Goal: Transaction & Acquisition: Book appointment/travel/reservation

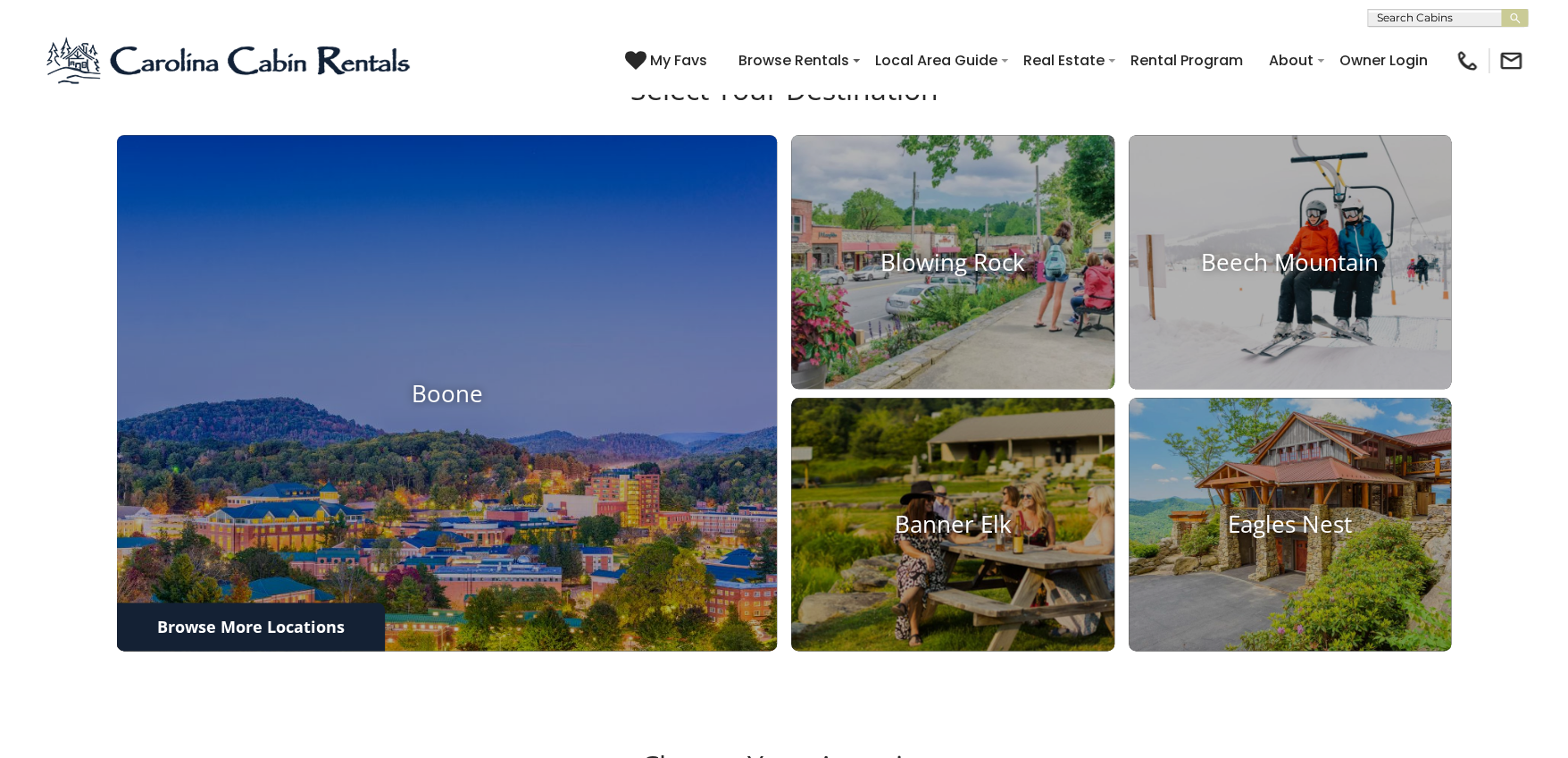
scroll to position [714, 0]
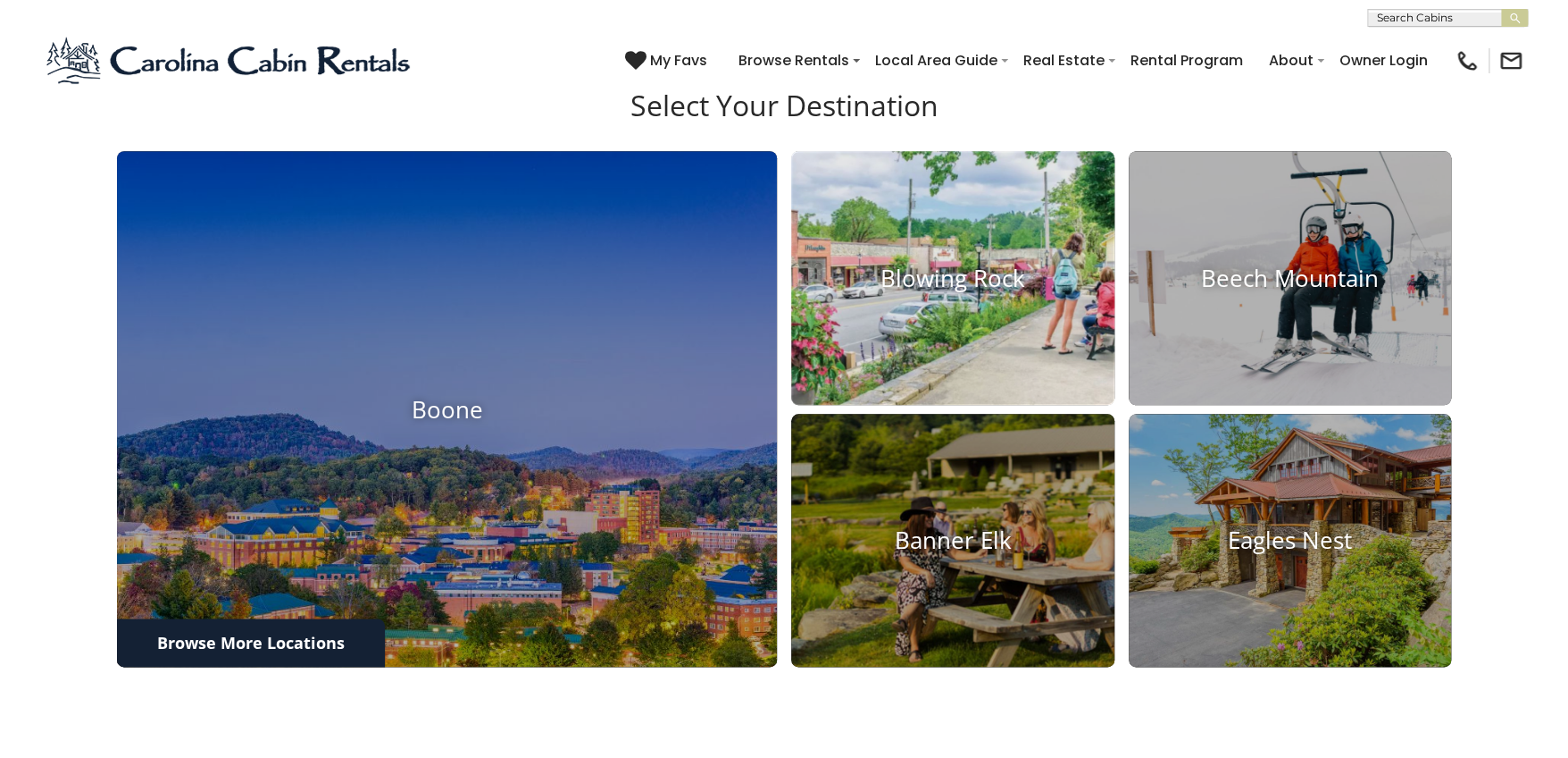
click at [980, 290] on h4 "Blowing Rock" at bounding box center [953, 277] width 323 height 28
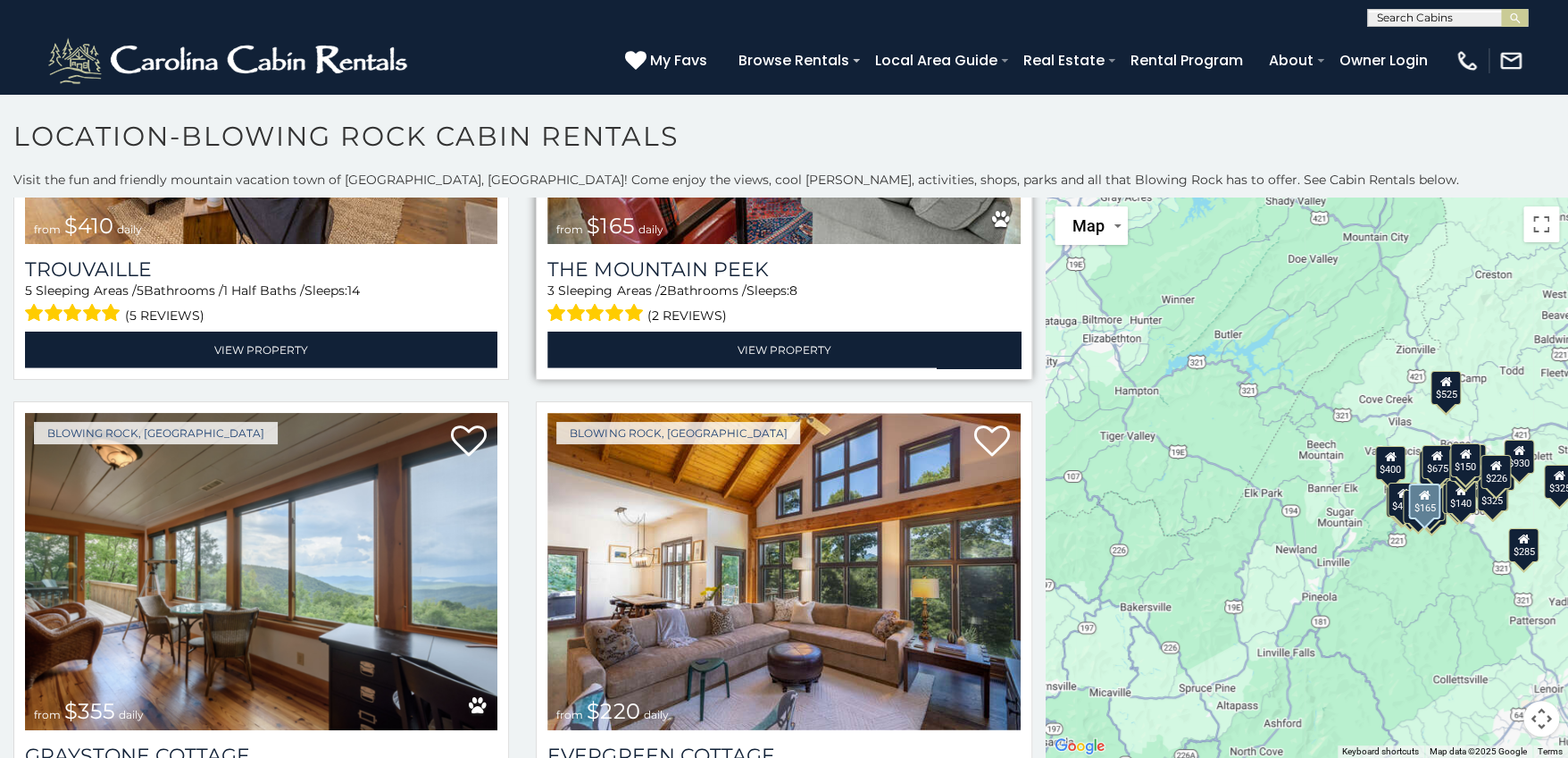
scroll to position [6164, 0]
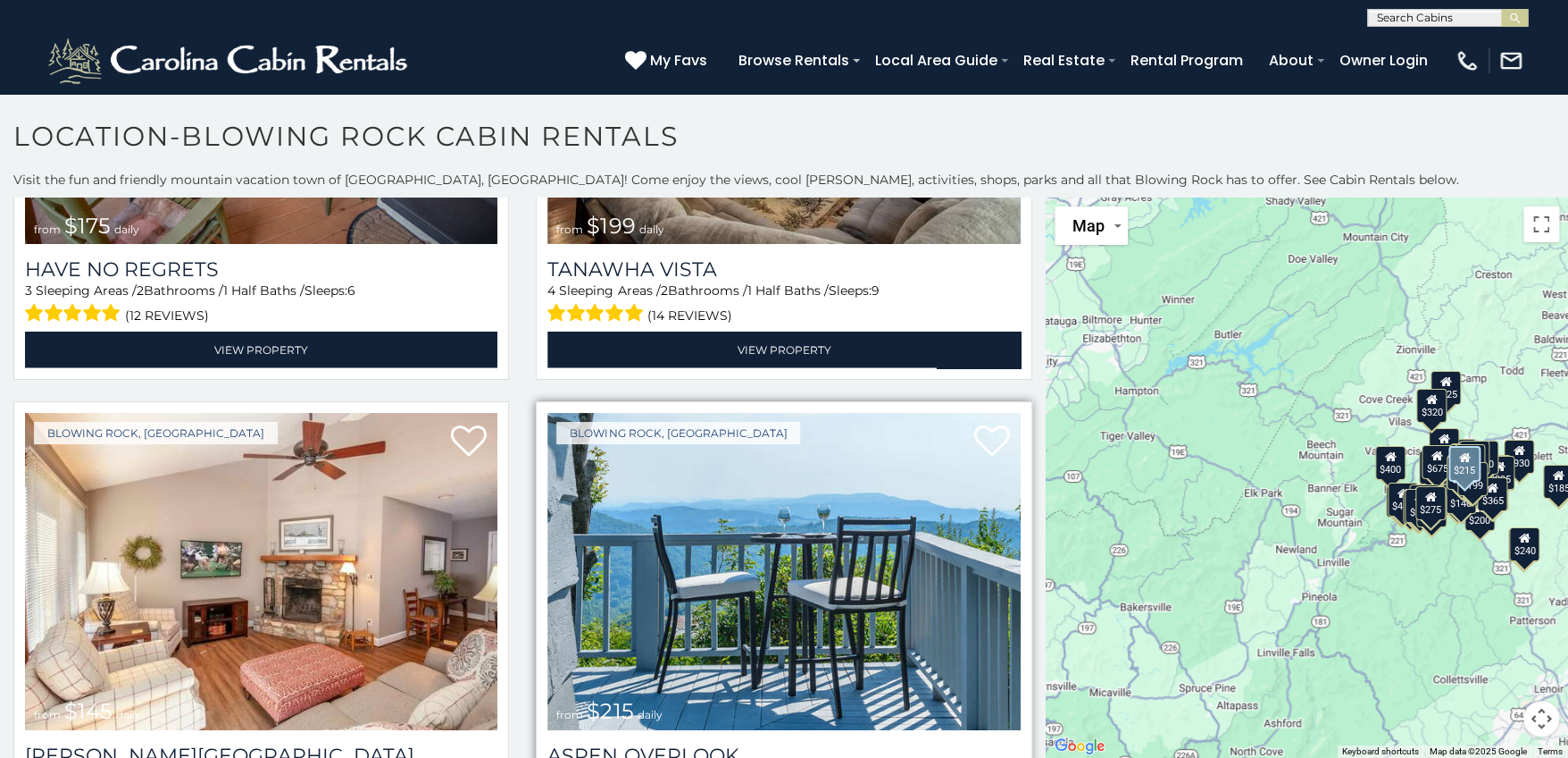
scroll to position [13045, 0]
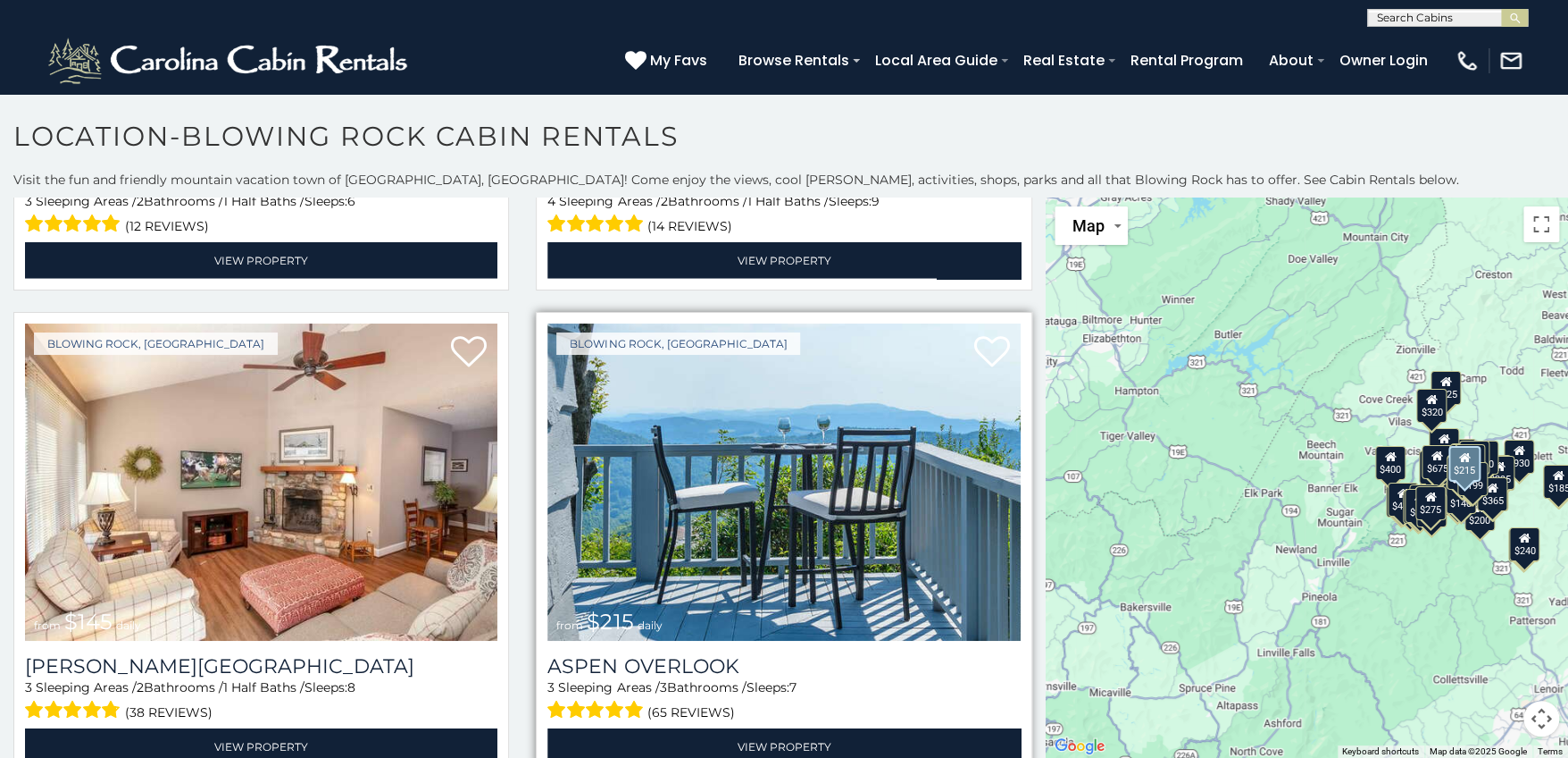
click at [765, 366] on img at bounding box center [784, 482] width 472 height 317
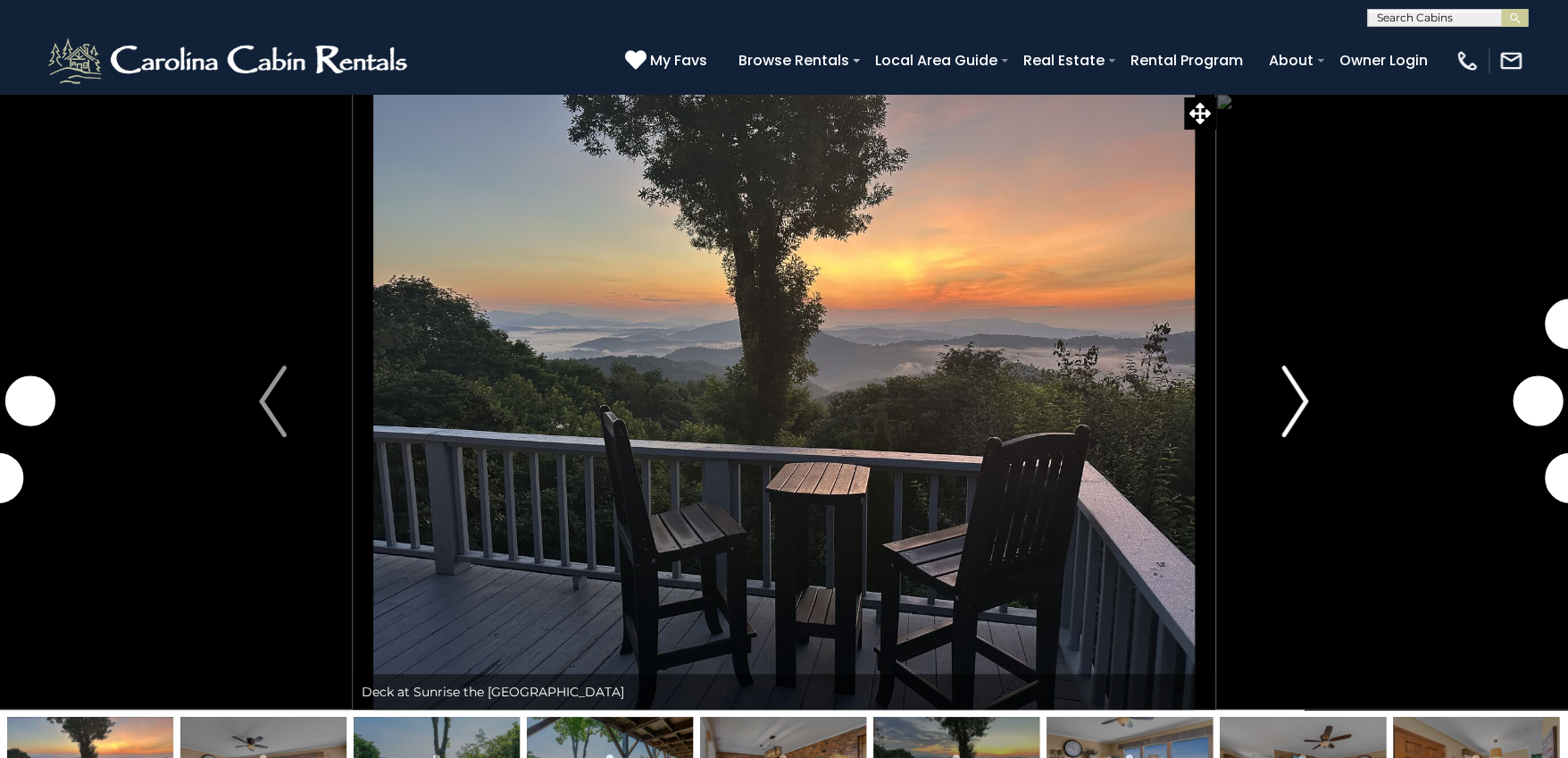
click at [1304, 406] on img "Next" at bounding box center [1295, 401] width 27 height 72
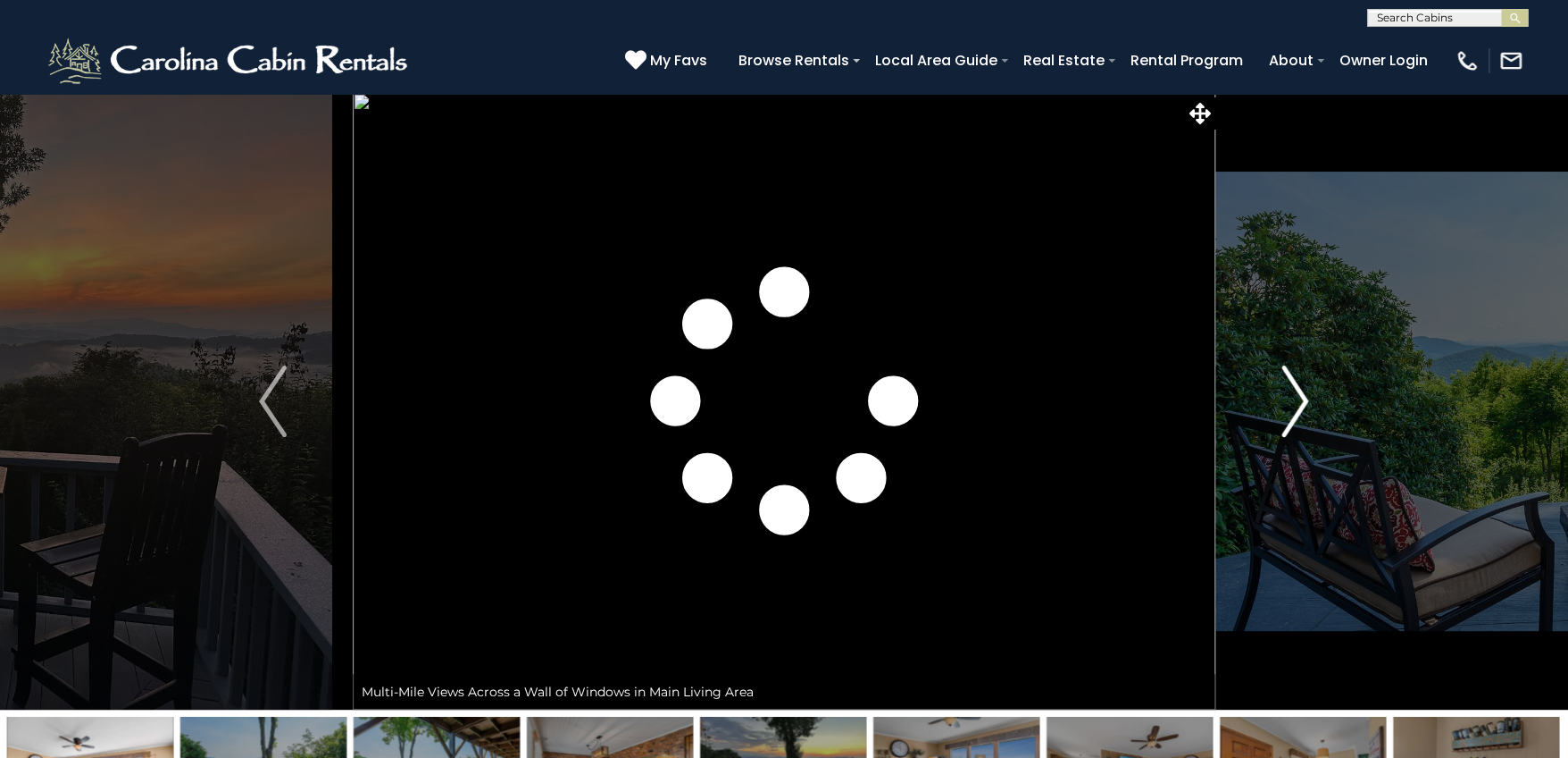
click at [1304, 406] on img "Next" at bounding box center [1295, 401] width 27 height 72
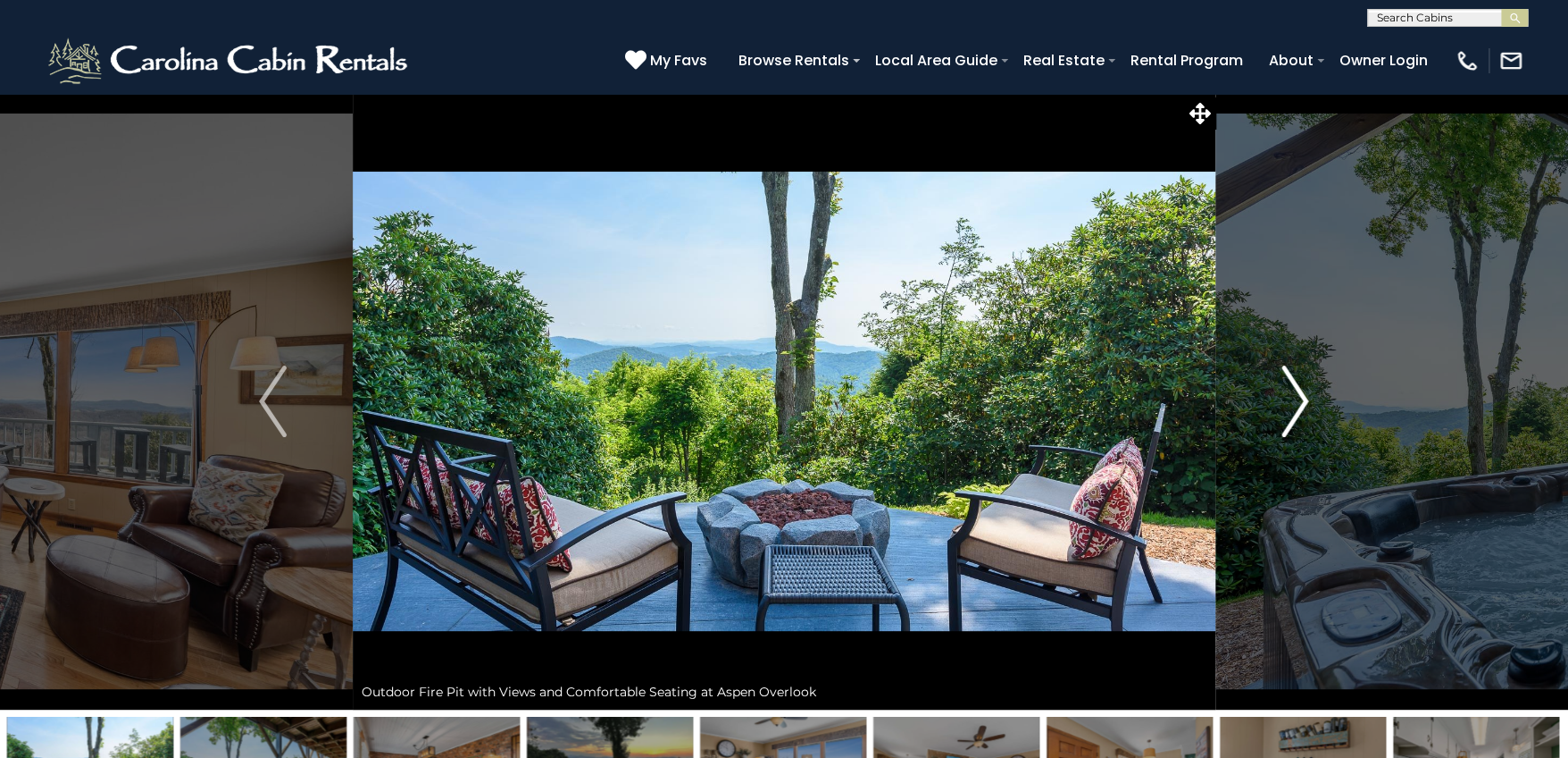
click at [1304, 406] on img "Next" at bounding box center [1295, 401] width 27 height 72
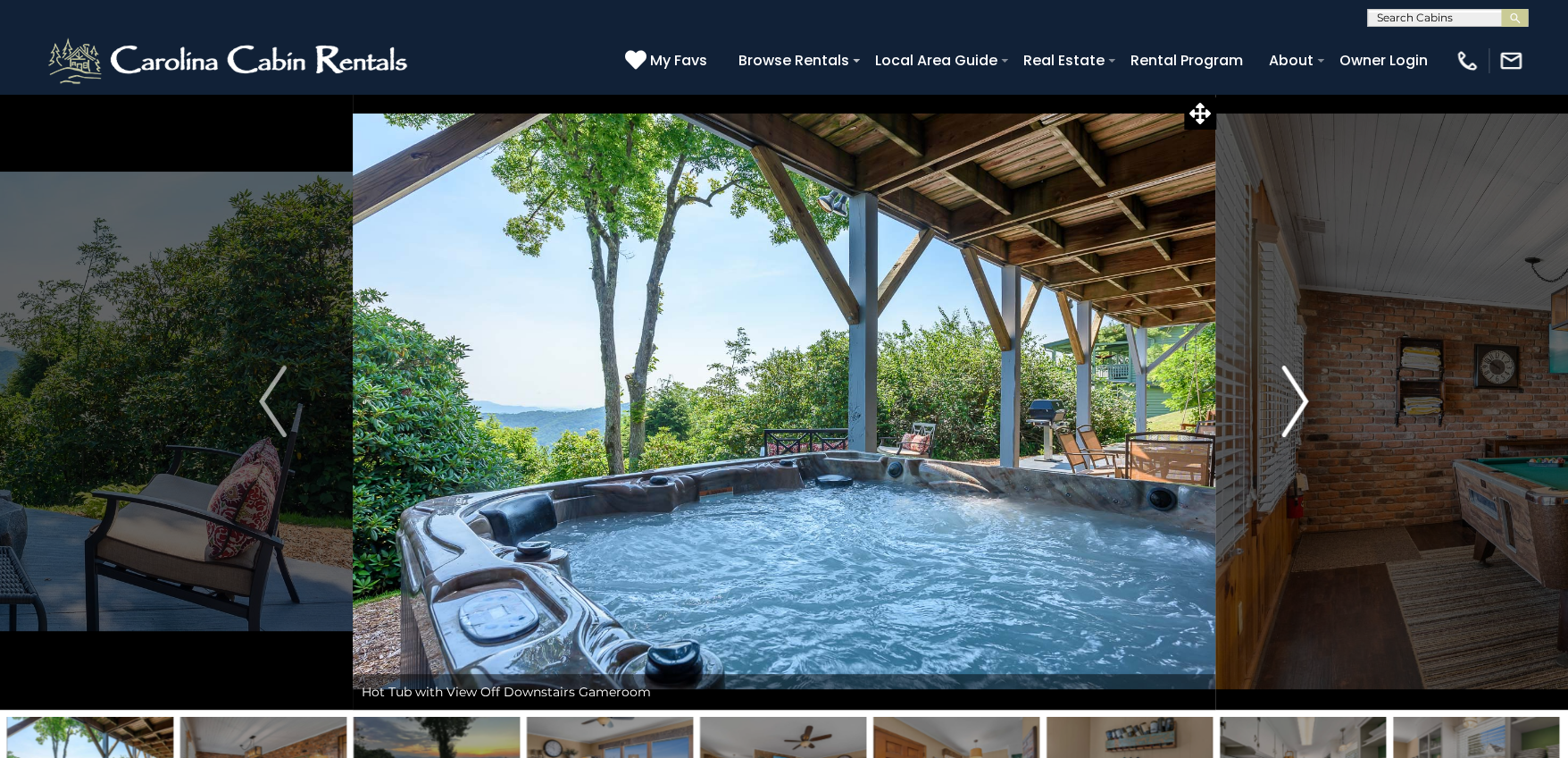
click at [1304, 406] on img "Next" at bounding box center [1295, 401] width 27 height 72
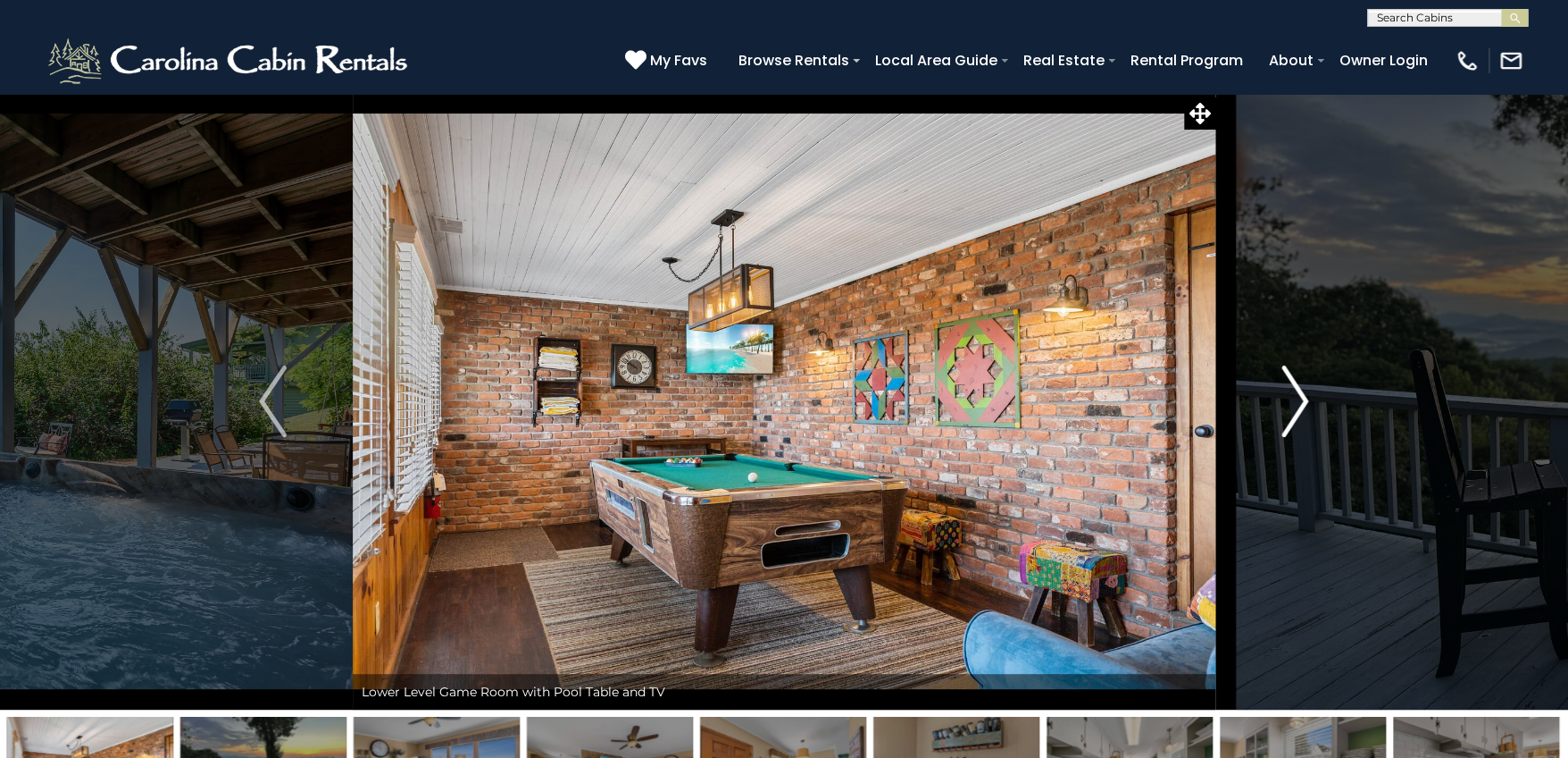
click at [1304, 406] on img "Next" at bounding box center [1295, 401] width 27 height 72
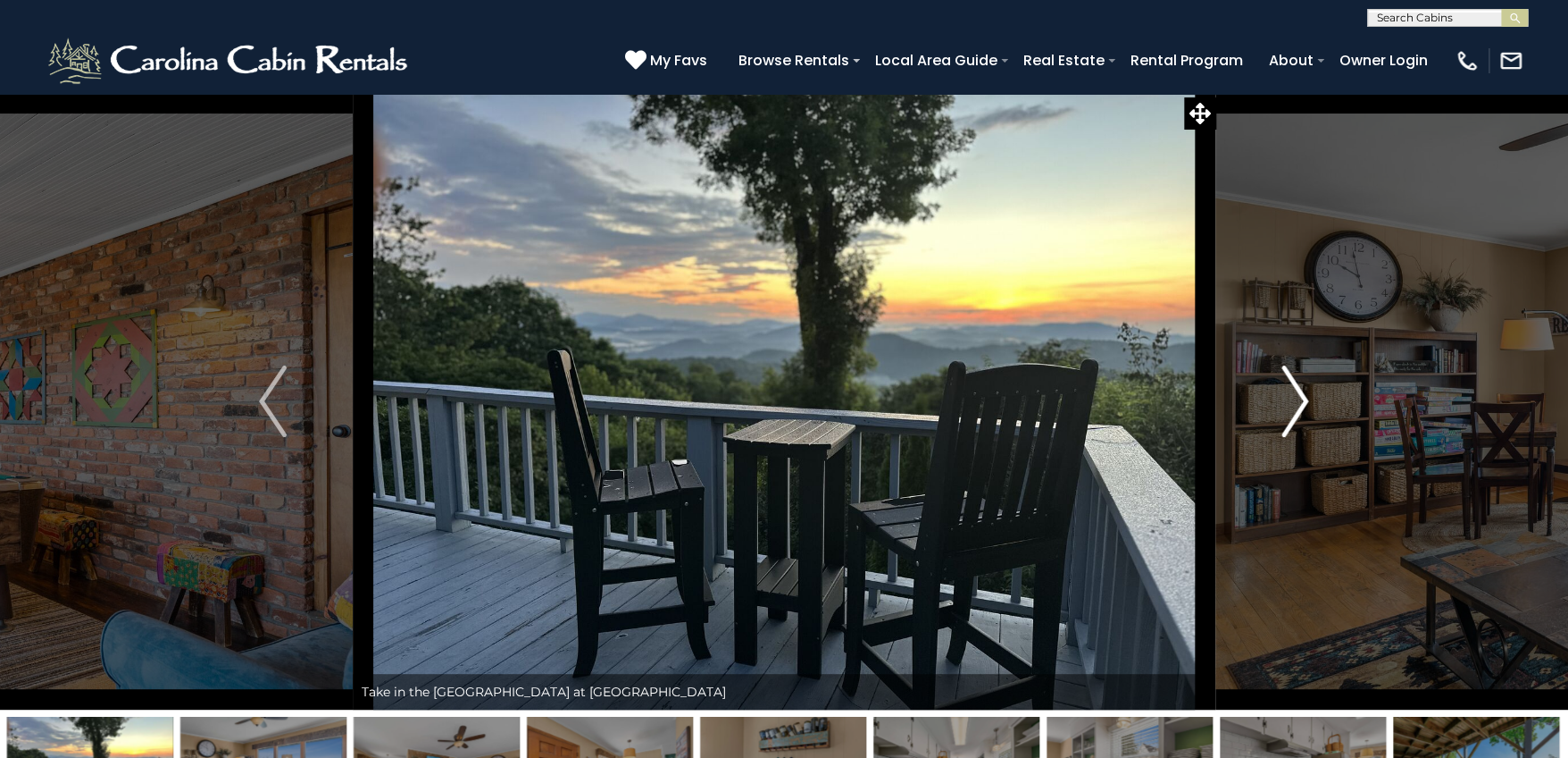
click at [1304, 406] on img "Next" at bounding box center [1295, 401] width 27 height 72
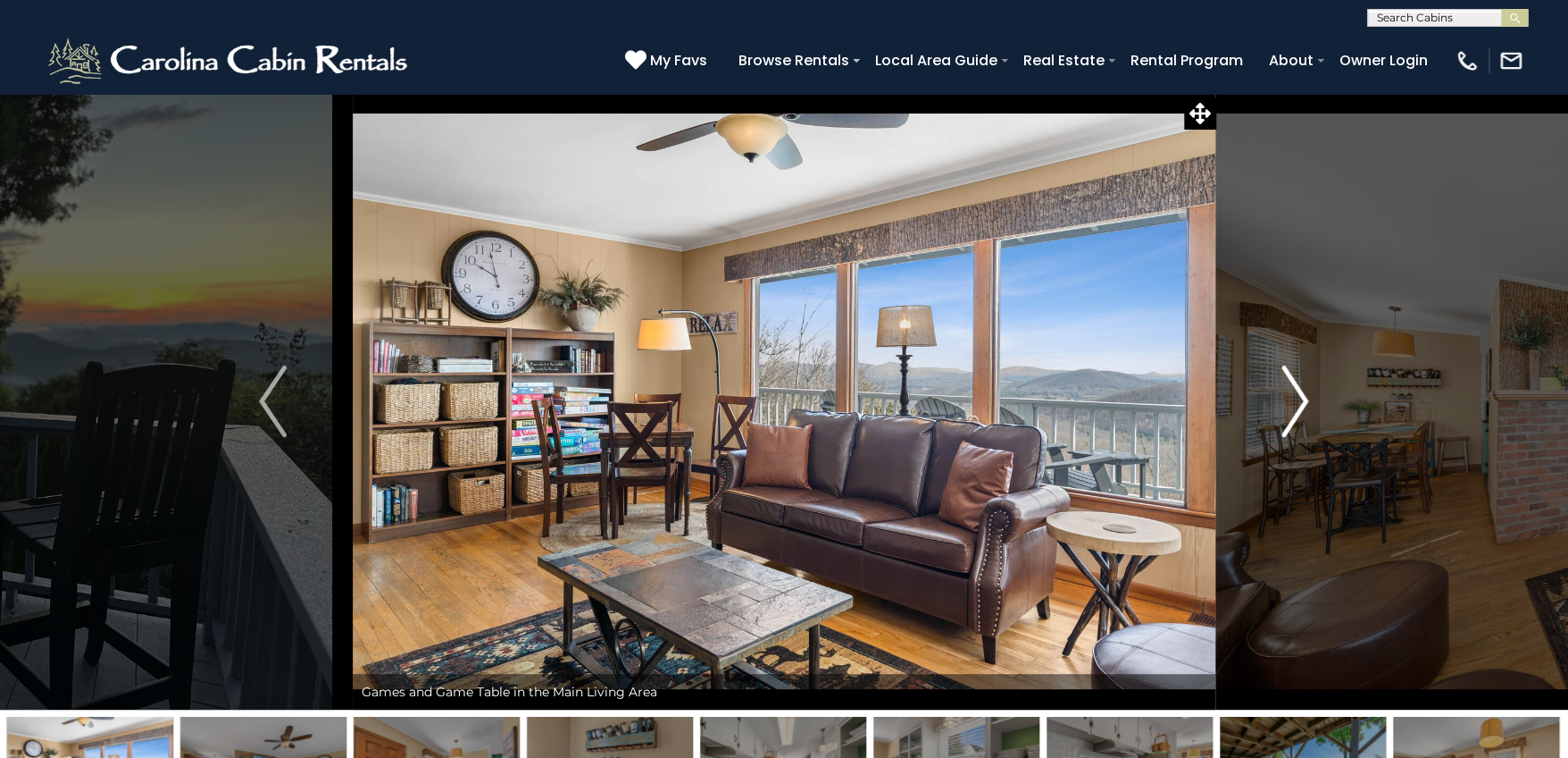
click at [1304, 406] on img "Next" at bounding box center [1295, 401] width 27 height 72
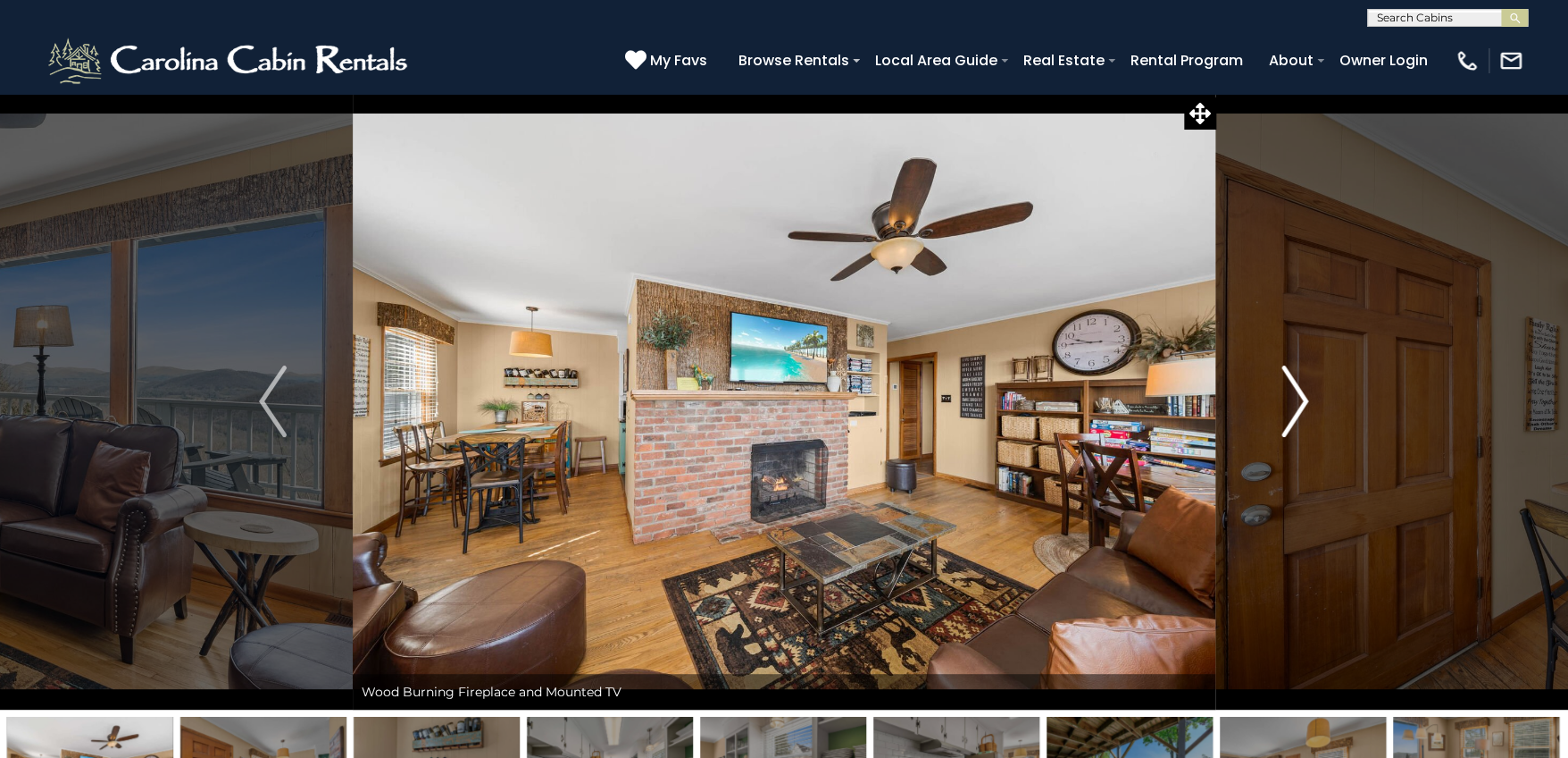
click at [1304, 406] on img "Next" at bounding box center [1295, 401] width 27 height 72
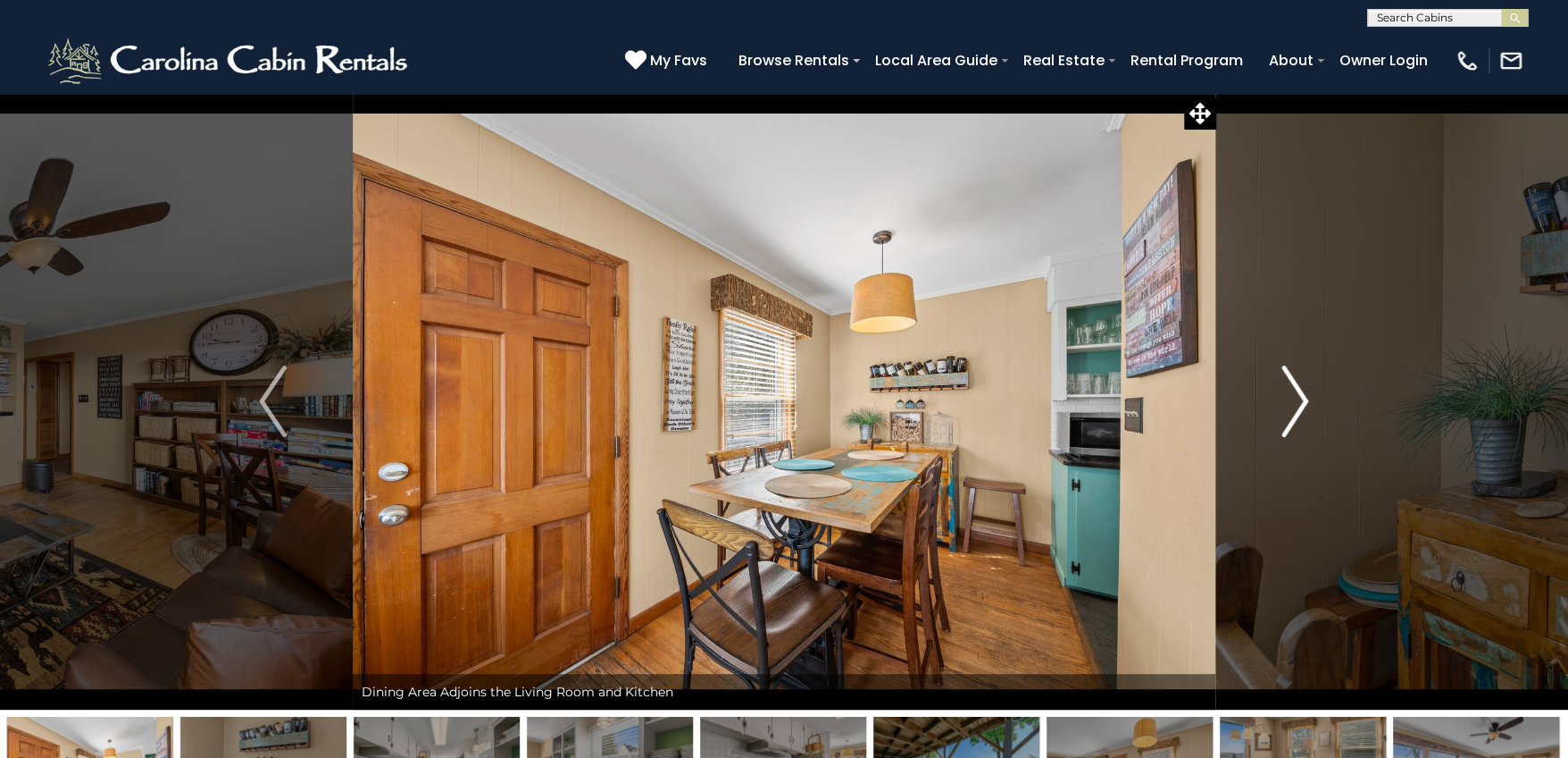
click at [1304, 406] on img "Next" at bounding box center [1295, 401] width 27 height 72
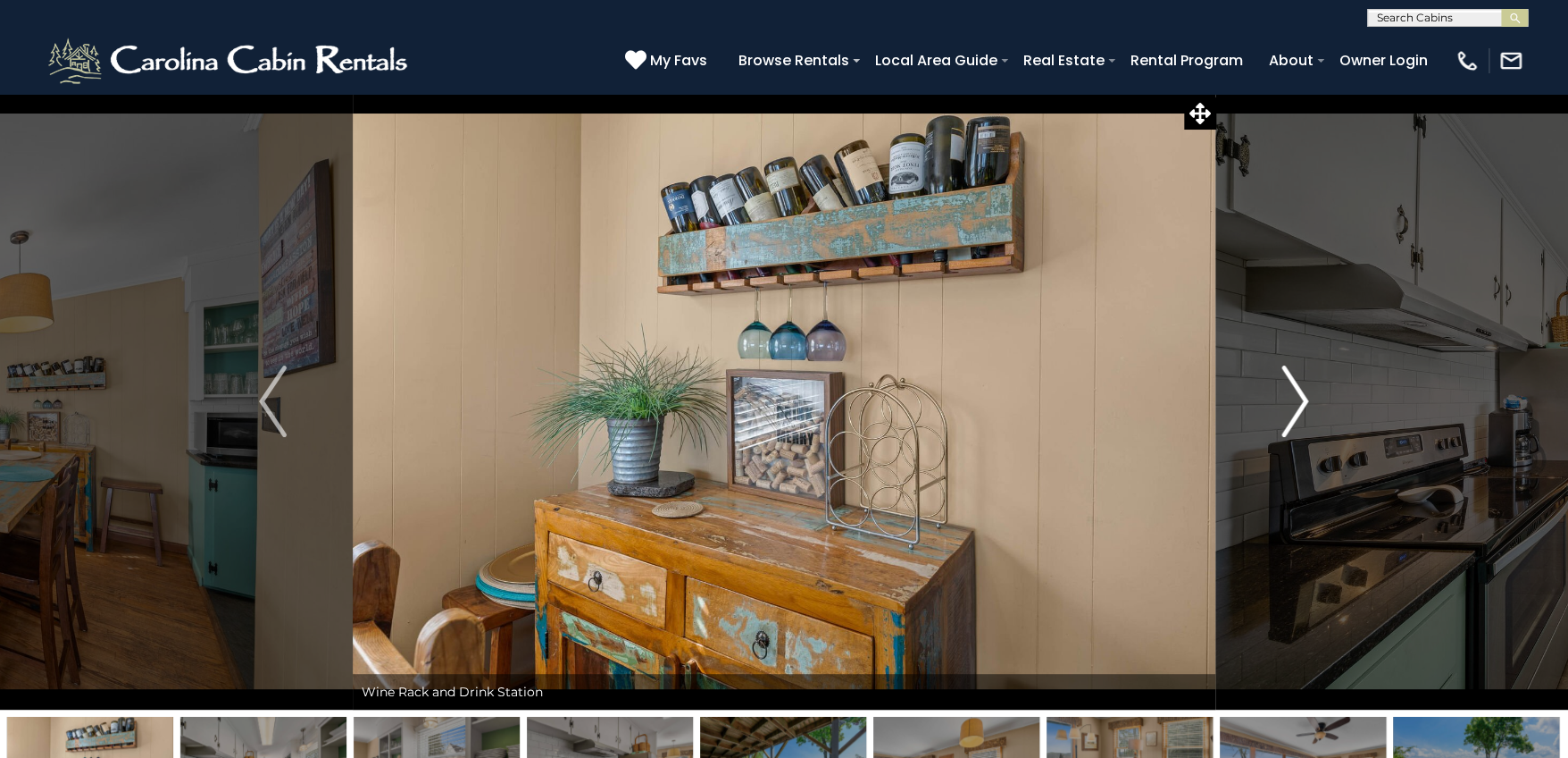
click at [1304, 406] on img "Next" at bounding box center [1295, 401] width 27 height 72
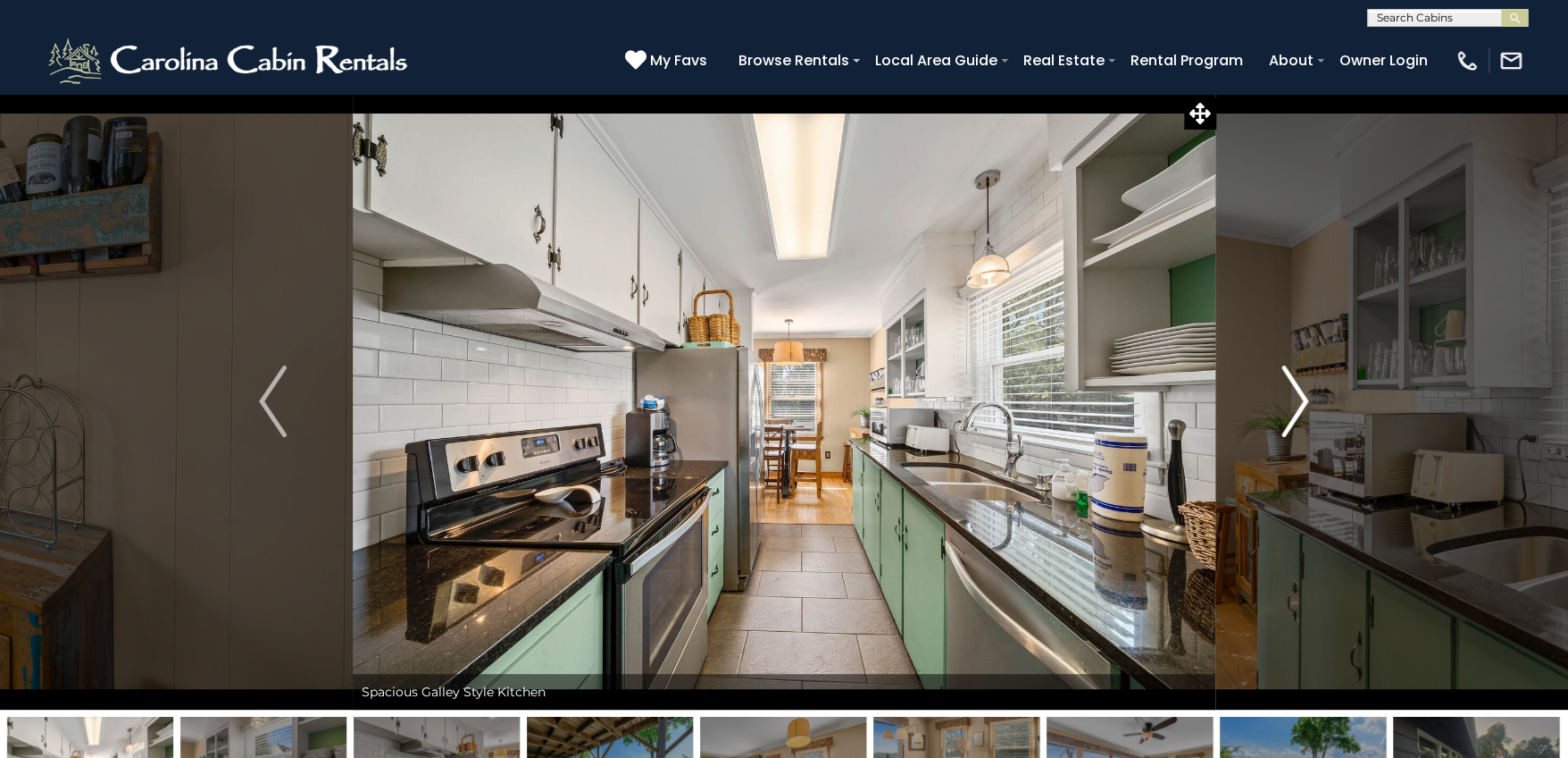
click at [1304, 406] on img "Next" at bounding box center [1295, 401] width 27 height 72
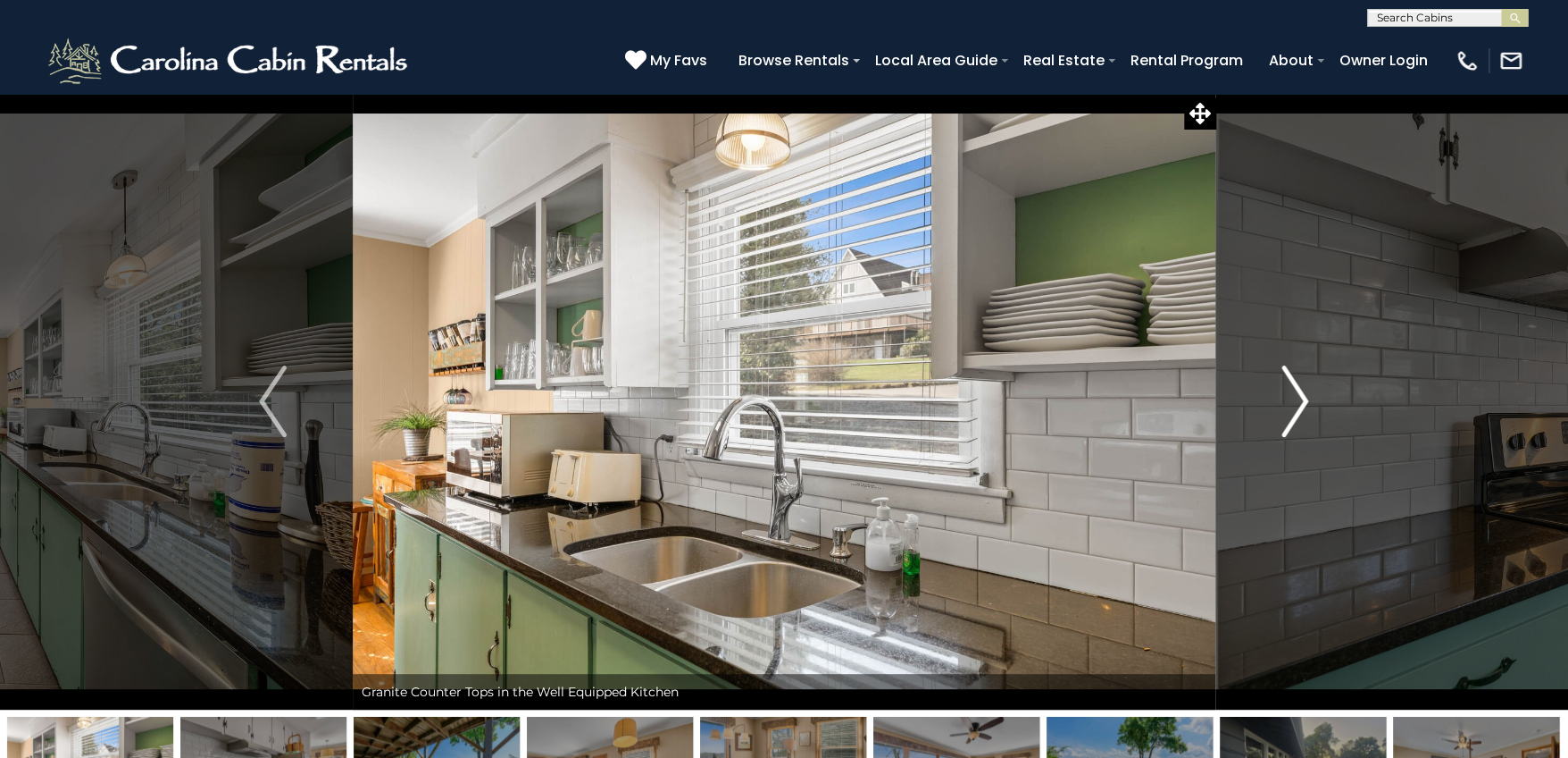
click at [1304, 406] on img "Next" at bounding box center [1295, 401] width 27 height 72
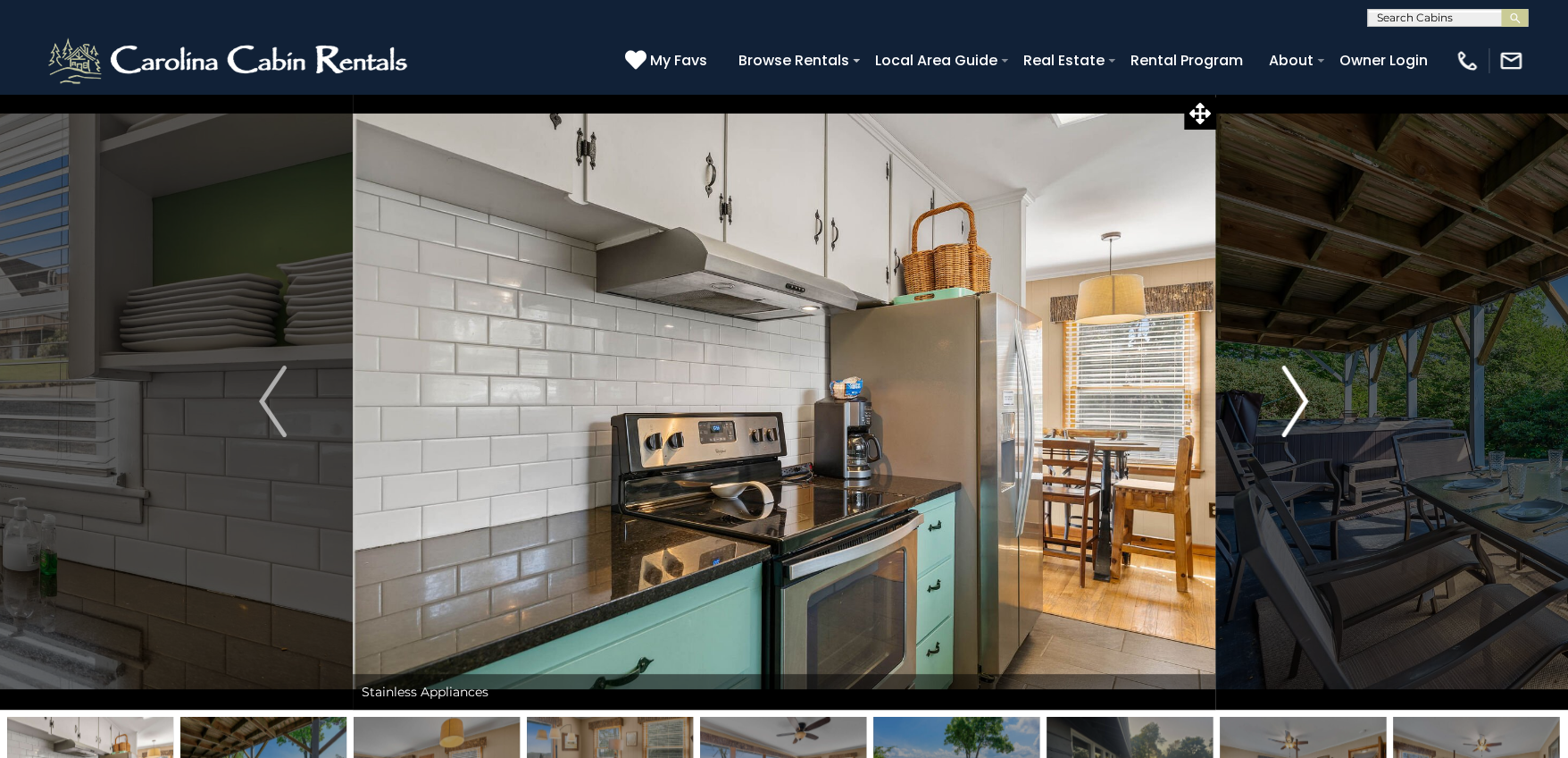
click at [1304, 406] on img "Next" at bounding box center [1295, 401] width 27 height 72
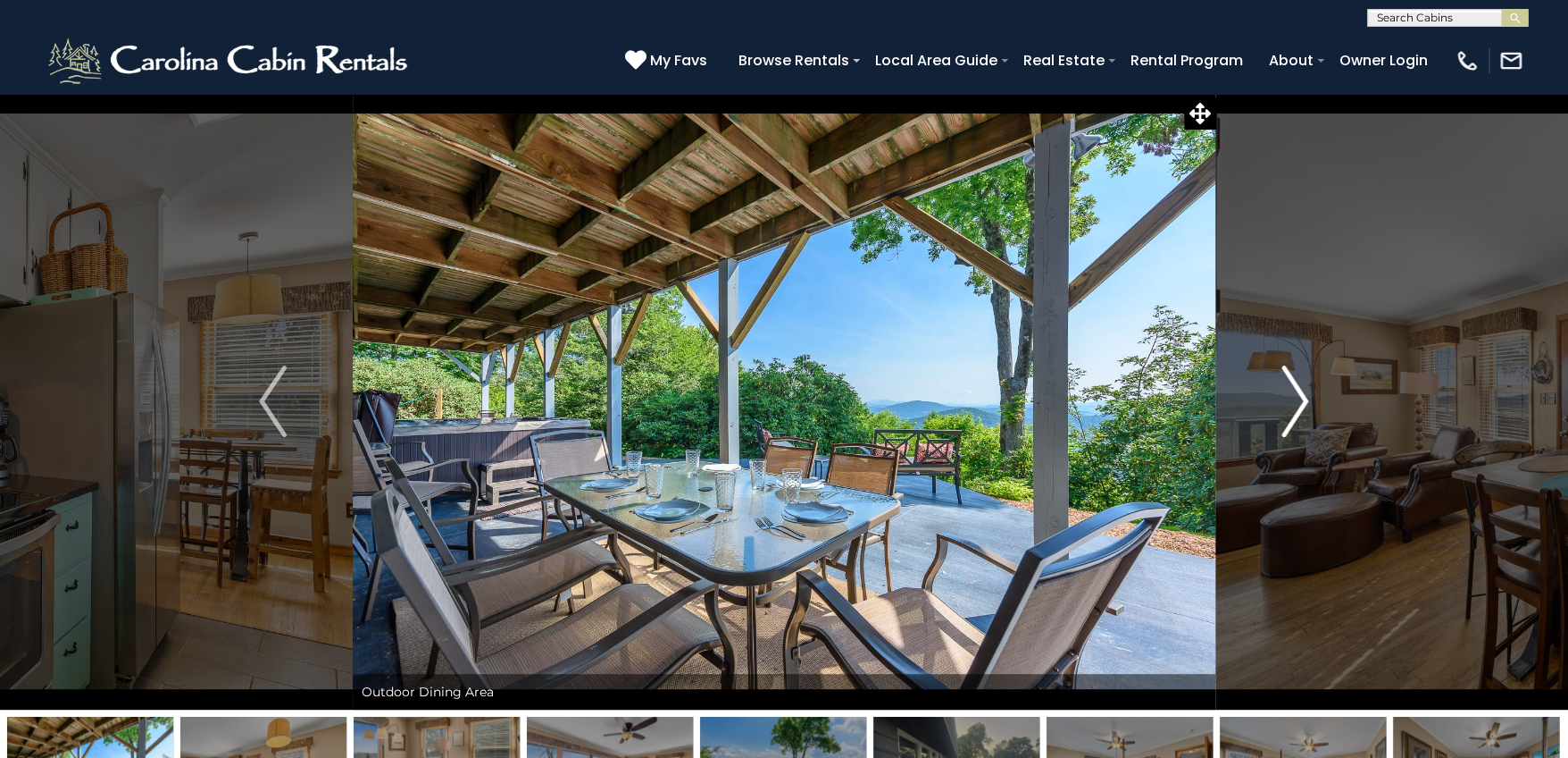
click at [1304, 406] on img "Next" at bounding box center [1295, 401] width 27 height 72
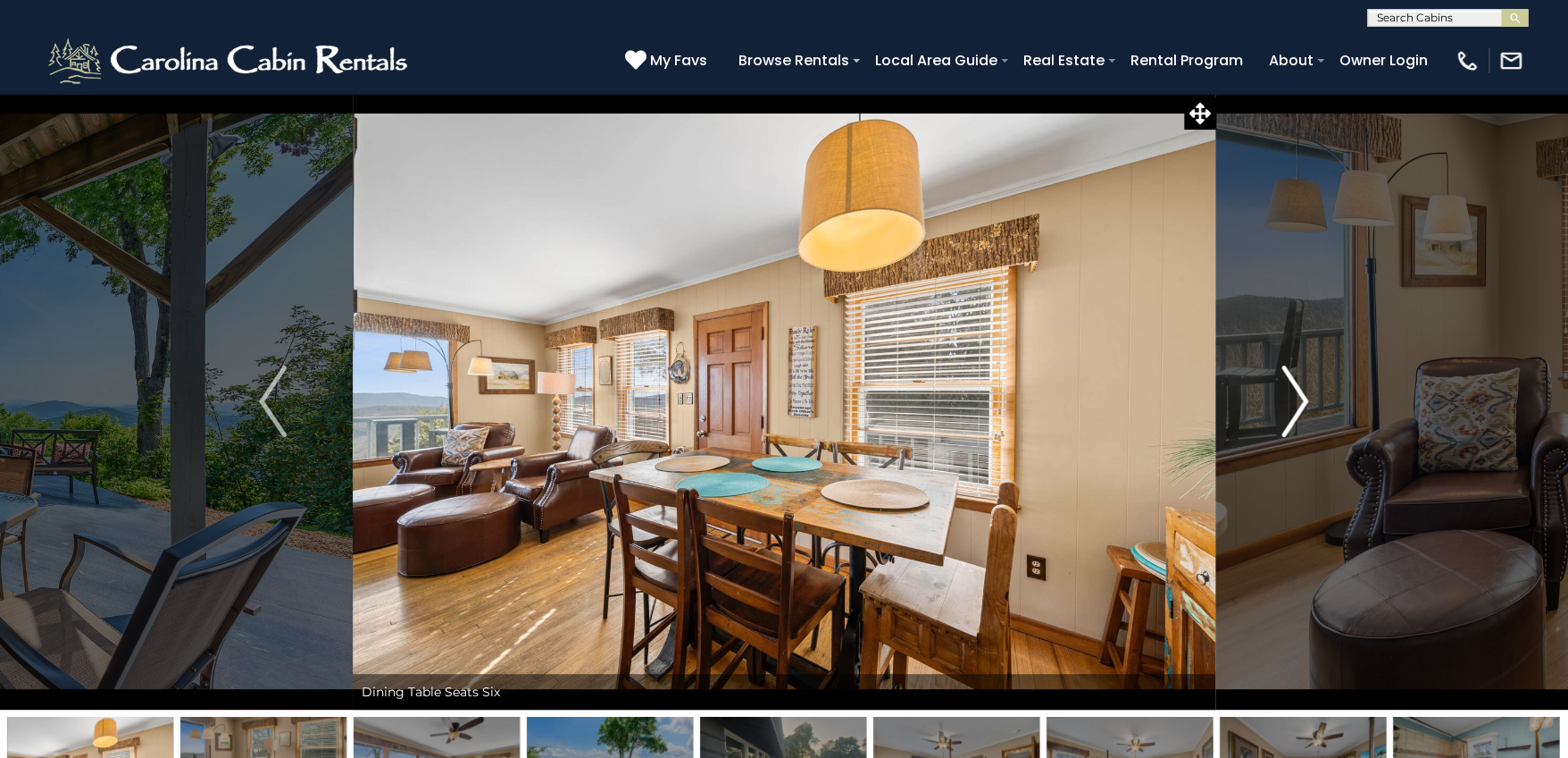
click at [1304, 406] on img "Next" at bounding box center [1295, 401] width 27 height 72
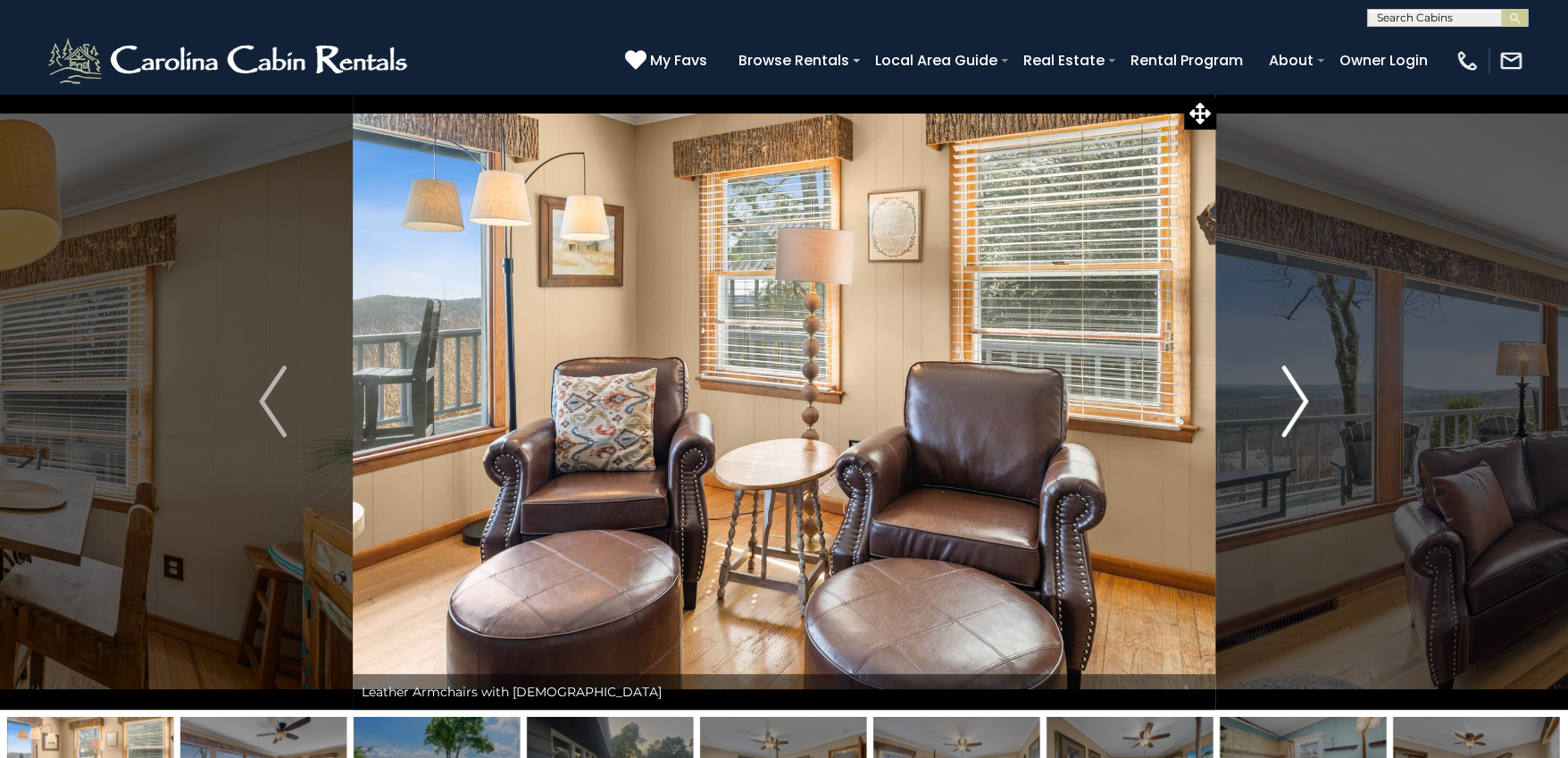
click at [1304, 406] on img "Next" at bounding box center [1295, 401] width 27 height 72
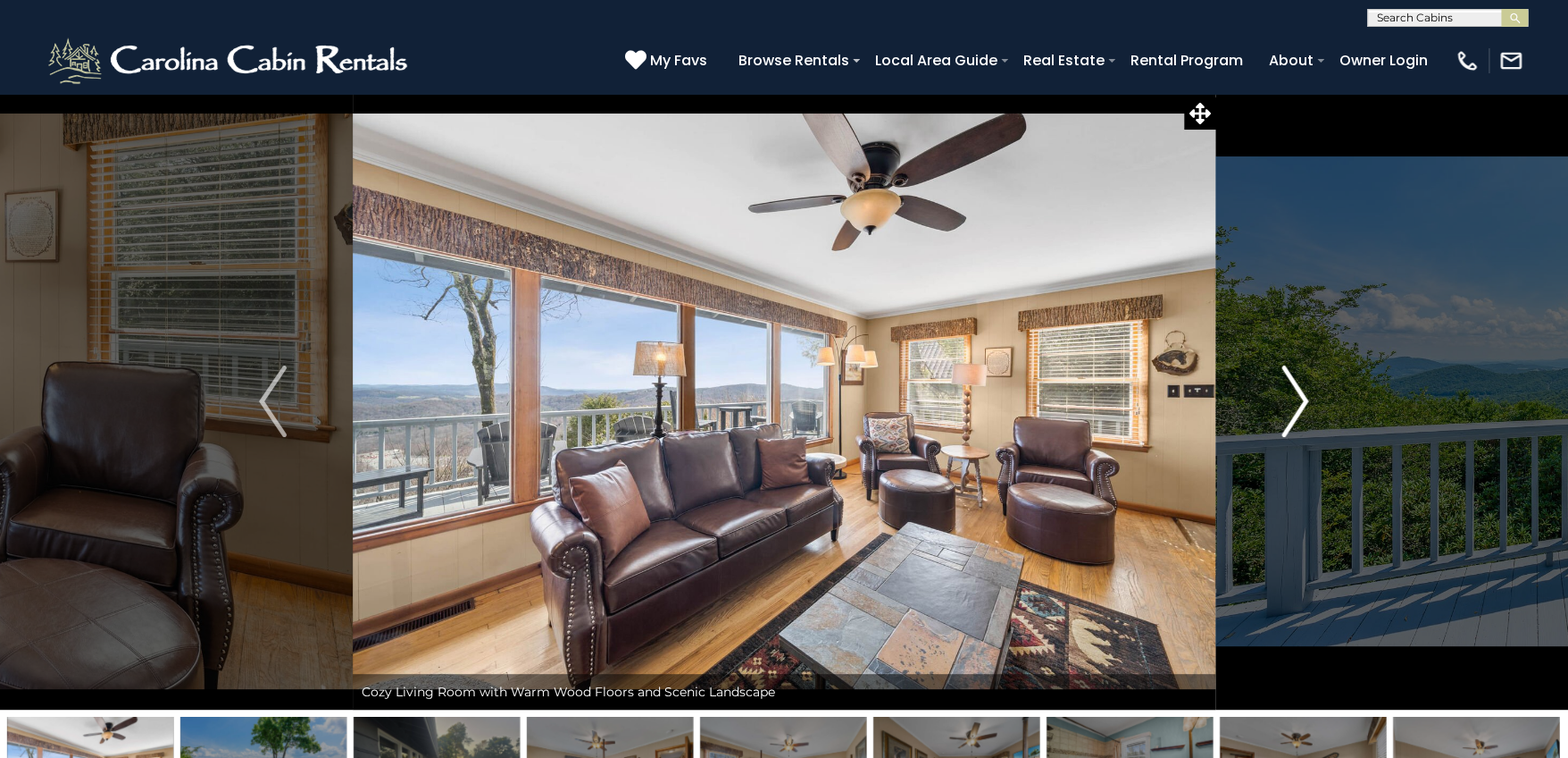
click at [1304, 406] on img "Next" at bounding box center [1295, 401] width 27 height 72
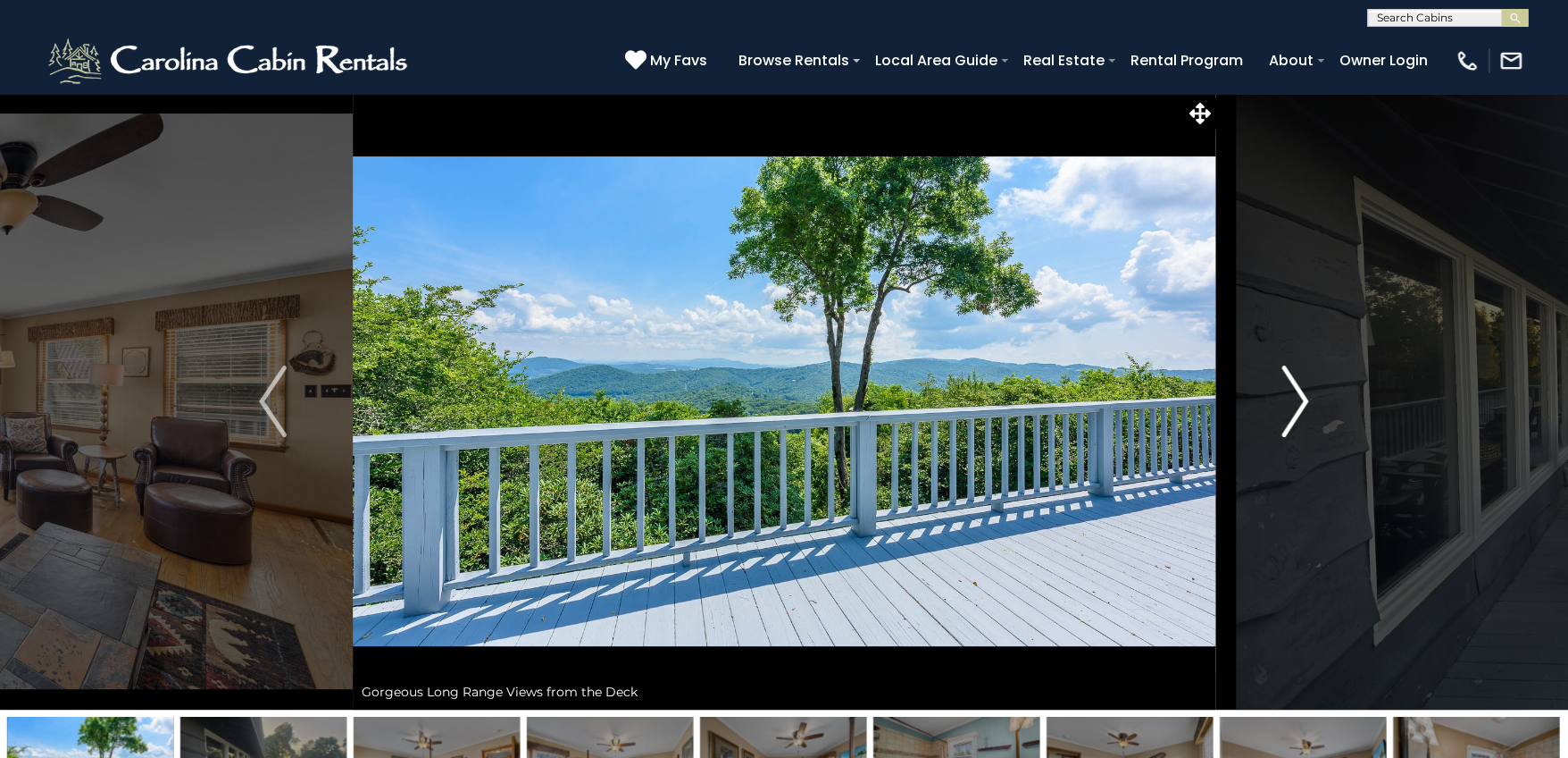
click at [1304, 406] on img "Next" at bounding box center [1295, 401] width 27 height 72
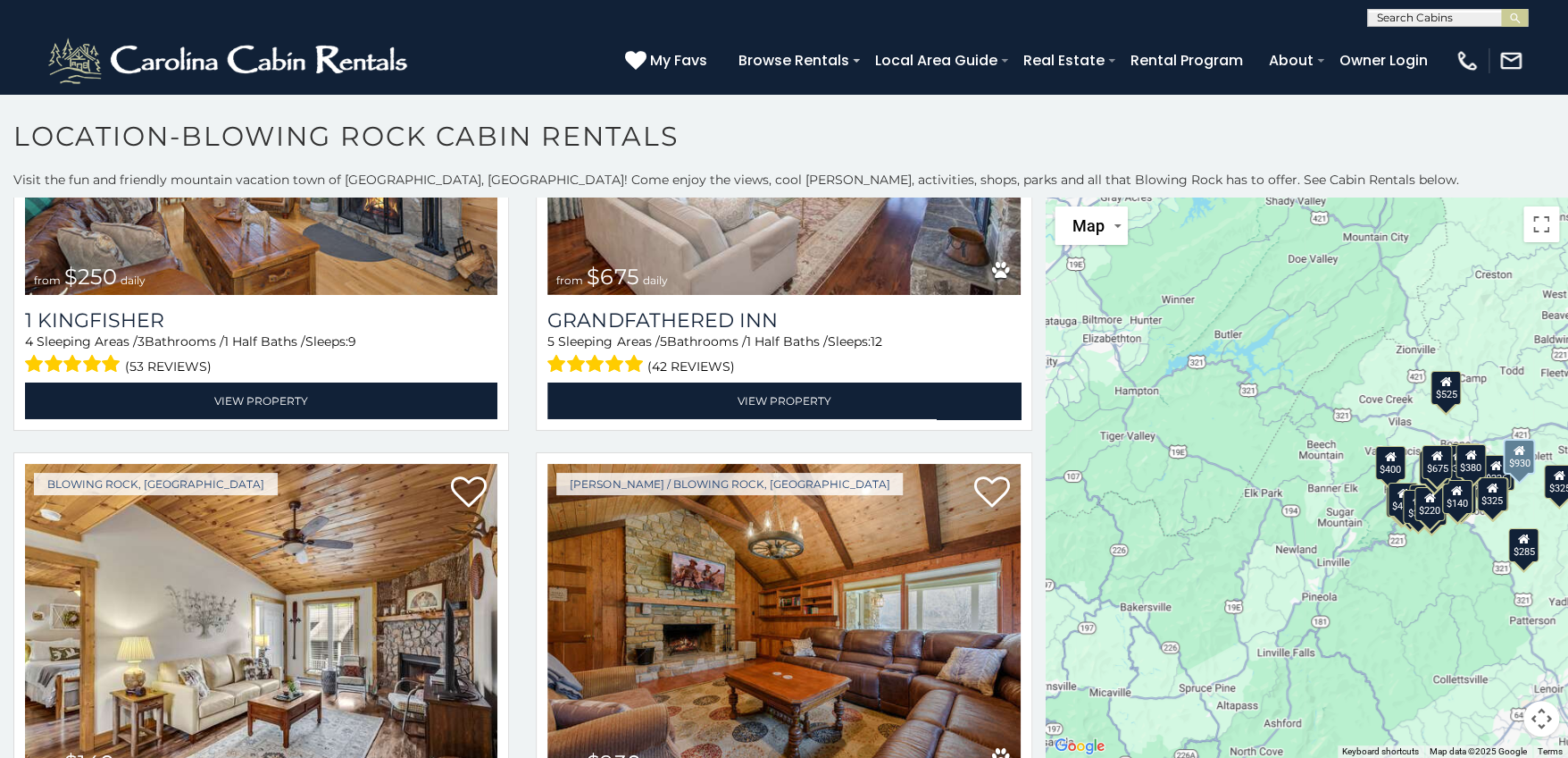
scroll to position [3305, 0]
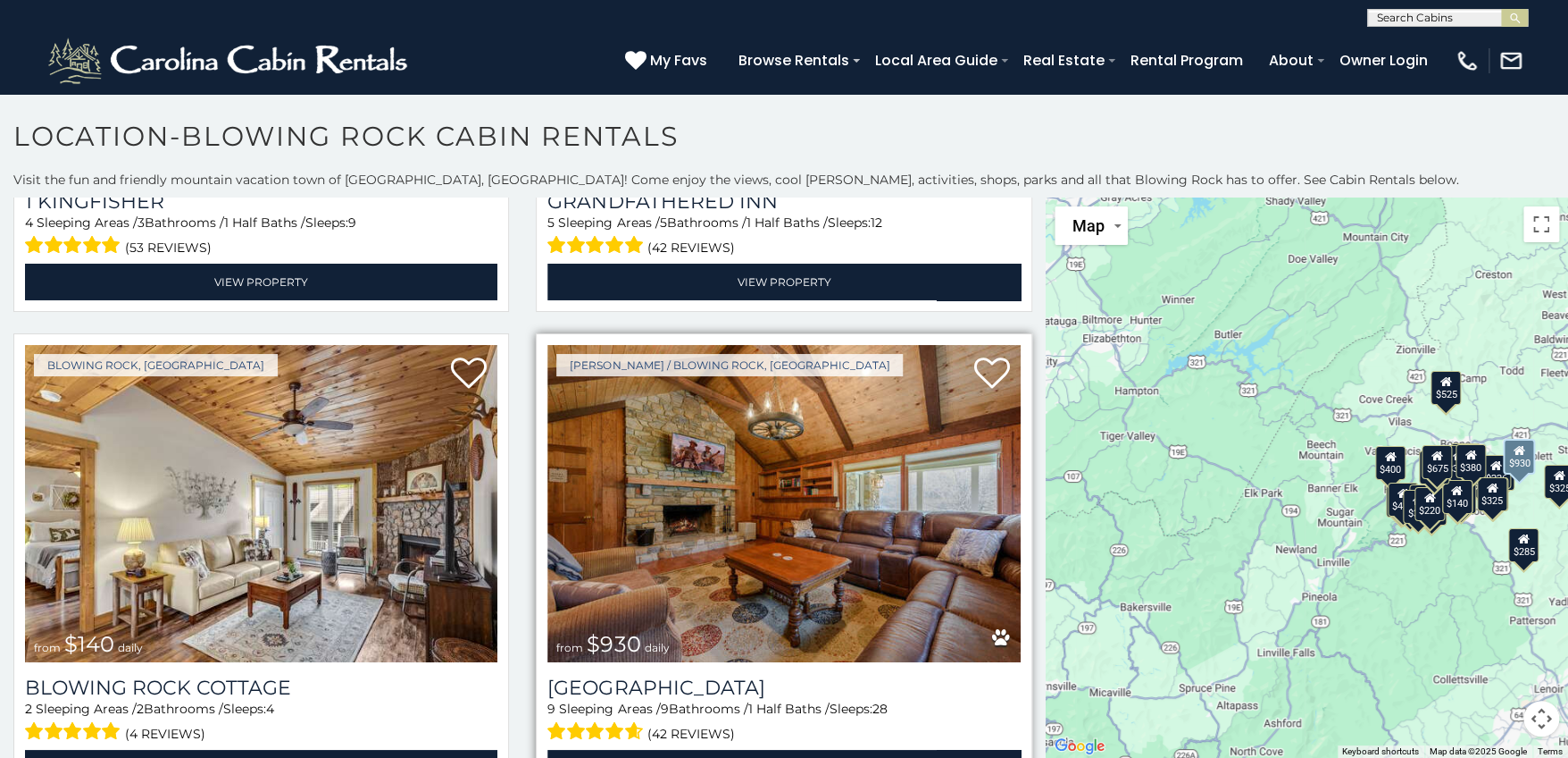
click at [823, 478] on img at bounding box center [784, 503] width 472 height 317
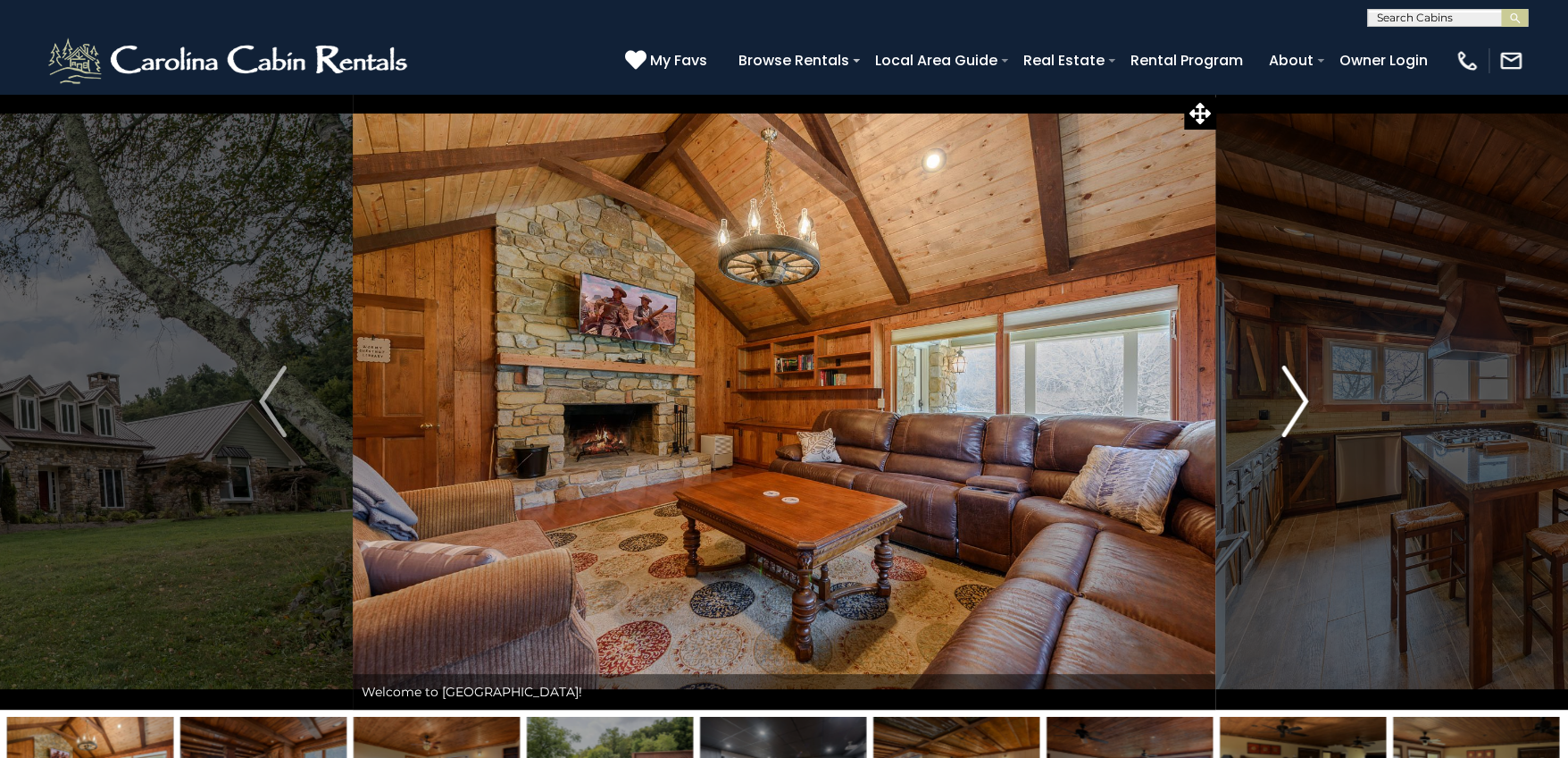
click at [1299, 407] on img "Next" at bounding box center [1295, 401] width 27 height 72
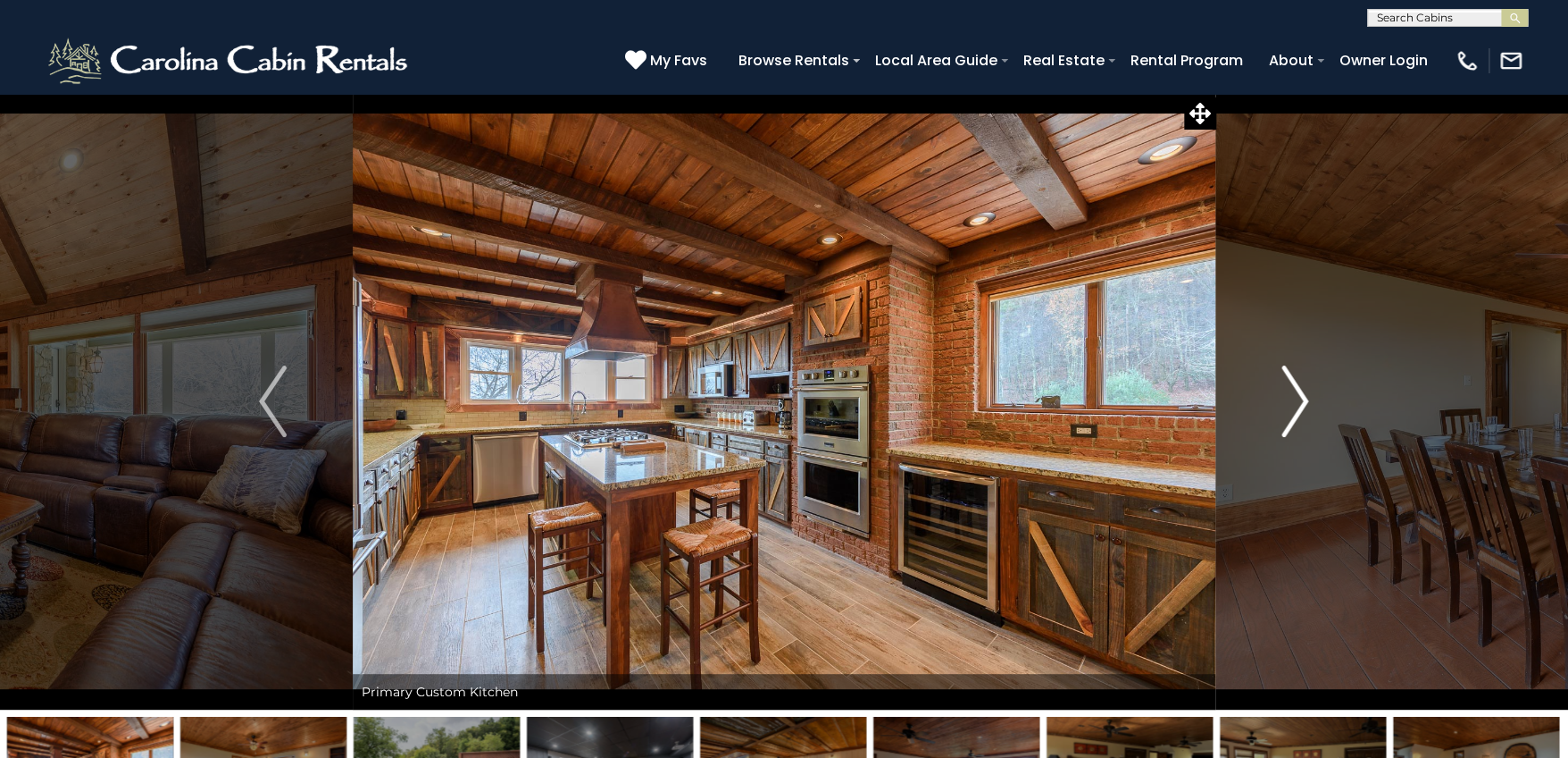
click at [1299, 407] on img "Next" at bounding box center [1295, 401] width 27 height 72
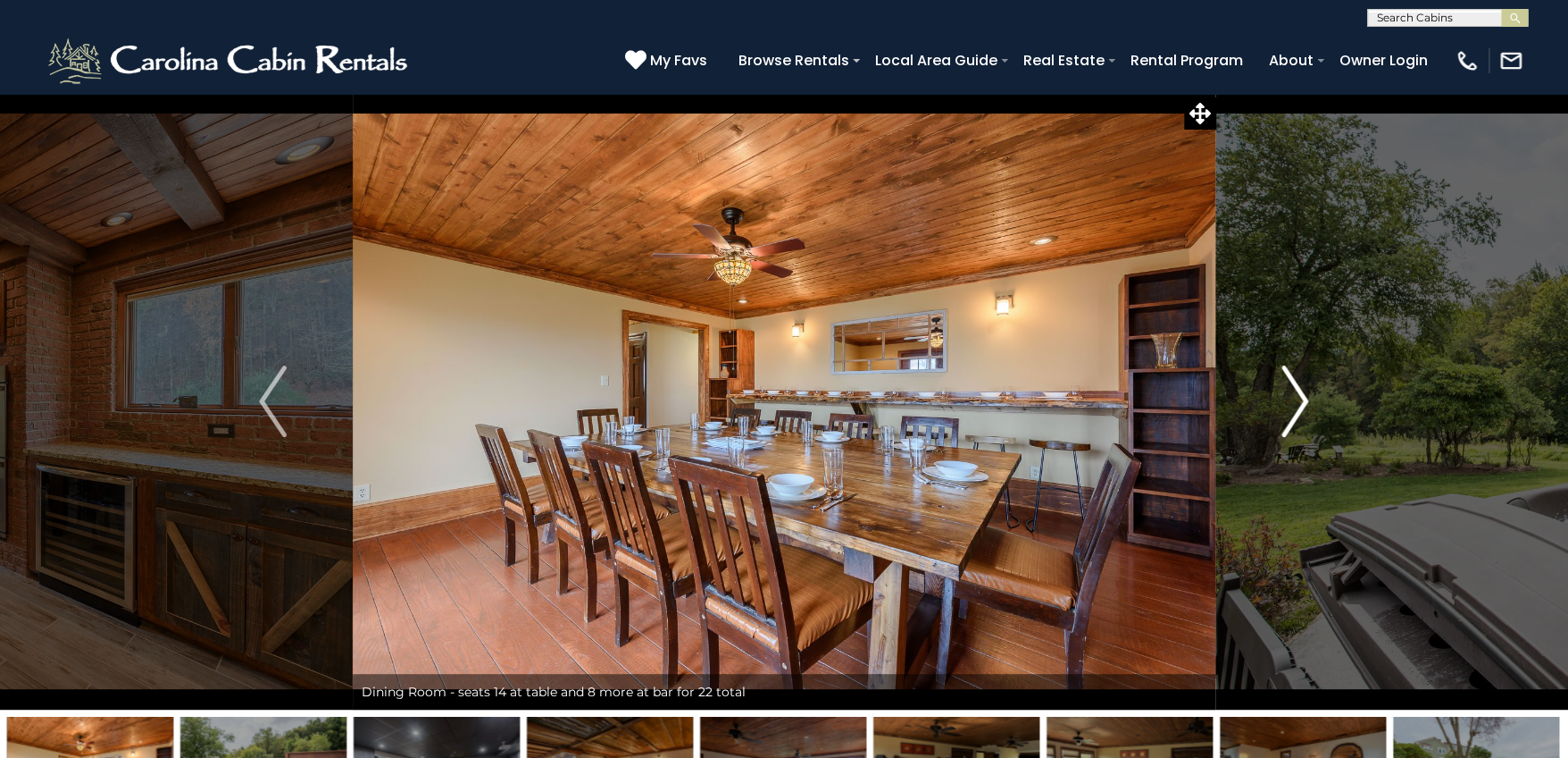
click at [1299, 407] on img "Next" at bounding box center [1295, 401] width 27 height 72
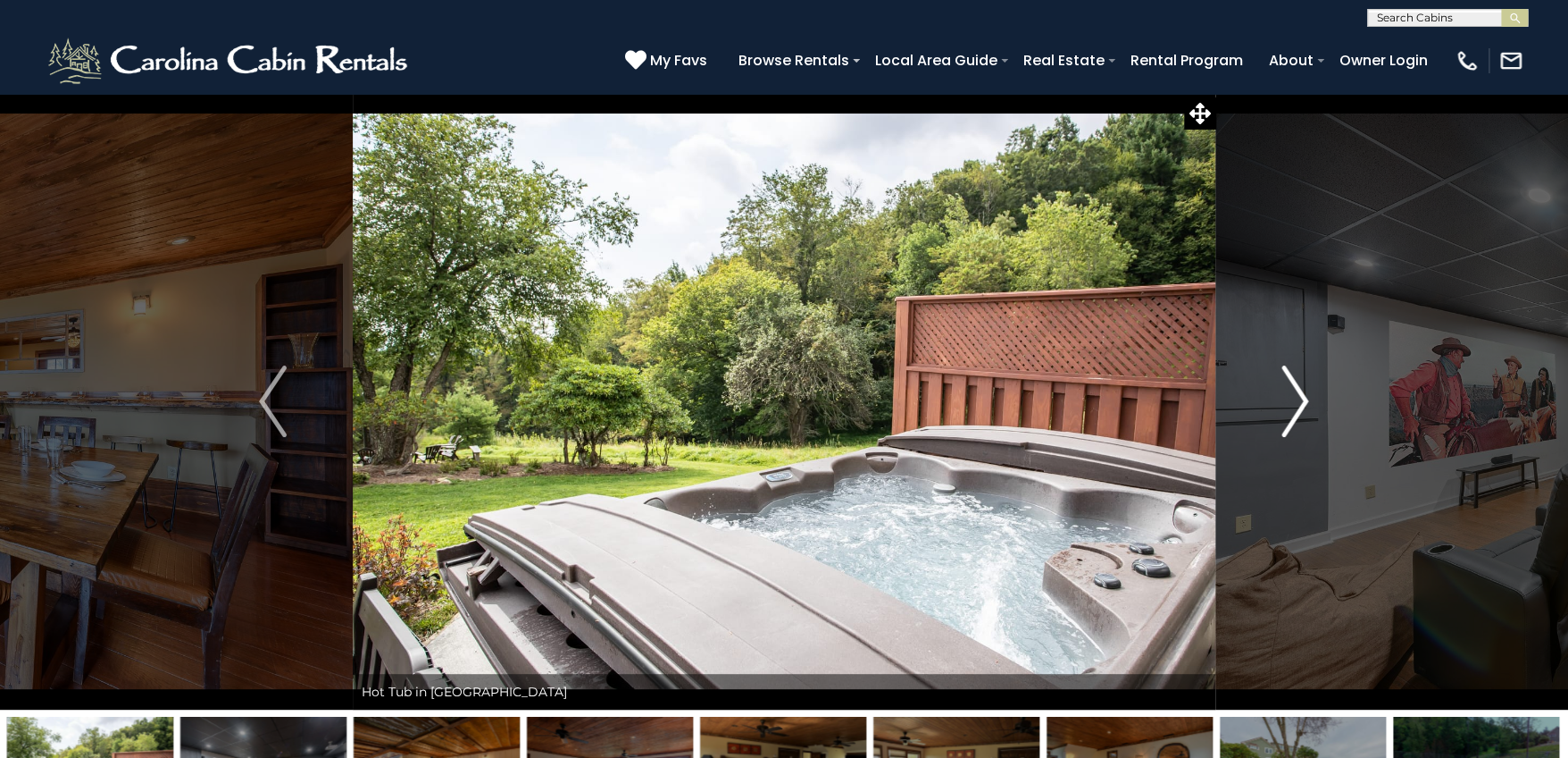
click at [1299, 407] on img "Next" at bounding box center [1295, 401] width 27 height 72
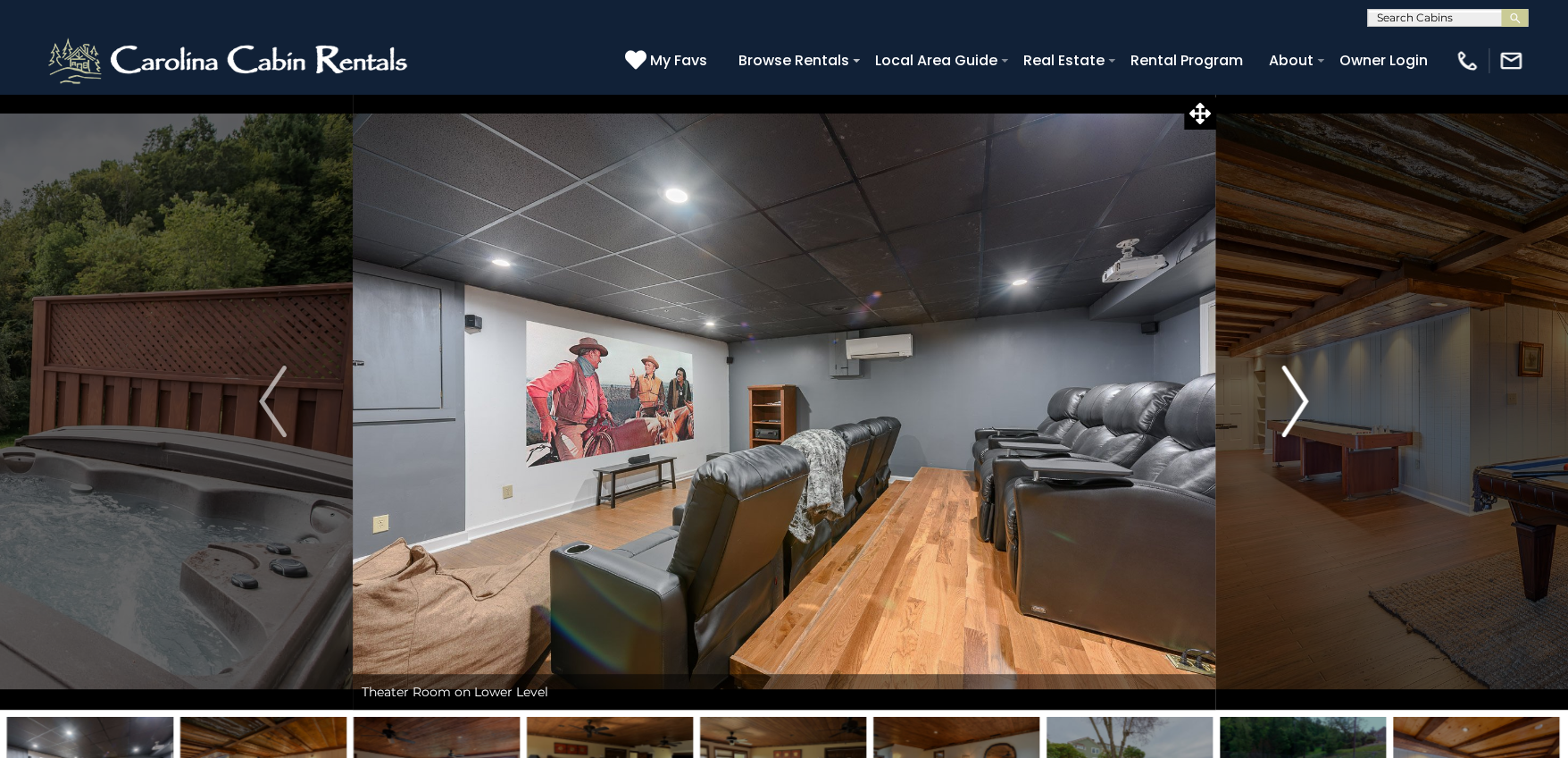
click at [1299, 407] on img "Next" at bounding box center [1295, 401] width 27 height 72
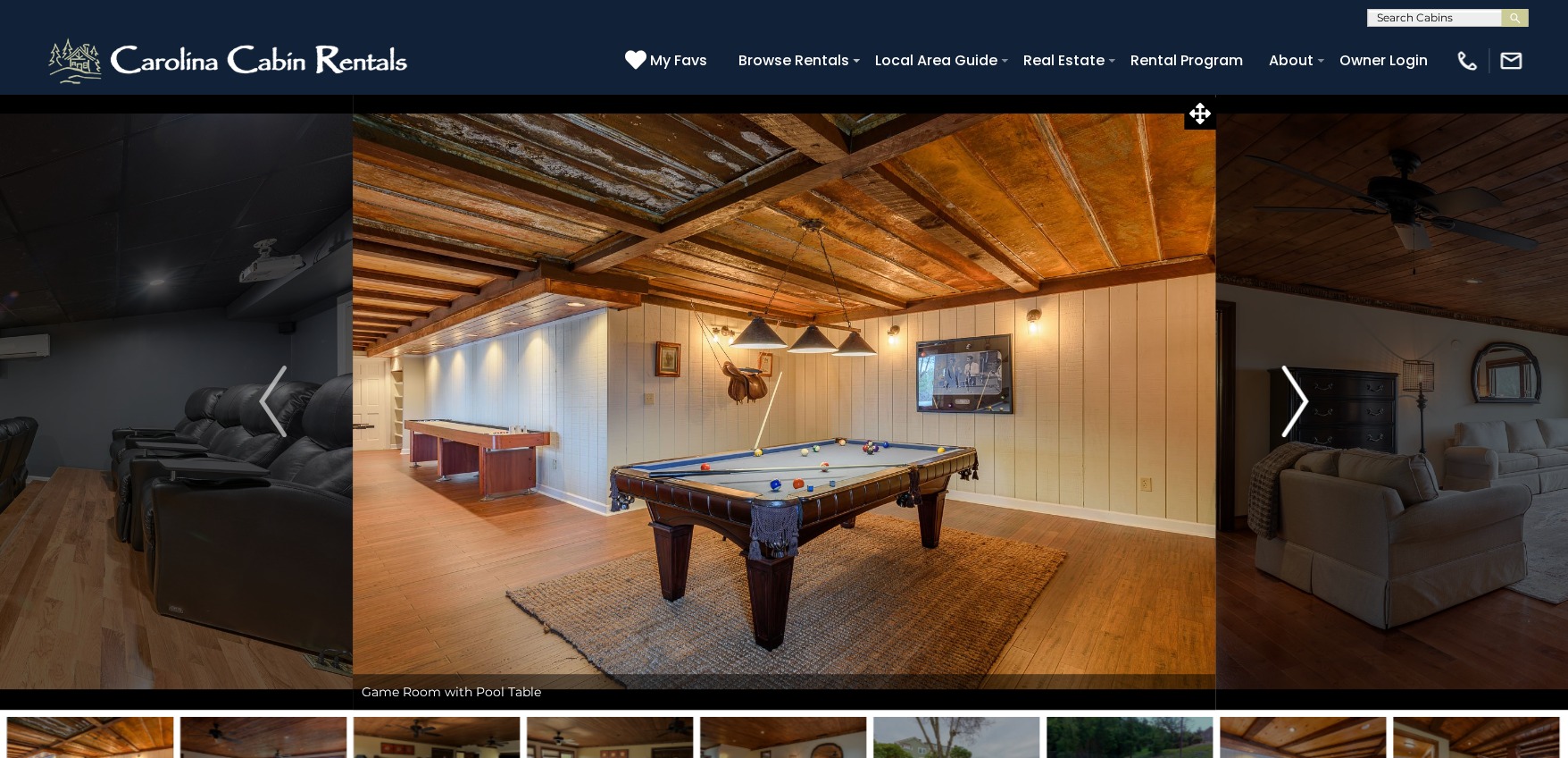
click at [1299, 407] on img "Next" at bounding box center [1295, 401] width 27 height 72
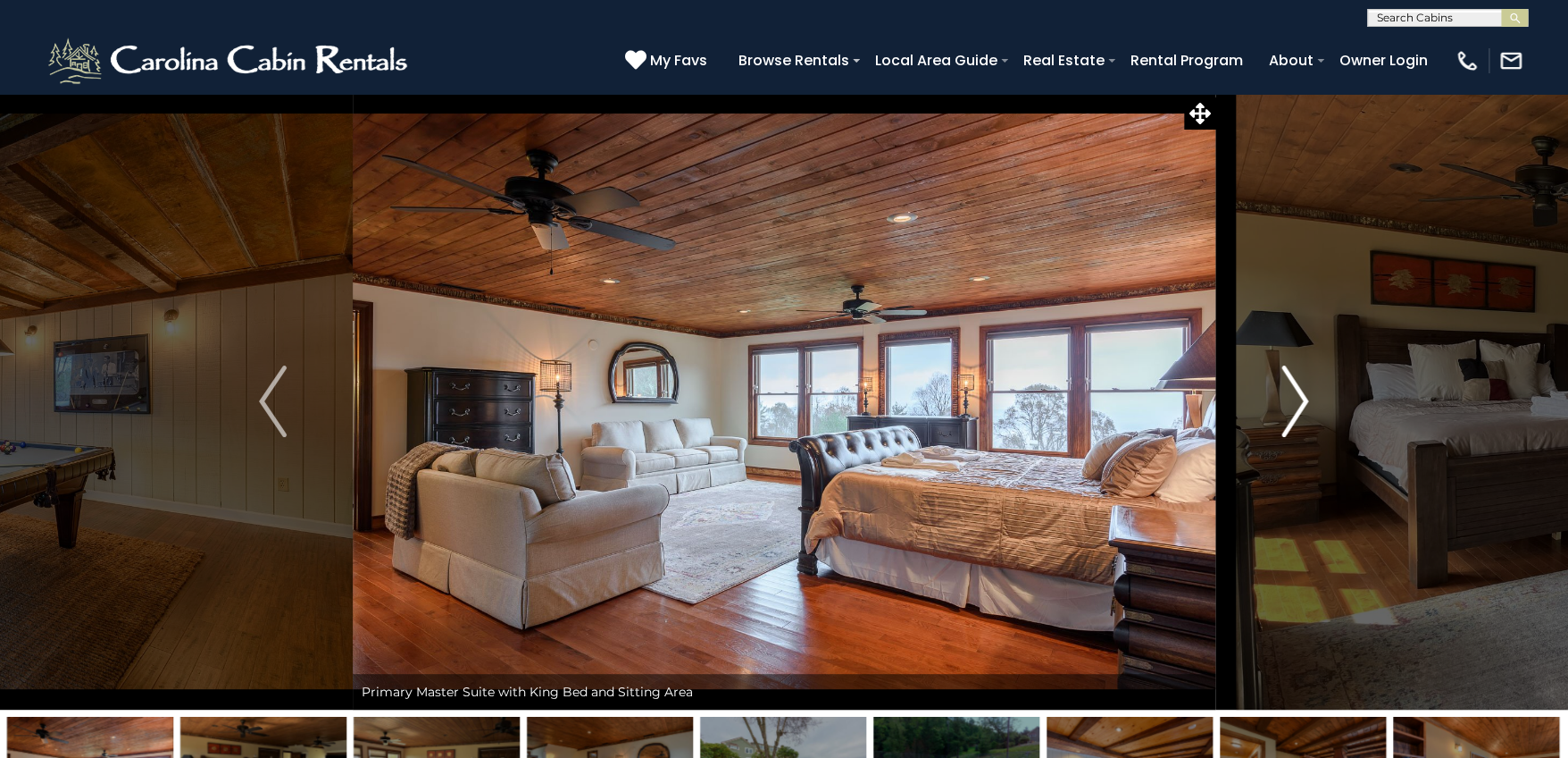
click at [1299, 407] on img "Next" at bounding box center [1295, 401] width 27 height 72
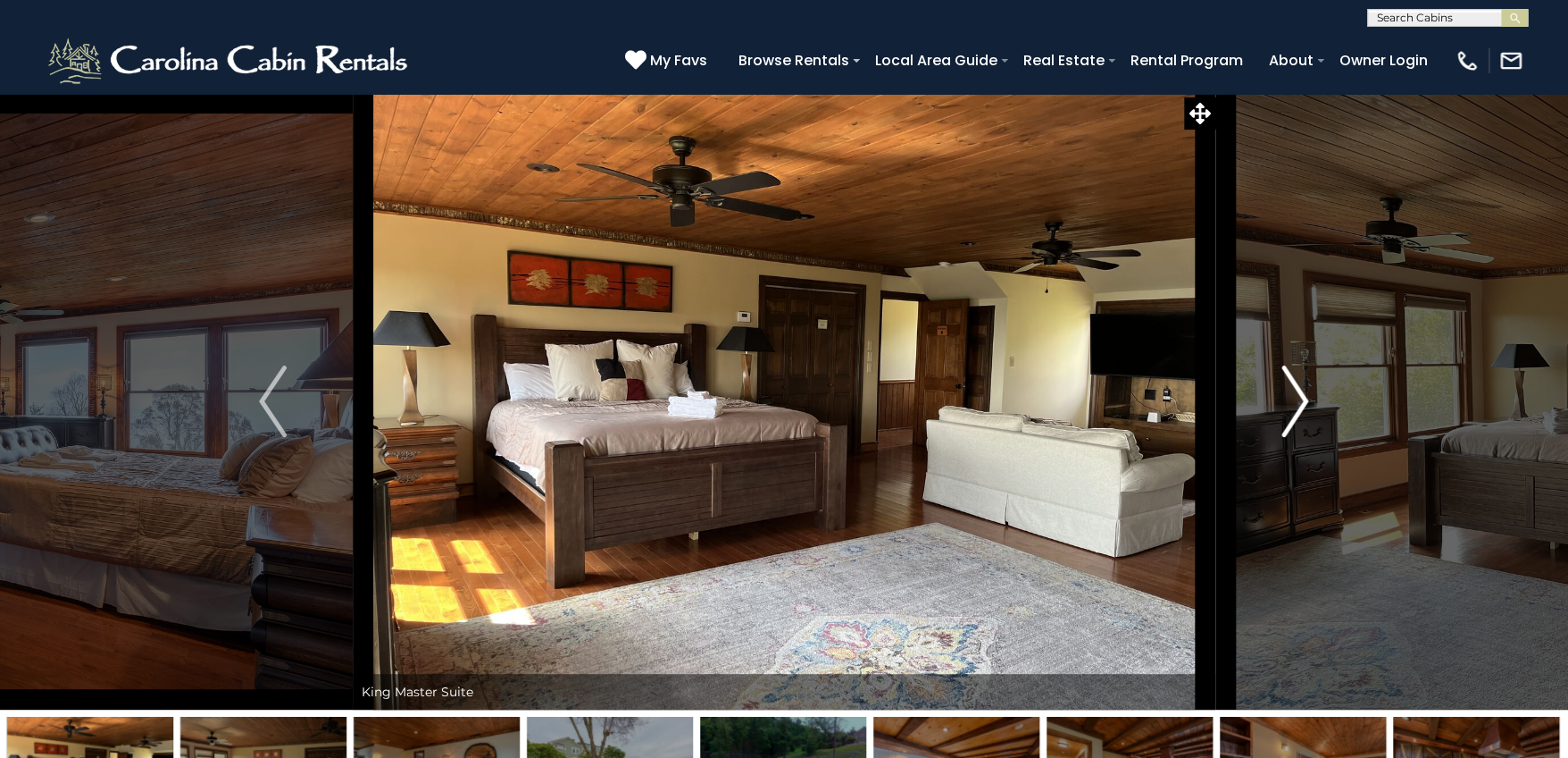
click at [1299, 407] on img "Next" at bounding box center [1295, 401] width 27 height 72
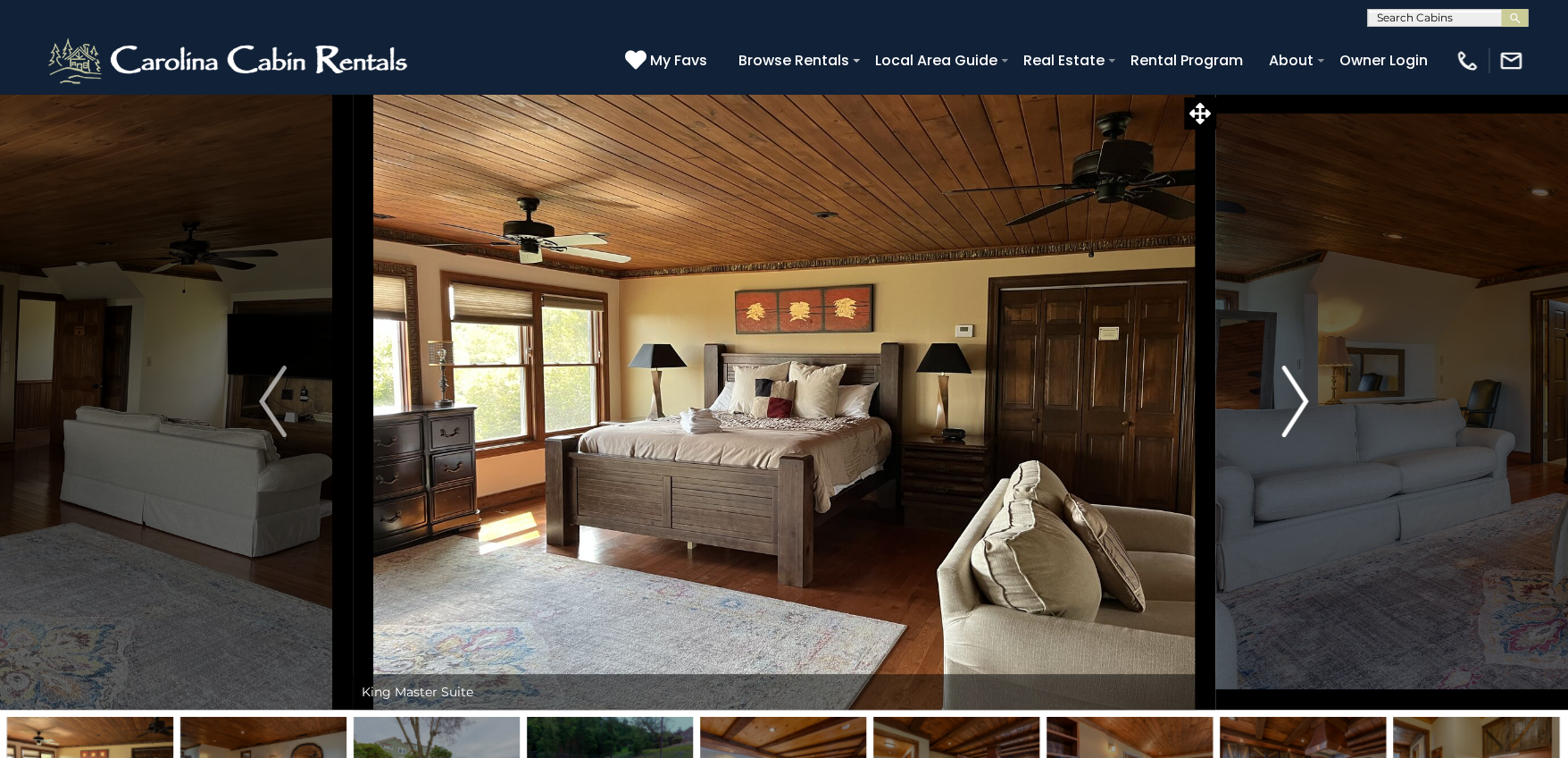
click at [1299, 407] on img "Next" at bounding box center [1295, 401] width 27 height 72
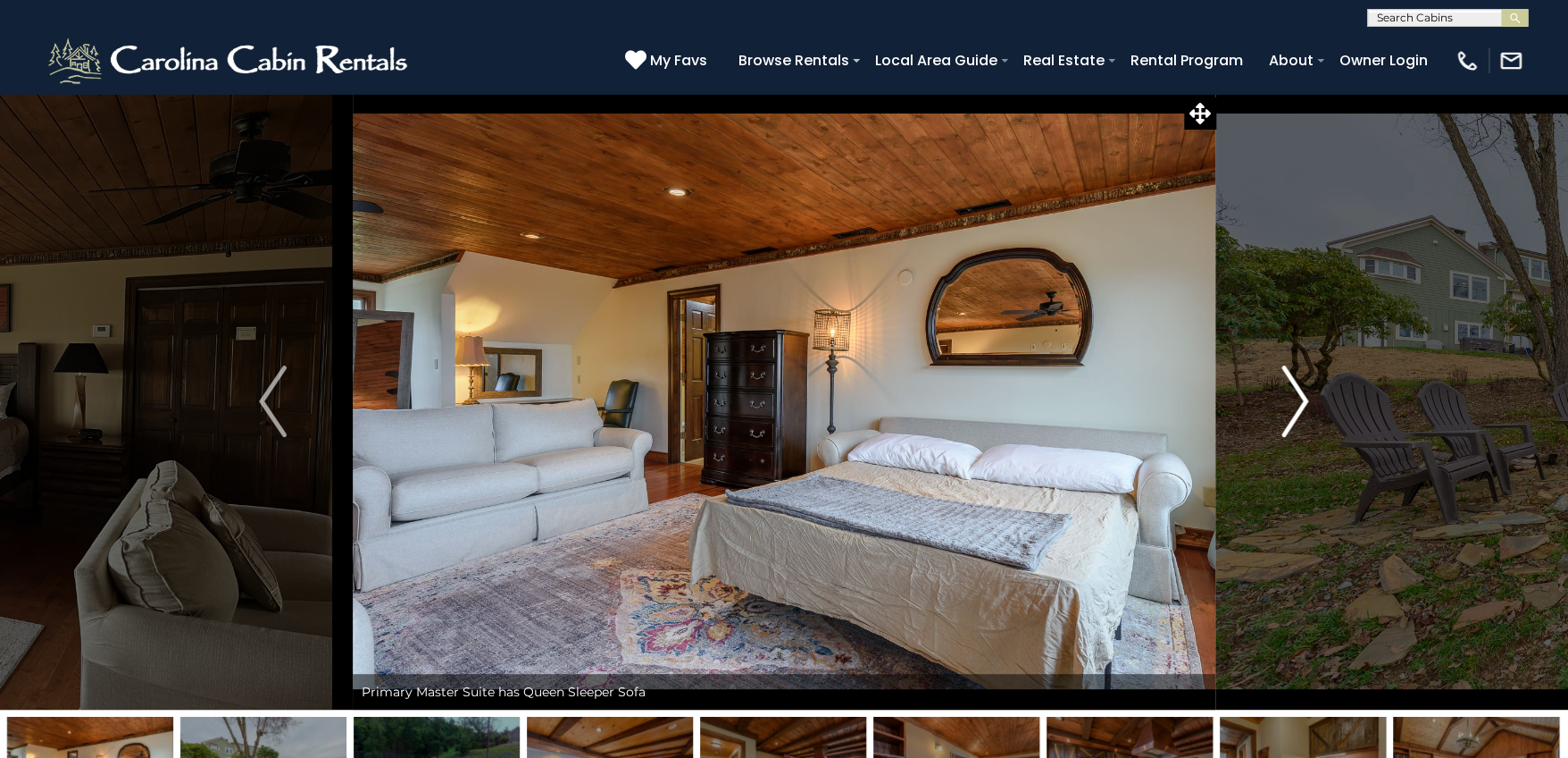
click at [1299, 407] on img "Next" at bounding box center [1295, 401] width 27 height 72
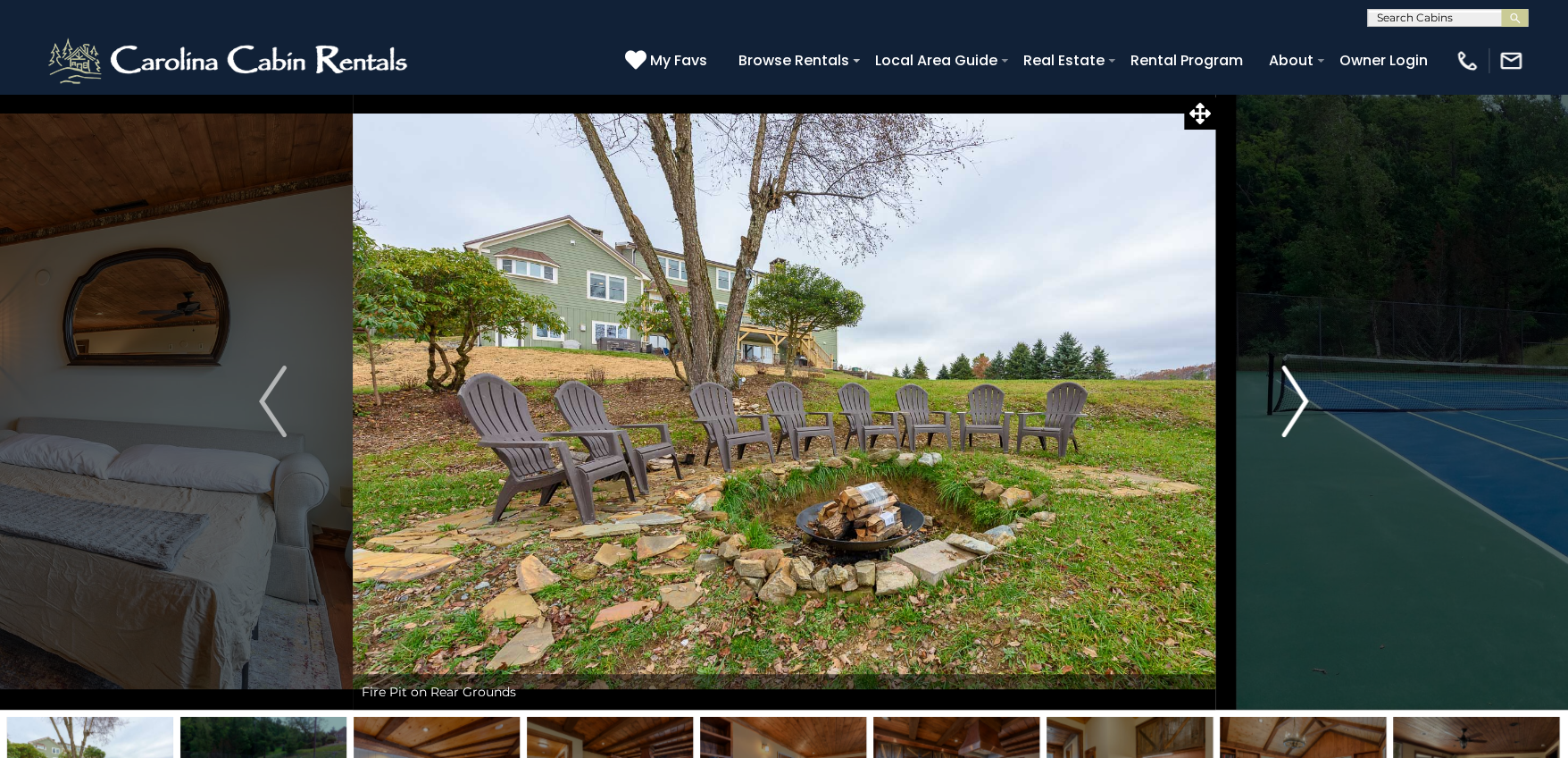
click at [1299, 407] on img "Next" at bounding box center [1295, 401] width 27 height 72
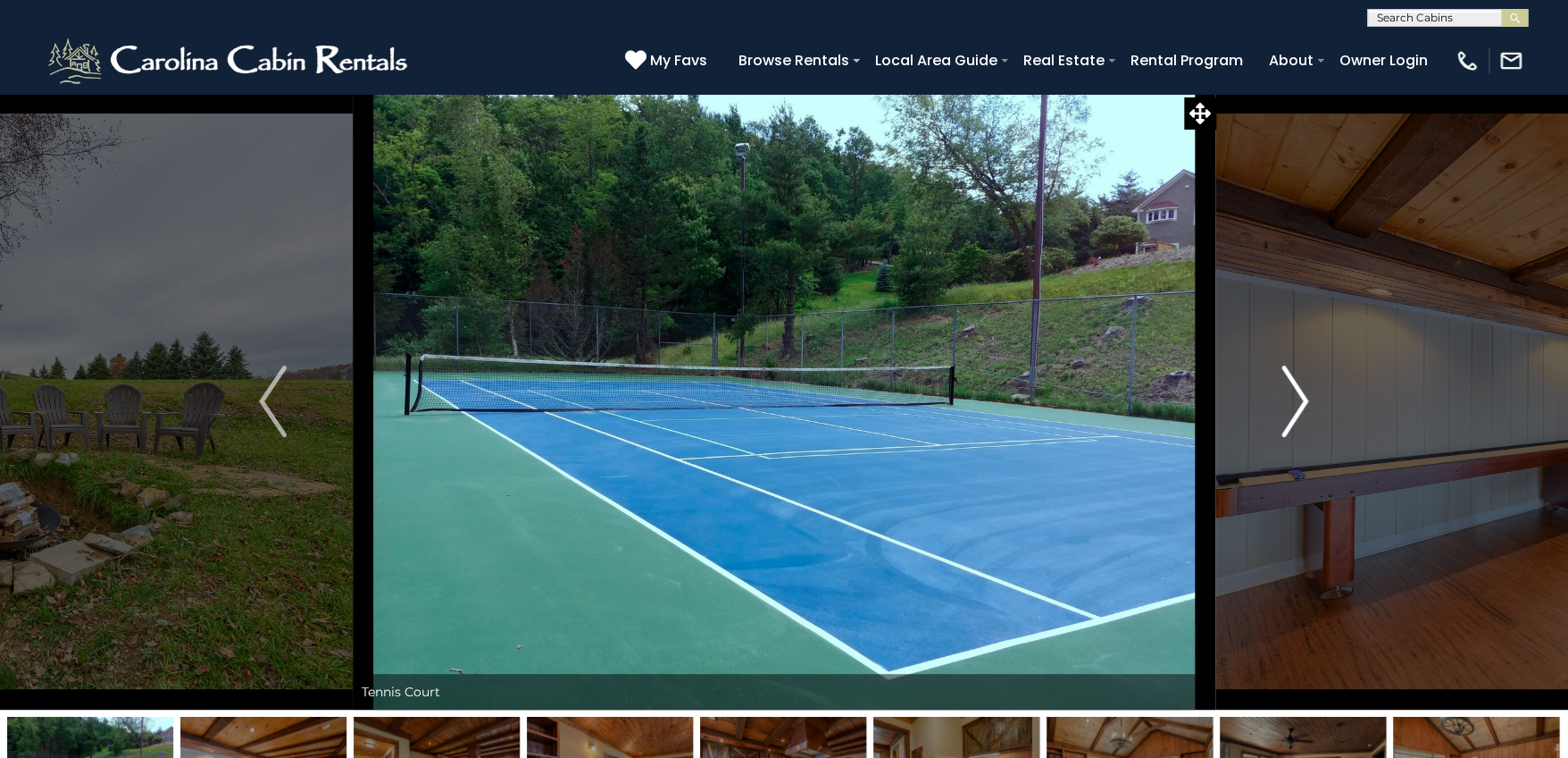
click at [1299, 407] on img "Next" at bounding box center [1295, 401] width 27 height 72
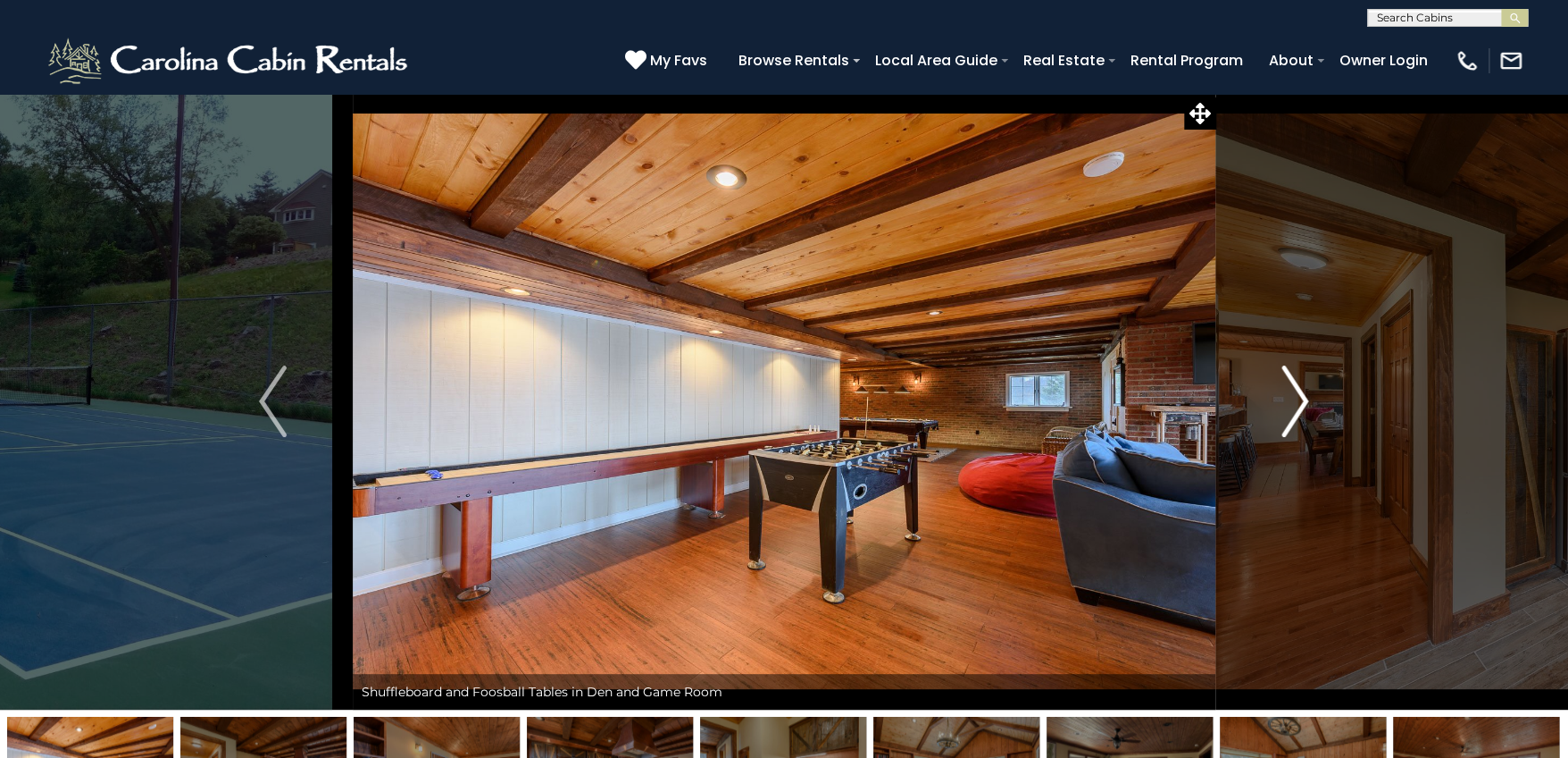
click at [1299, 407] on img "Next" at bounding box center [1295, 401] width 27 height 72
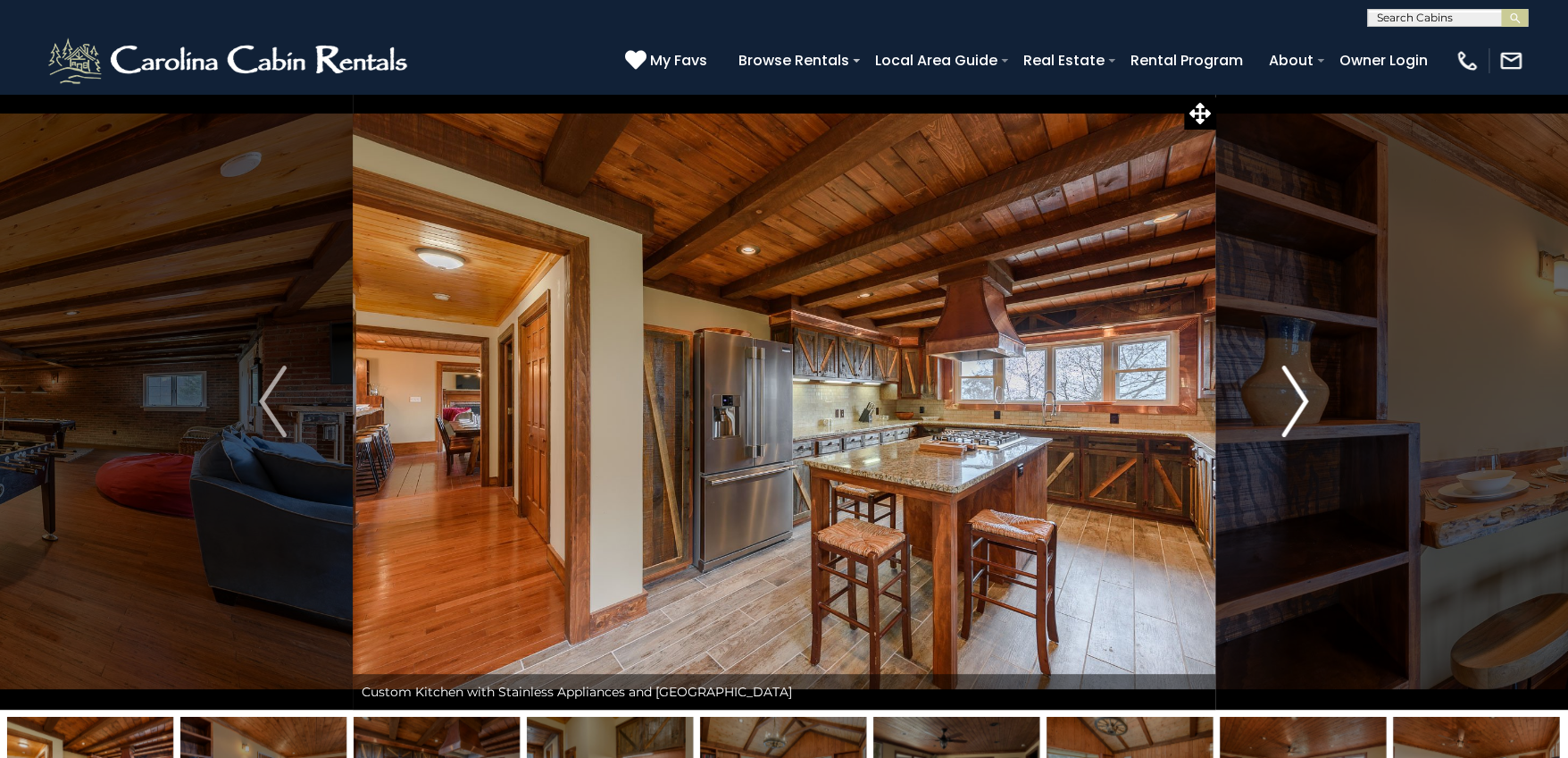
click at [1299, 407] on img "Next" at bounding box center [1295, 401] width 27 height 72
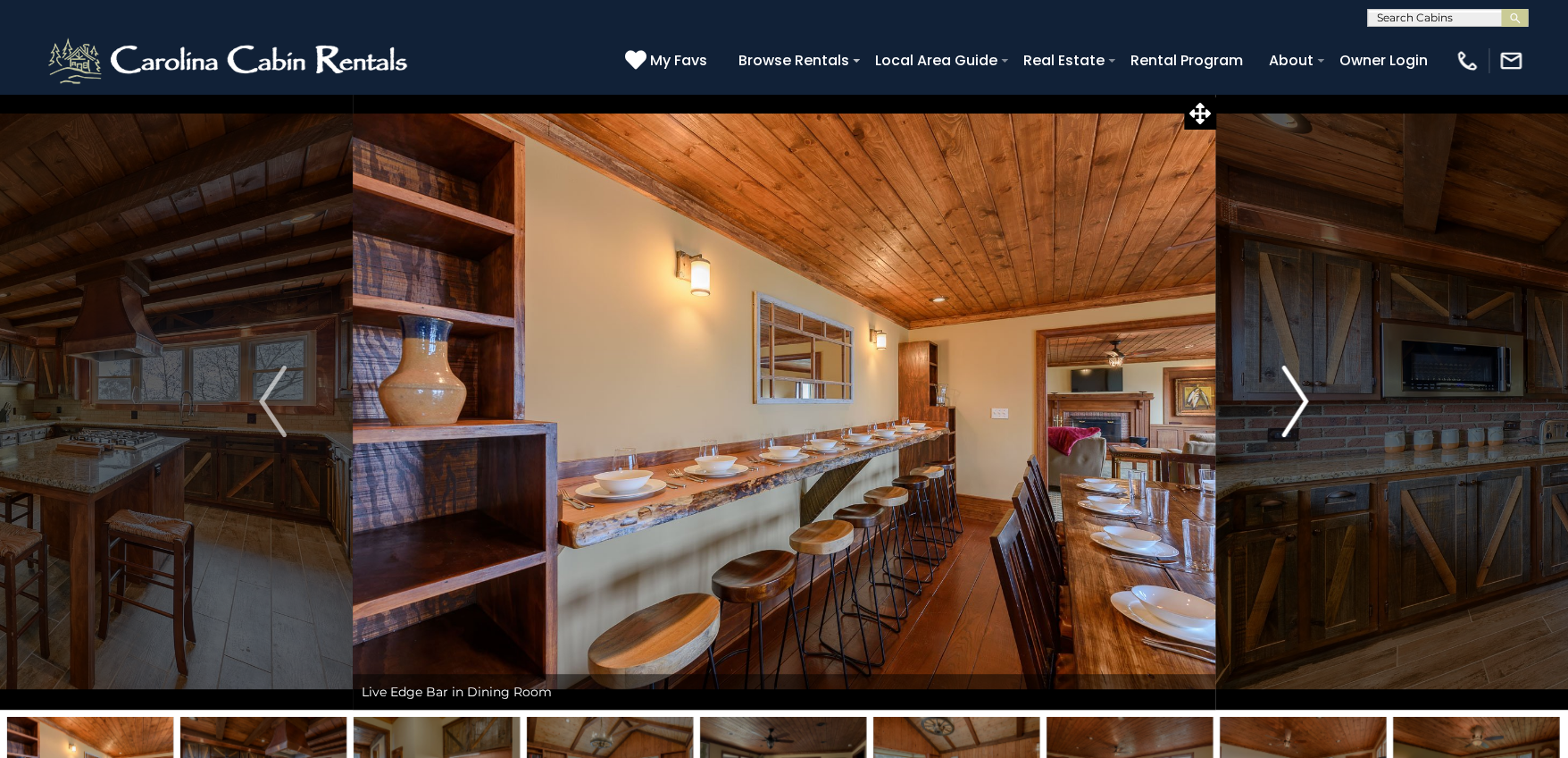
click at [1299, 407] on img "Next" at bounding box center [1295, 401] width 27 height 72
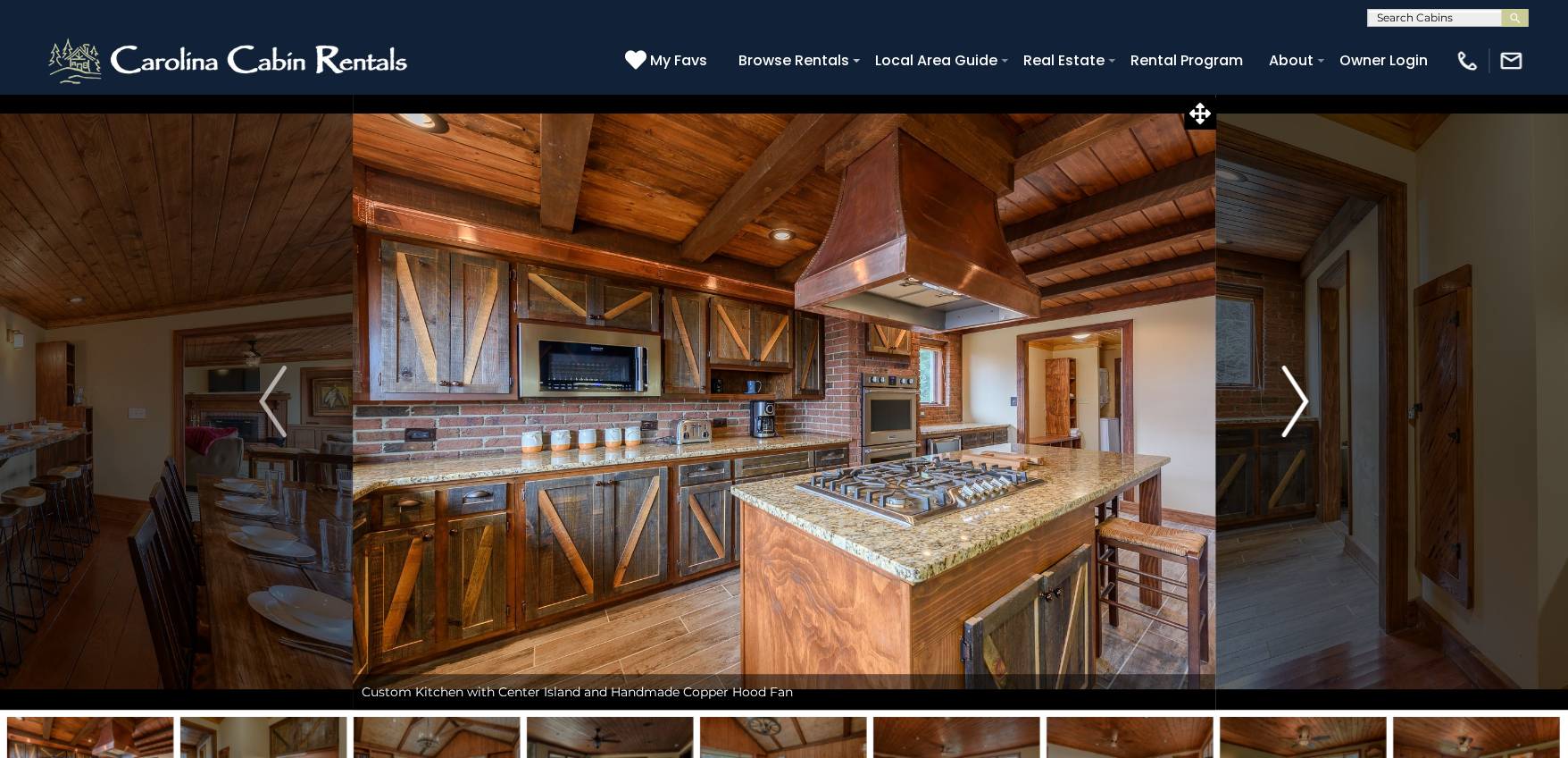
click at [1299, 407] on img "Next" at bounding box center [1295, 401] width 27 height 72
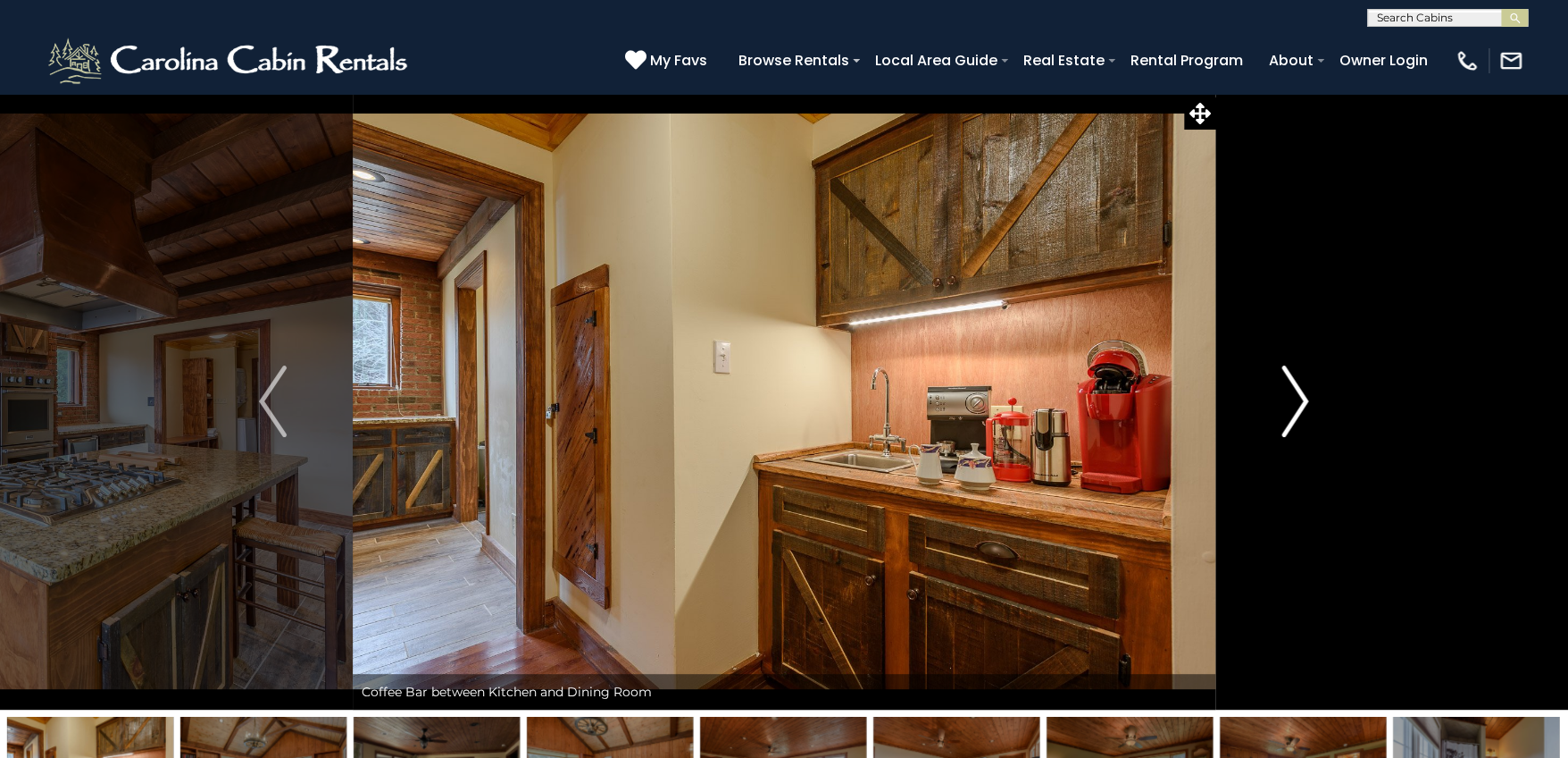
click at [1299, 407] on img "Next" at bounding box center [1295, 401] width 27 height 72
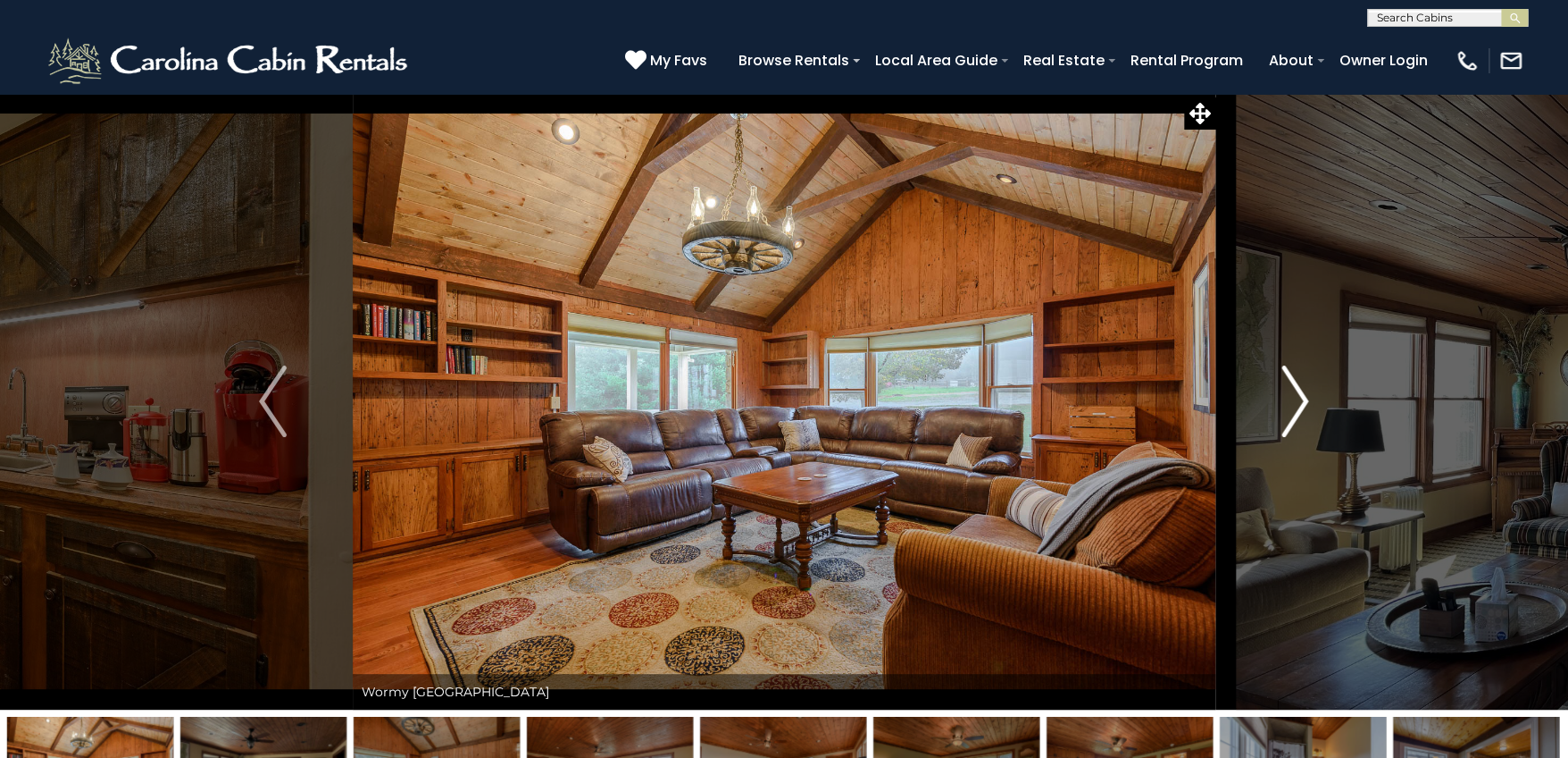
click at [1299, 407] on img "Next" at bounding box center [1295, 401] width 27 height 72
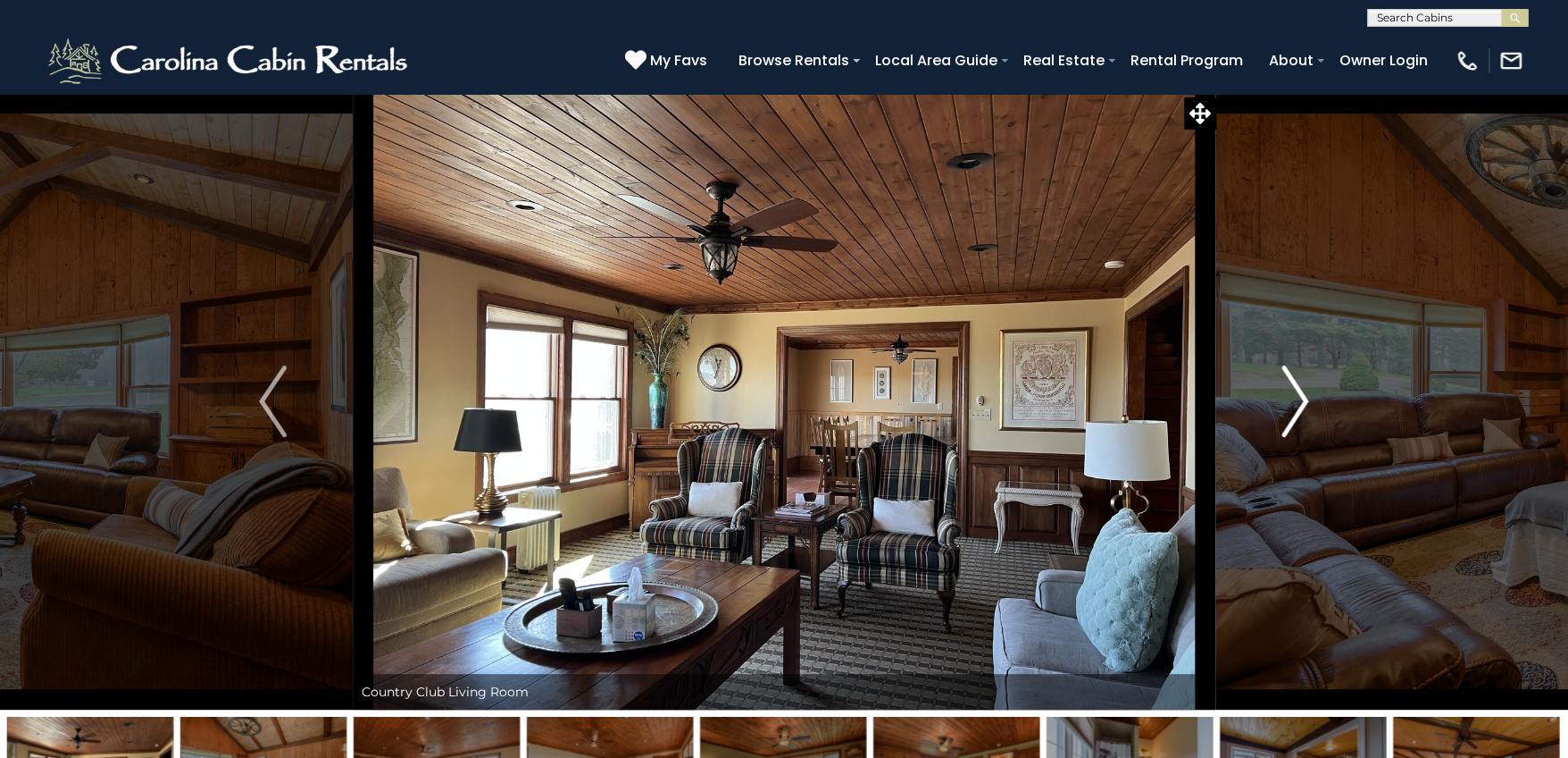
click at [1299, 407] on img "Next" at bounding box center [1295, 401] width 27 height 72
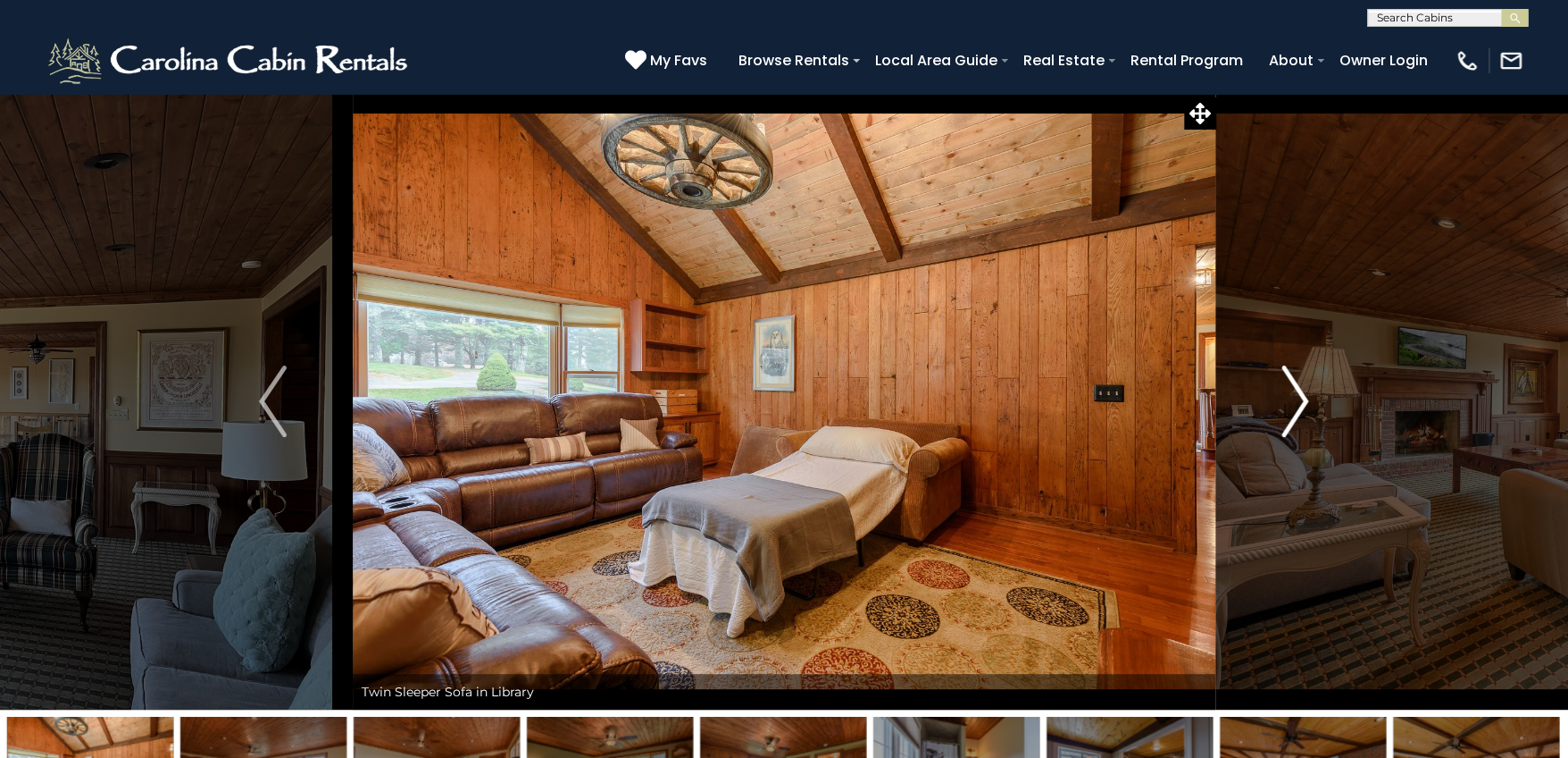
click at [1299, 407] on img "Next" at bounding box center [1295, 401] width 27 height 72
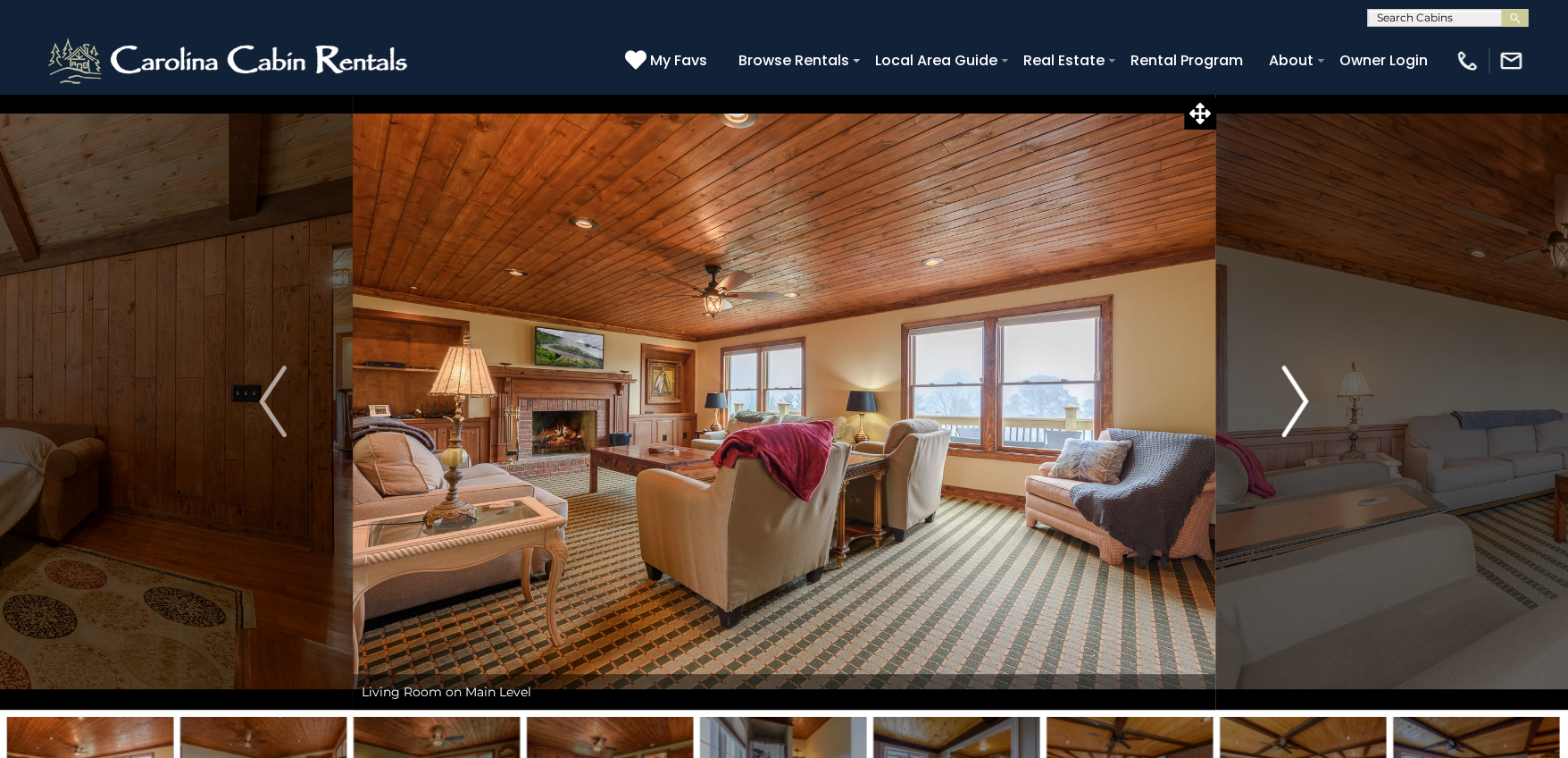
click at [1299, 407] on img "Next" at bounding box center [1295, 401] width 27 height 72
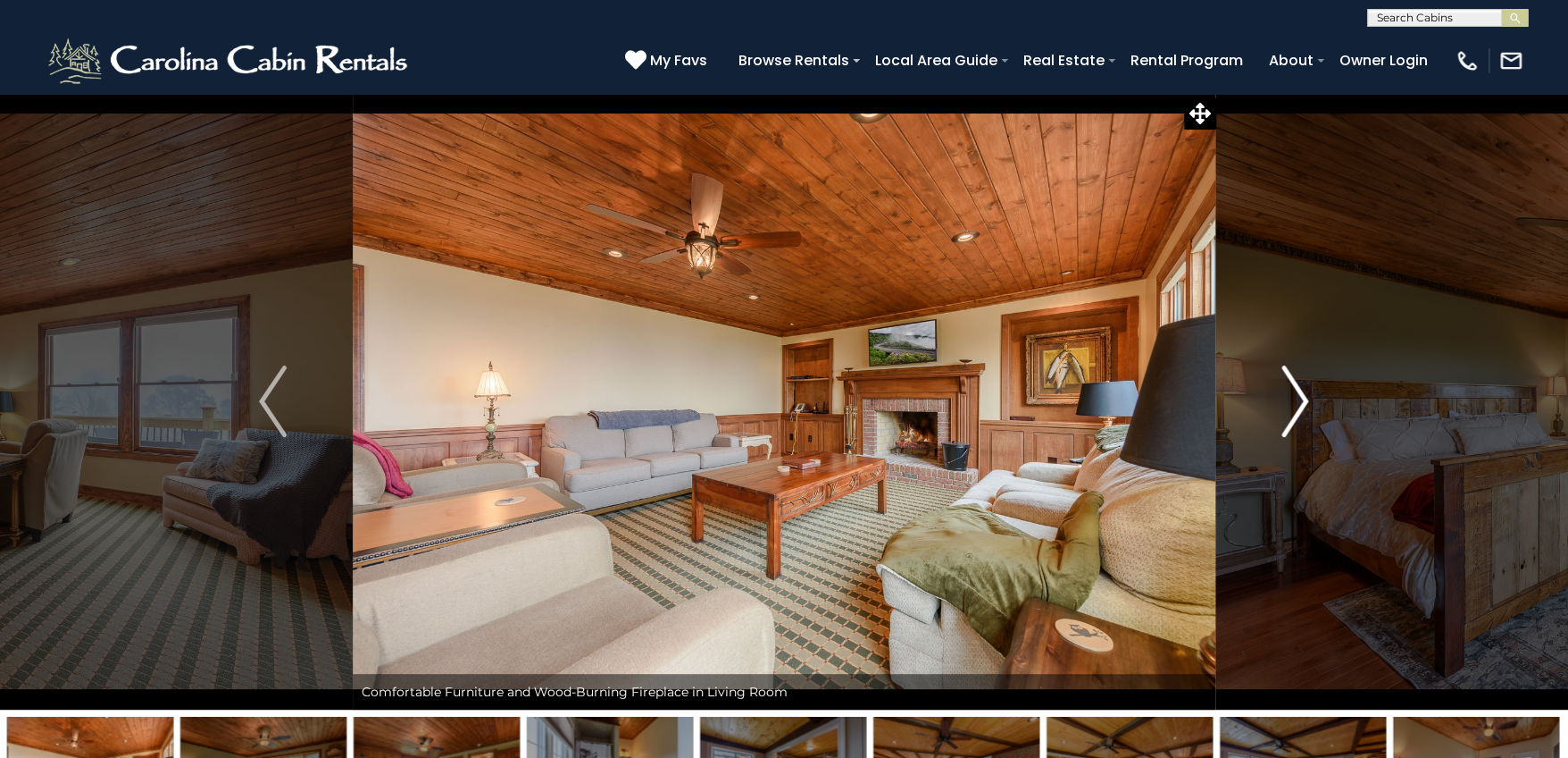
click at [1299, 407] on img "Next" at bounding box center [1295, 401] width 27 height 72
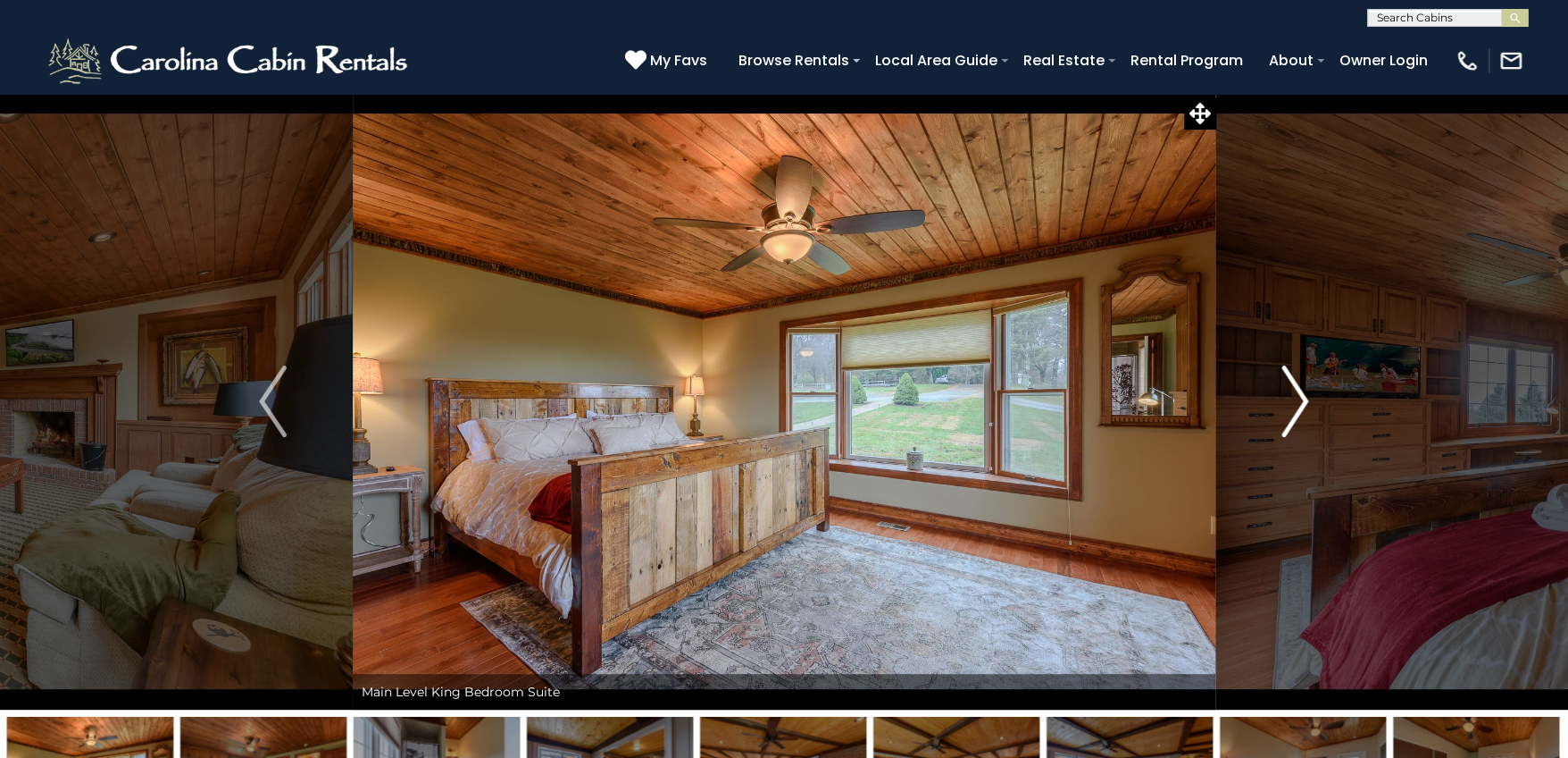
click at [1299, 407] on img "Next" at bounding box center [1295, 401] width 27 height 72
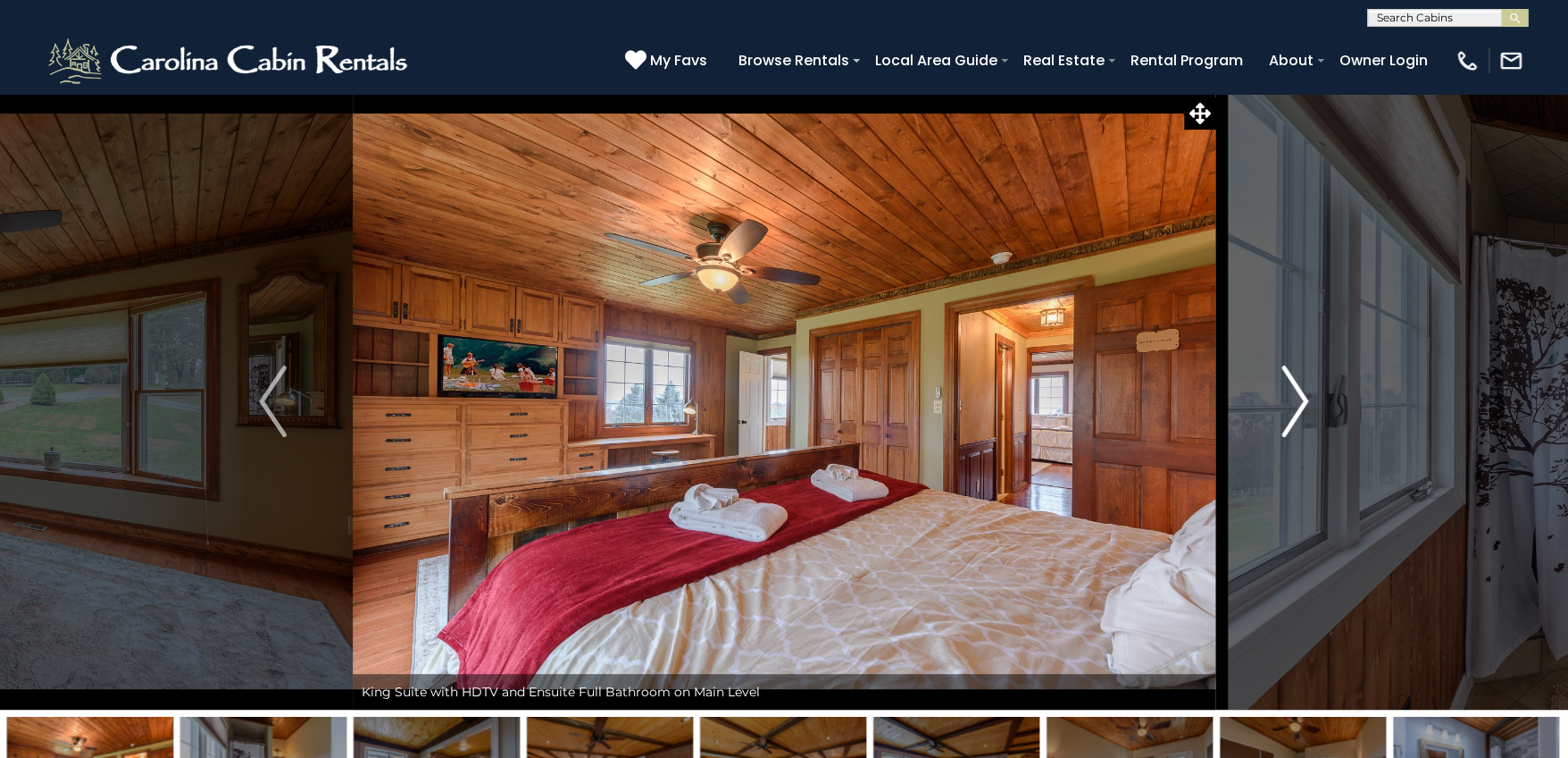
click at [1299, 407] on img "Next" at bounding box center [1295, 401] width 27 height 72
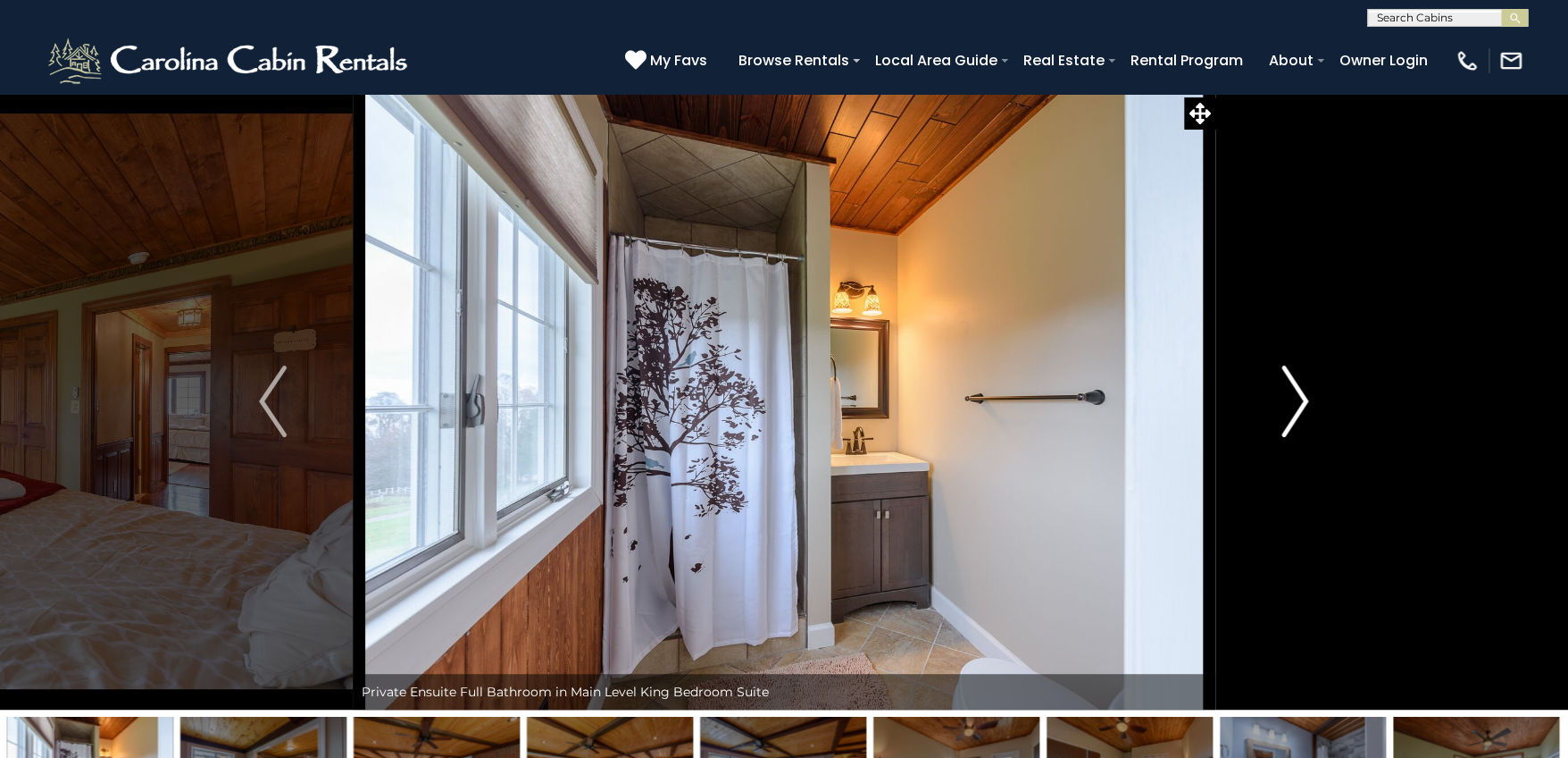
click at [1299, 407] on img "Next" at bounding box center [1295, 401] width 27 height 72
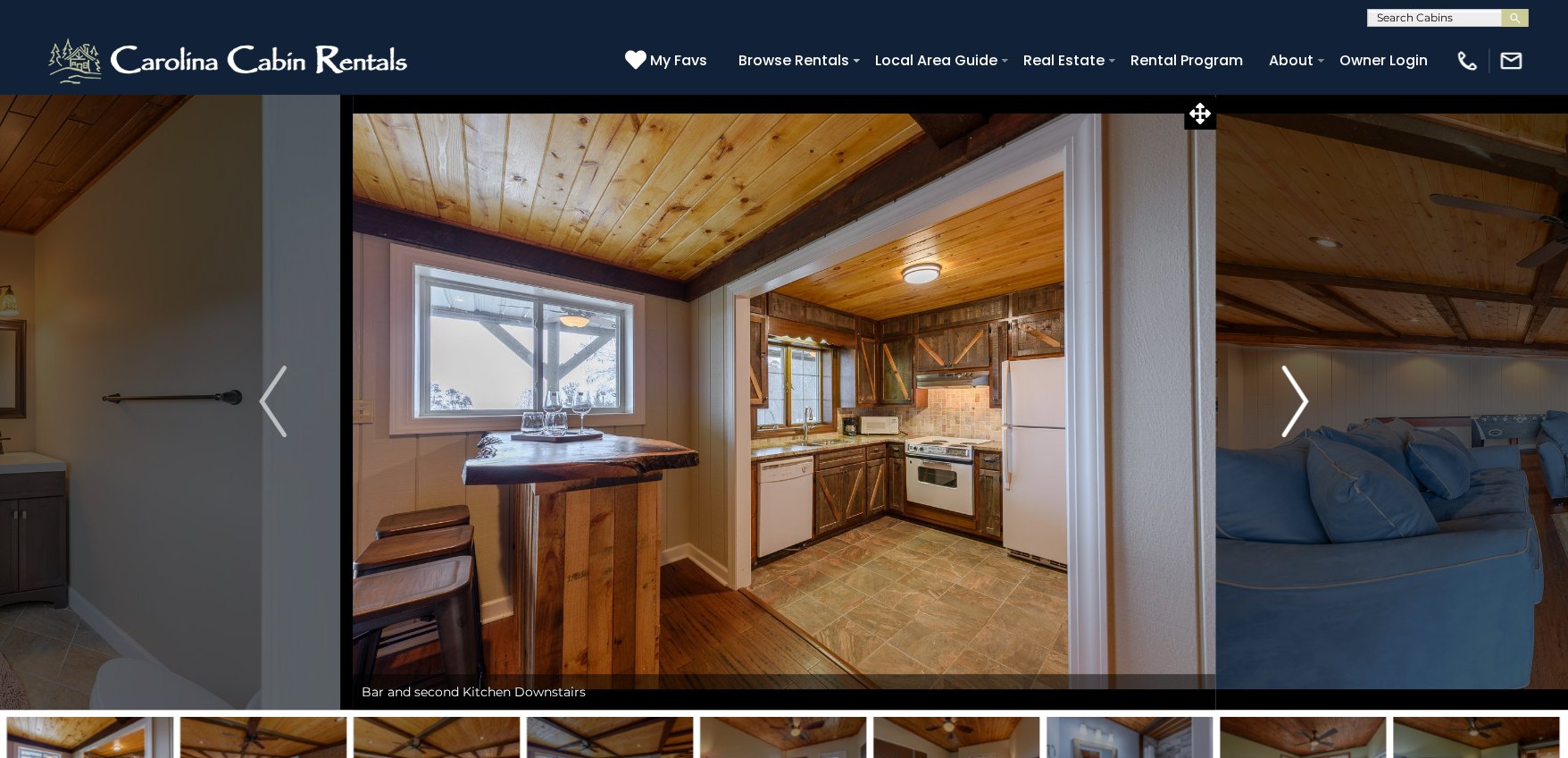
click at [1299, 407] on img "Next" at bounding box center [1295, 401] width 27 height 72
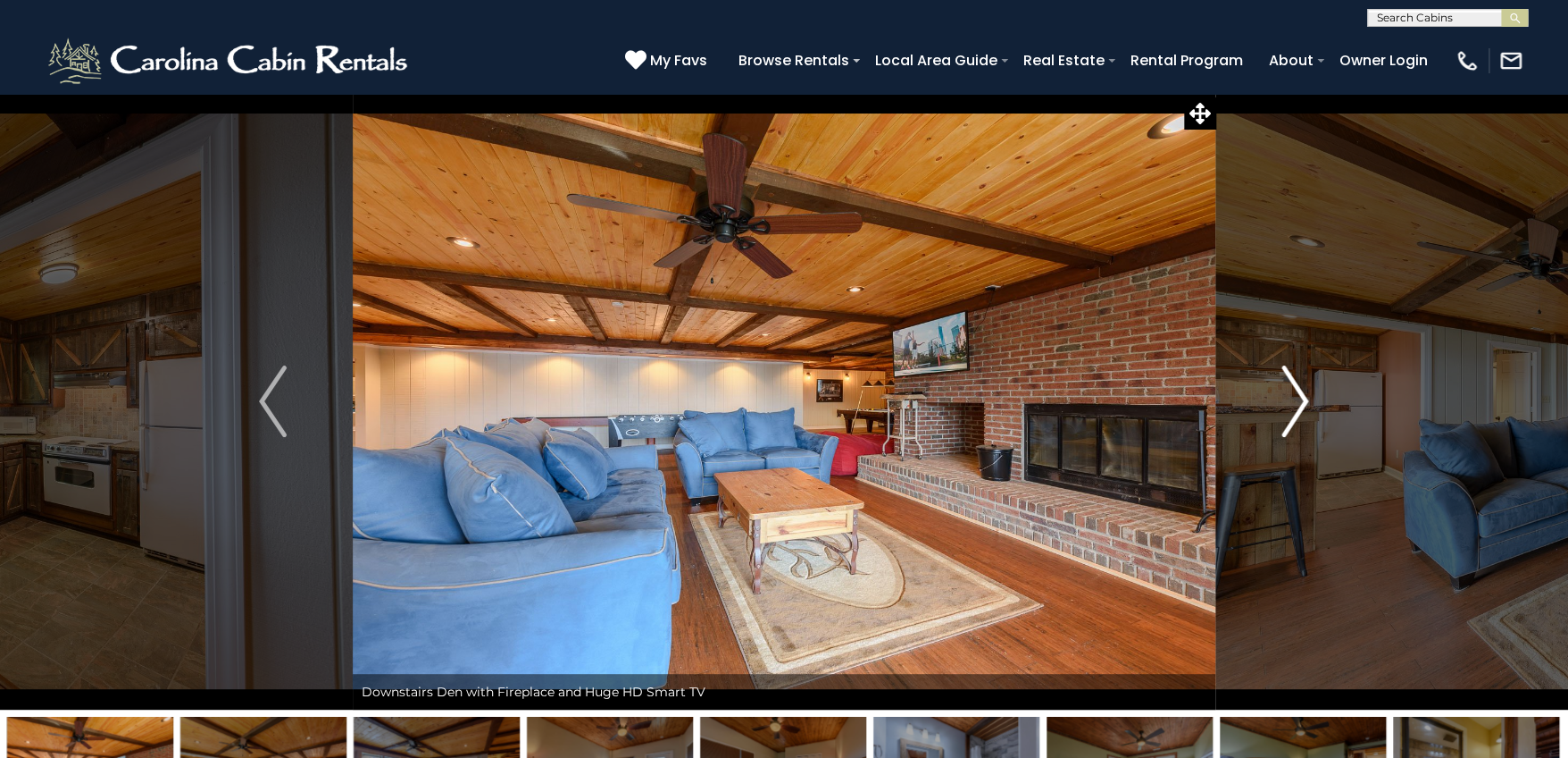
click at [1299, 408] on img "Next" at bounding box center [1295, 401] width 27 height 72
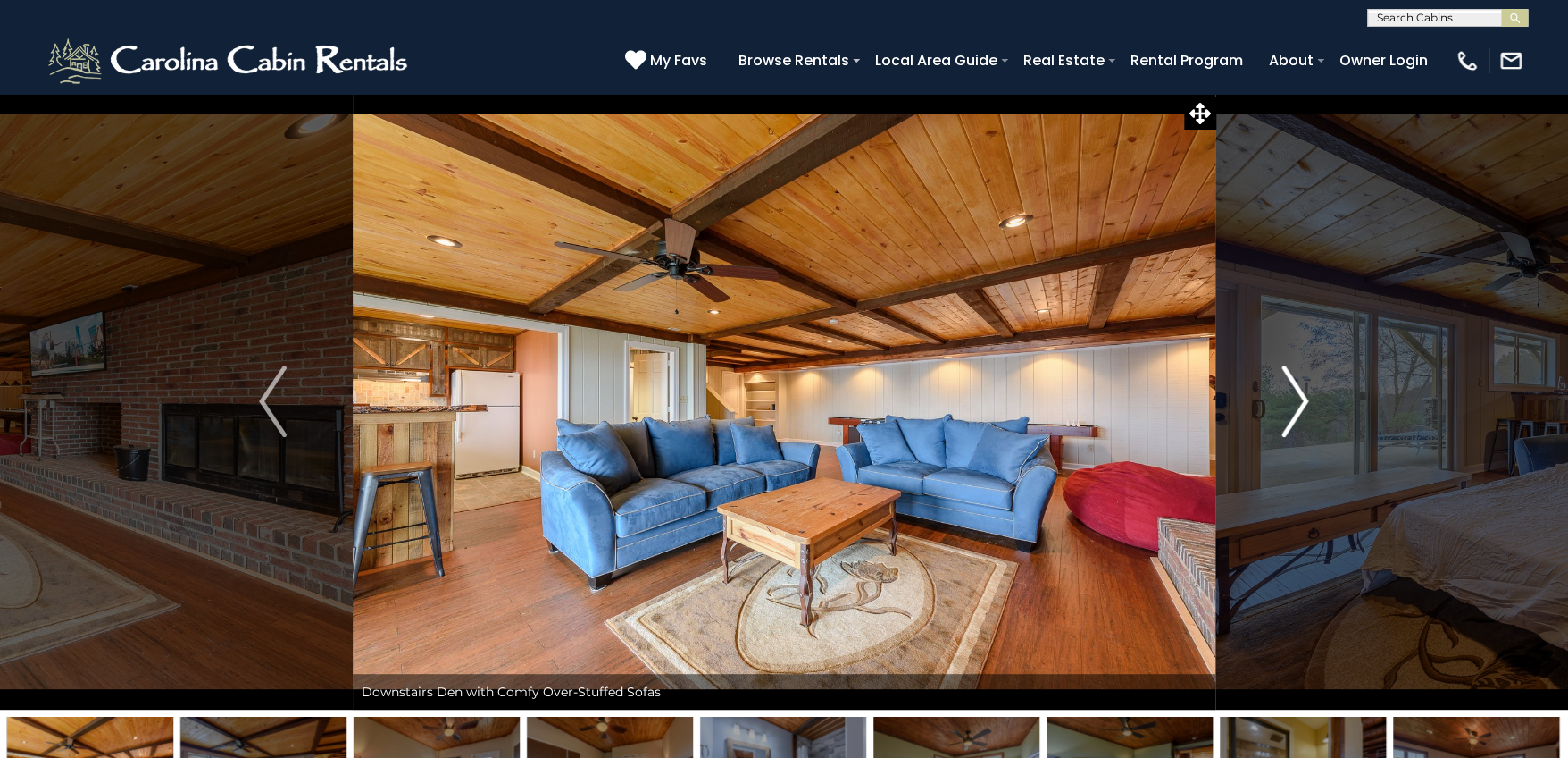
click at [1299, 408] on img "Next" at bounding box center [1295, 401] width 27 height 72
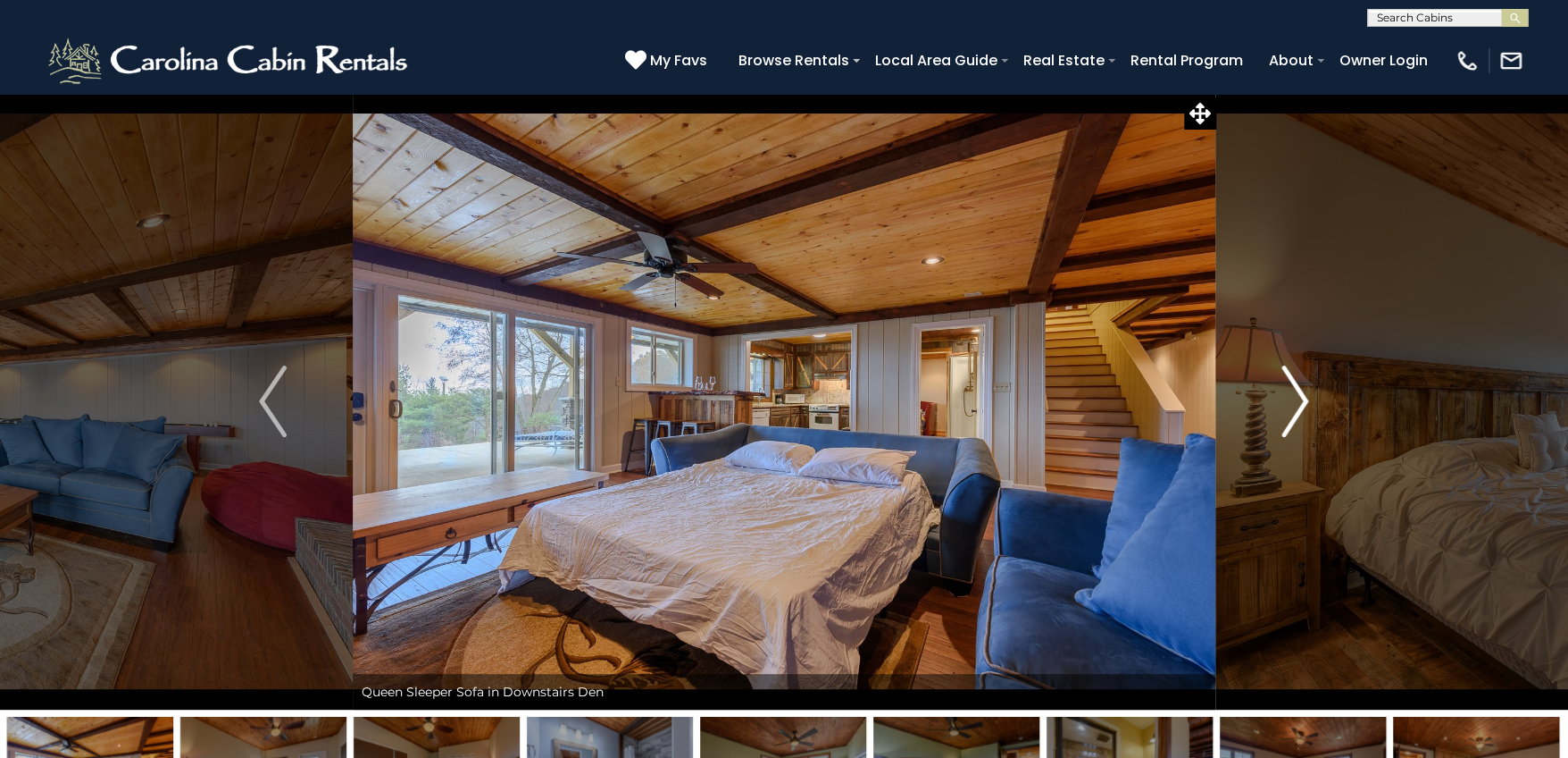
click at [1299, 408] on img "Next" at bounding box center [1295, 401] width 27 height 72
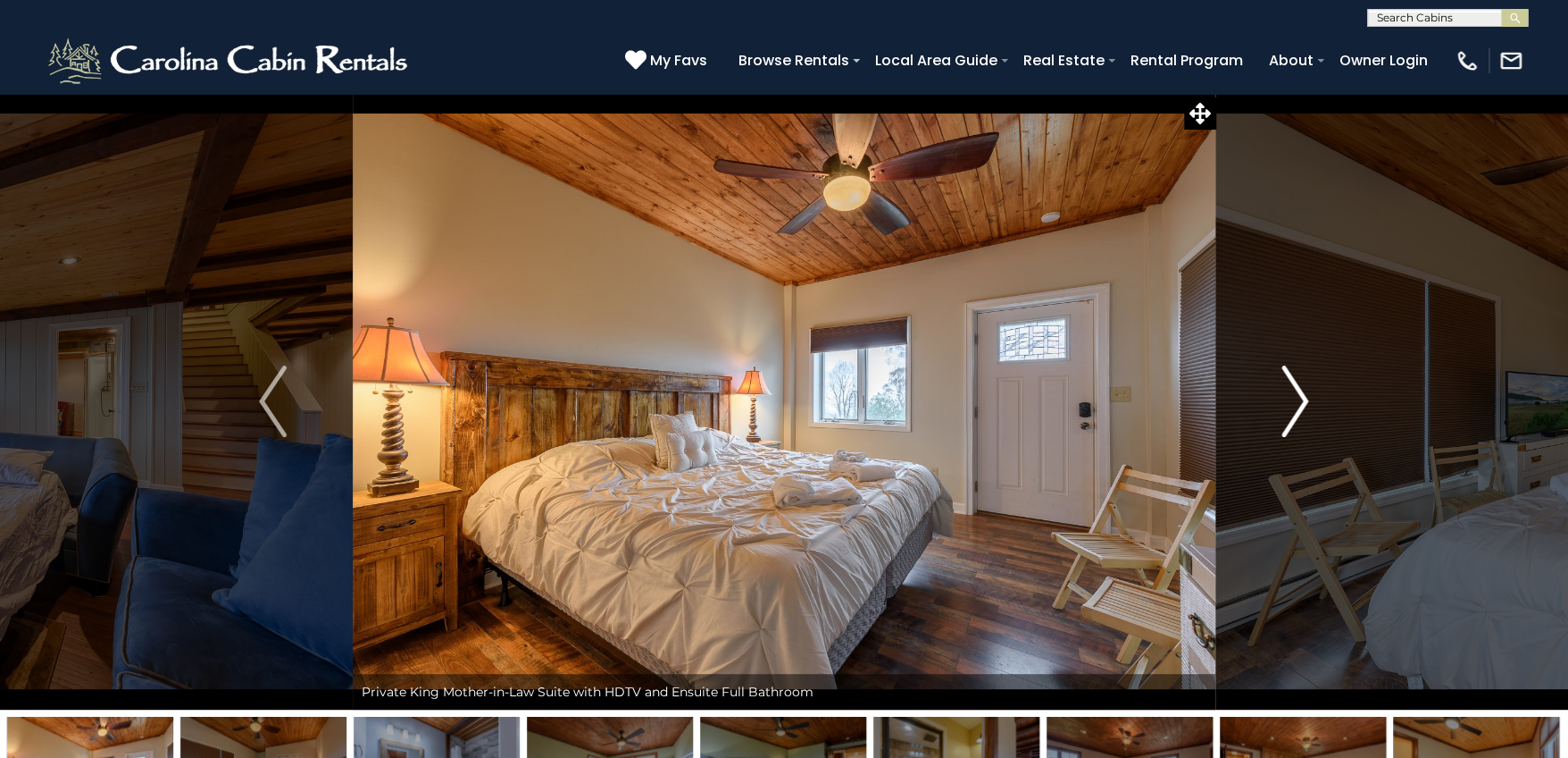
click at [1299, 408] on img "Next" at bounding box center [1295, 401] width 27 height 72
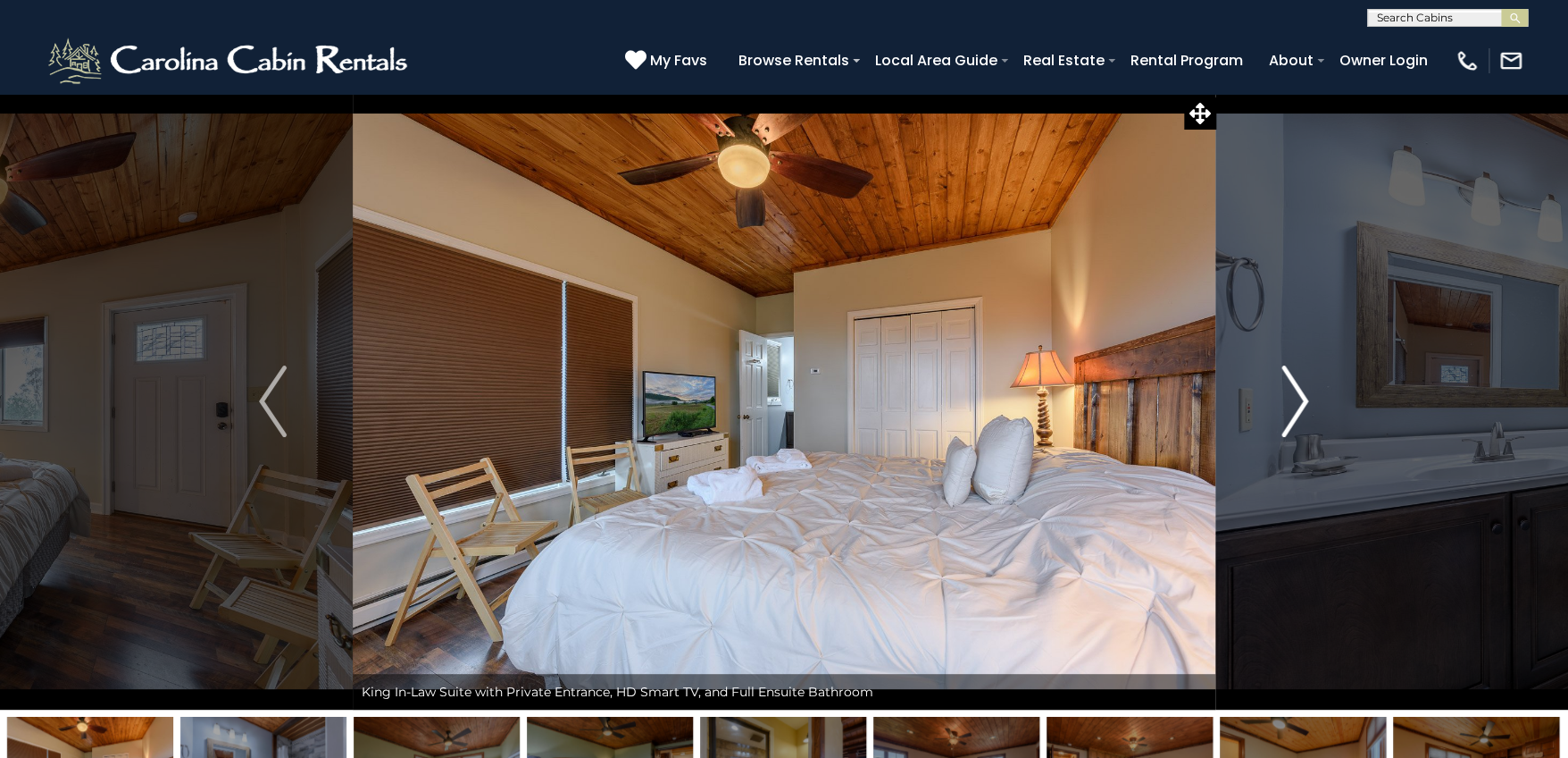
click at [1299, 408] on img "Next" at bounding box center [1295, 401] width 27 height 72
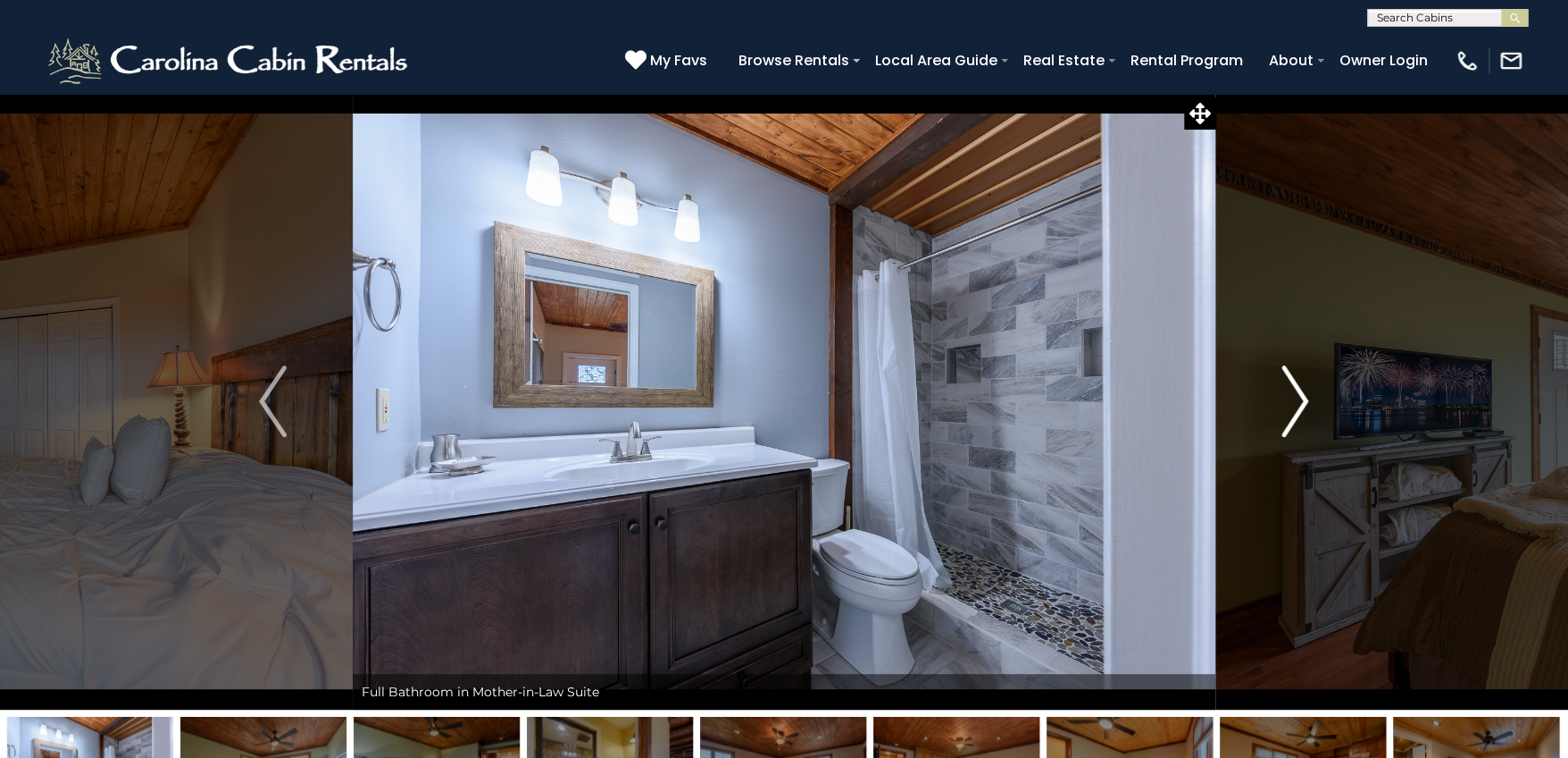
click at [1299, 408] on img "Next" at bounding box center [1295, 401] width 27 height 72
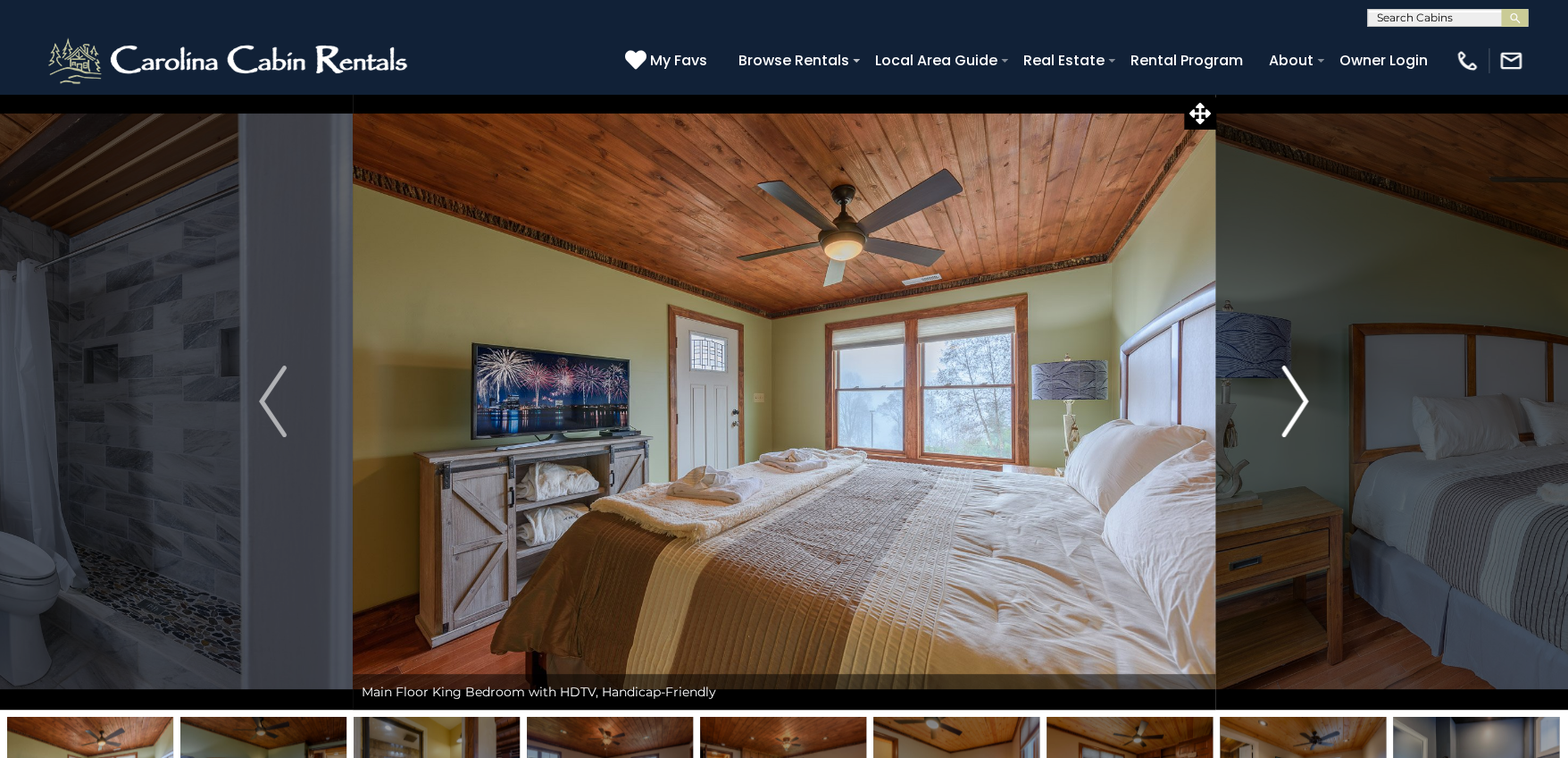
click at [1299, 408] on img "Next" at bounding box center [1295, 401] width 27 height 72
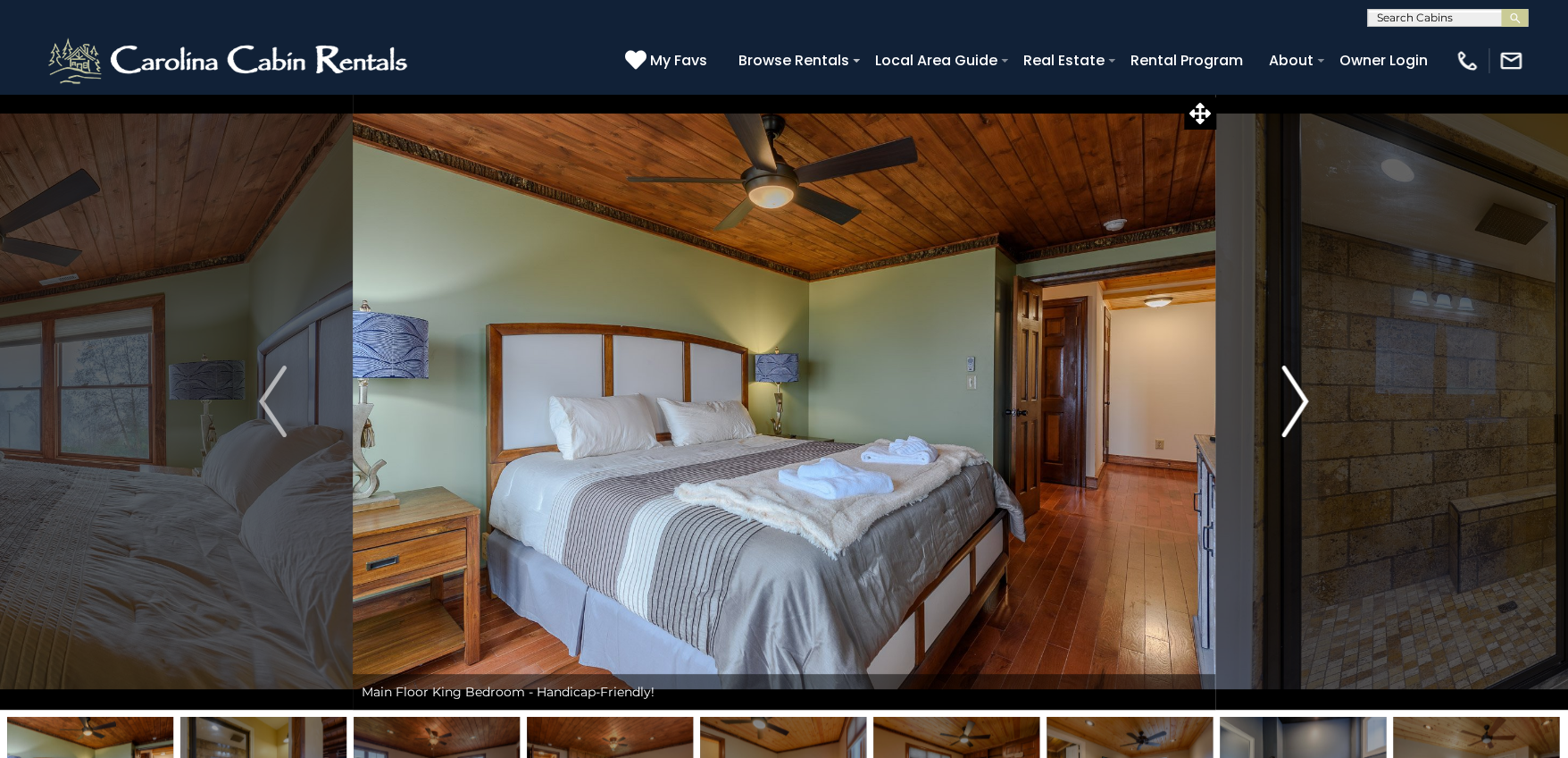
click at [1299, 408] on img "Next" at bounding box center [1295, 401] width 27 height 72
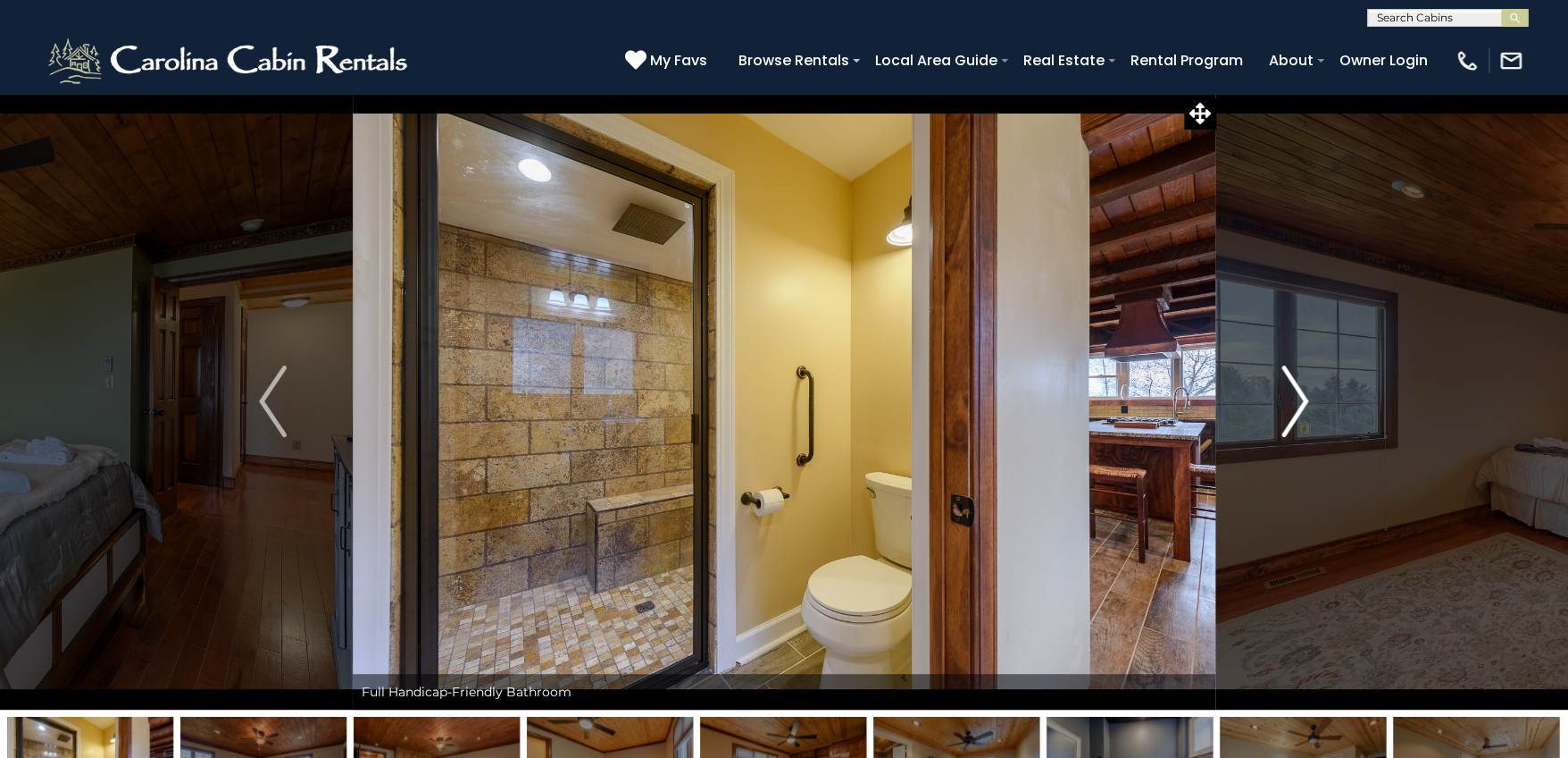
click at [1299, 408] on img "Next" at bounding box center [1295, 401] width 27 height 72
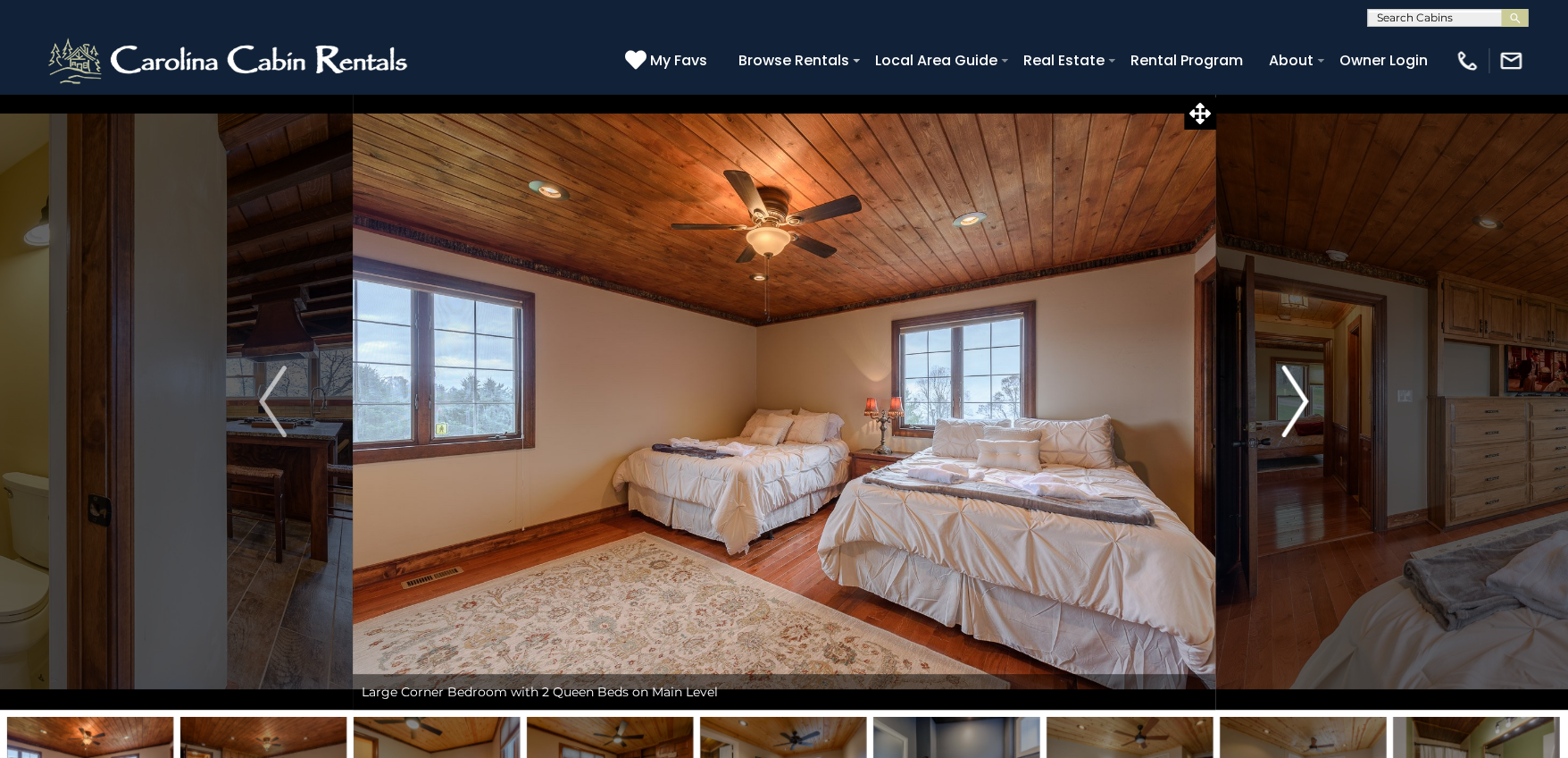
click at [1299, 409] on img "Next" at bounding box center [1295, 401] width 27 height 72
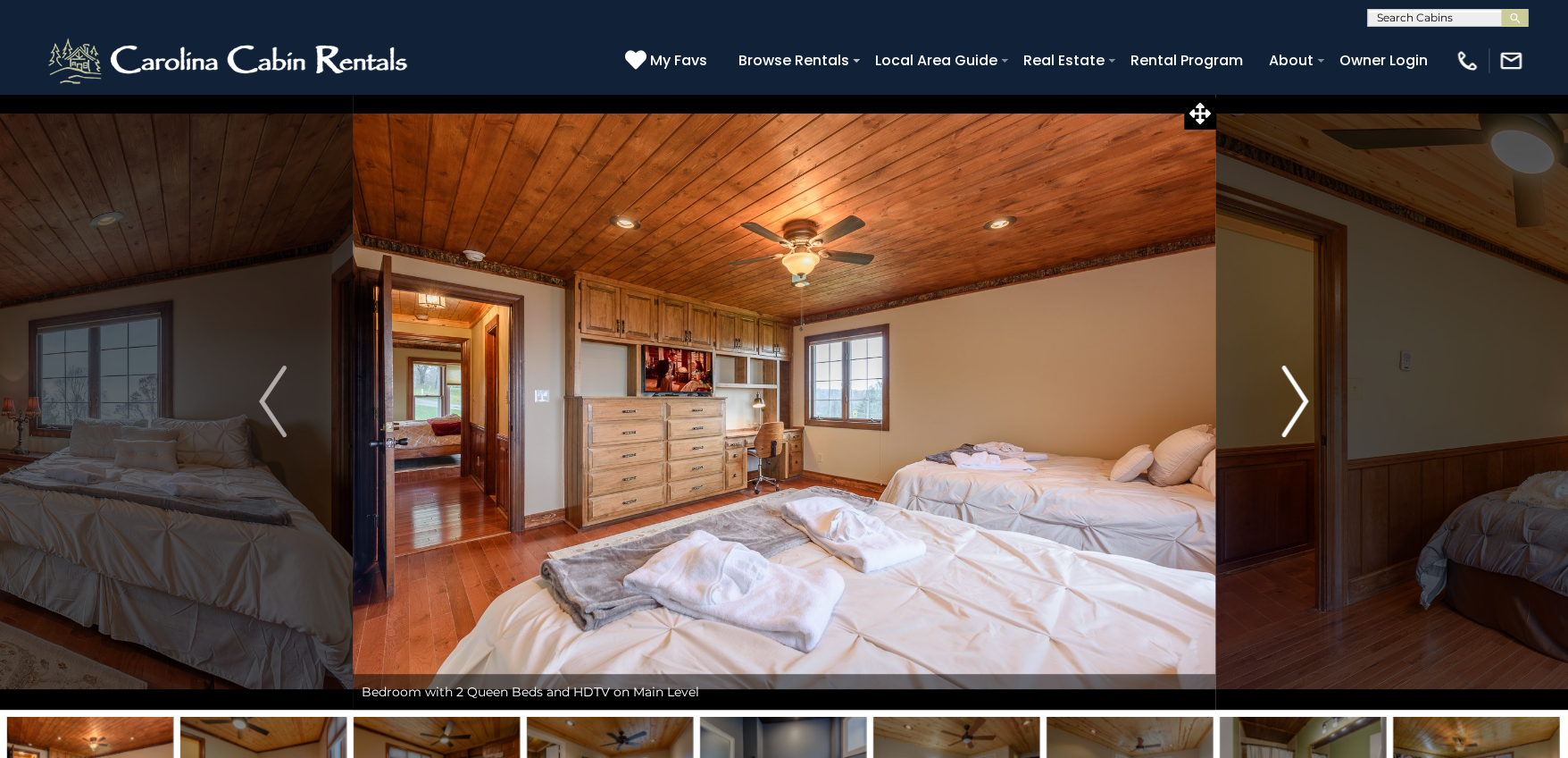
click at [1299, 409] on img "Next" at bounding box center [1295, 401] width 27 height 72
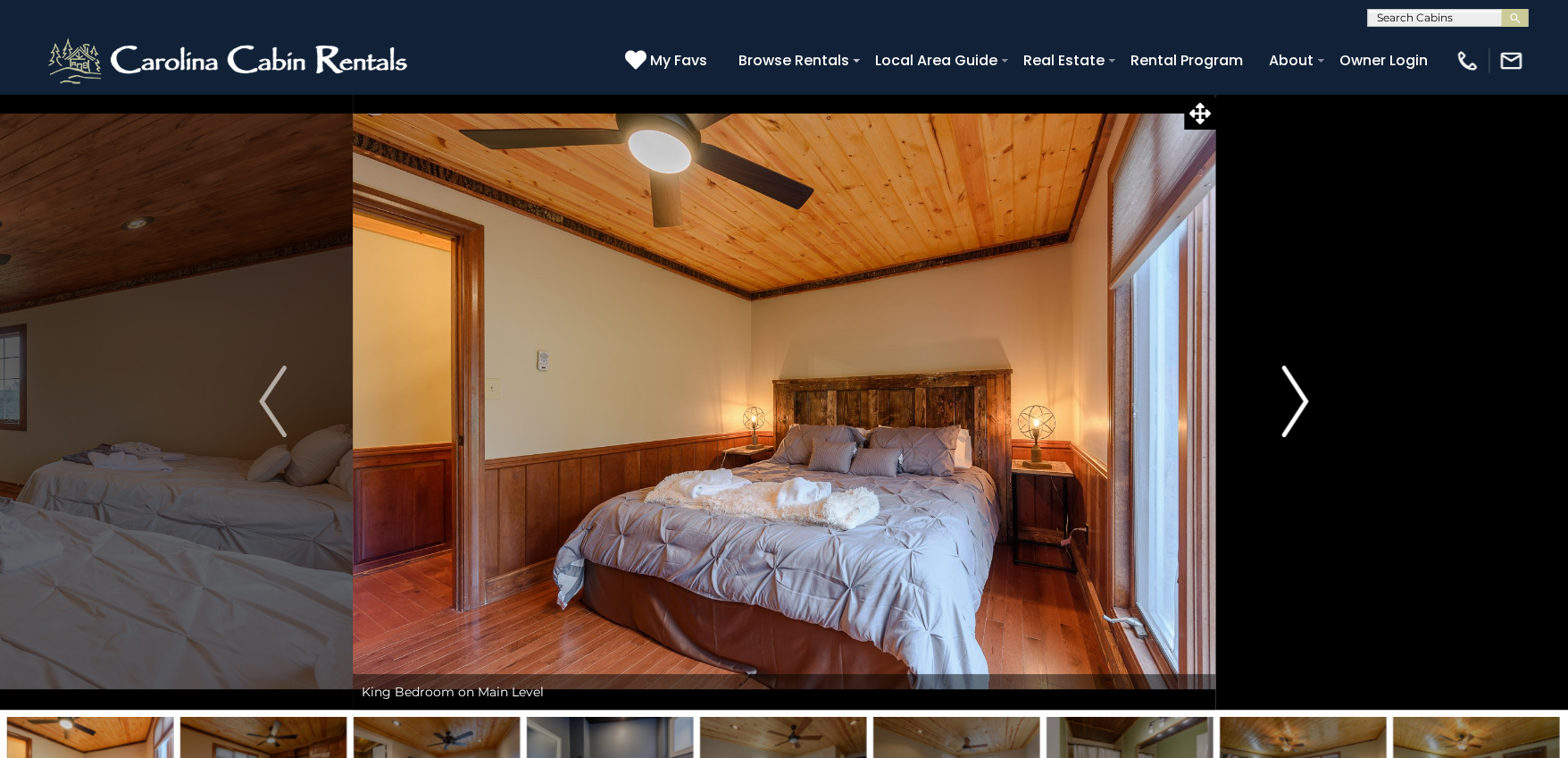
click at [1299, 409] on img "Next" at bounding box center [1295, 401] width 27 height 72
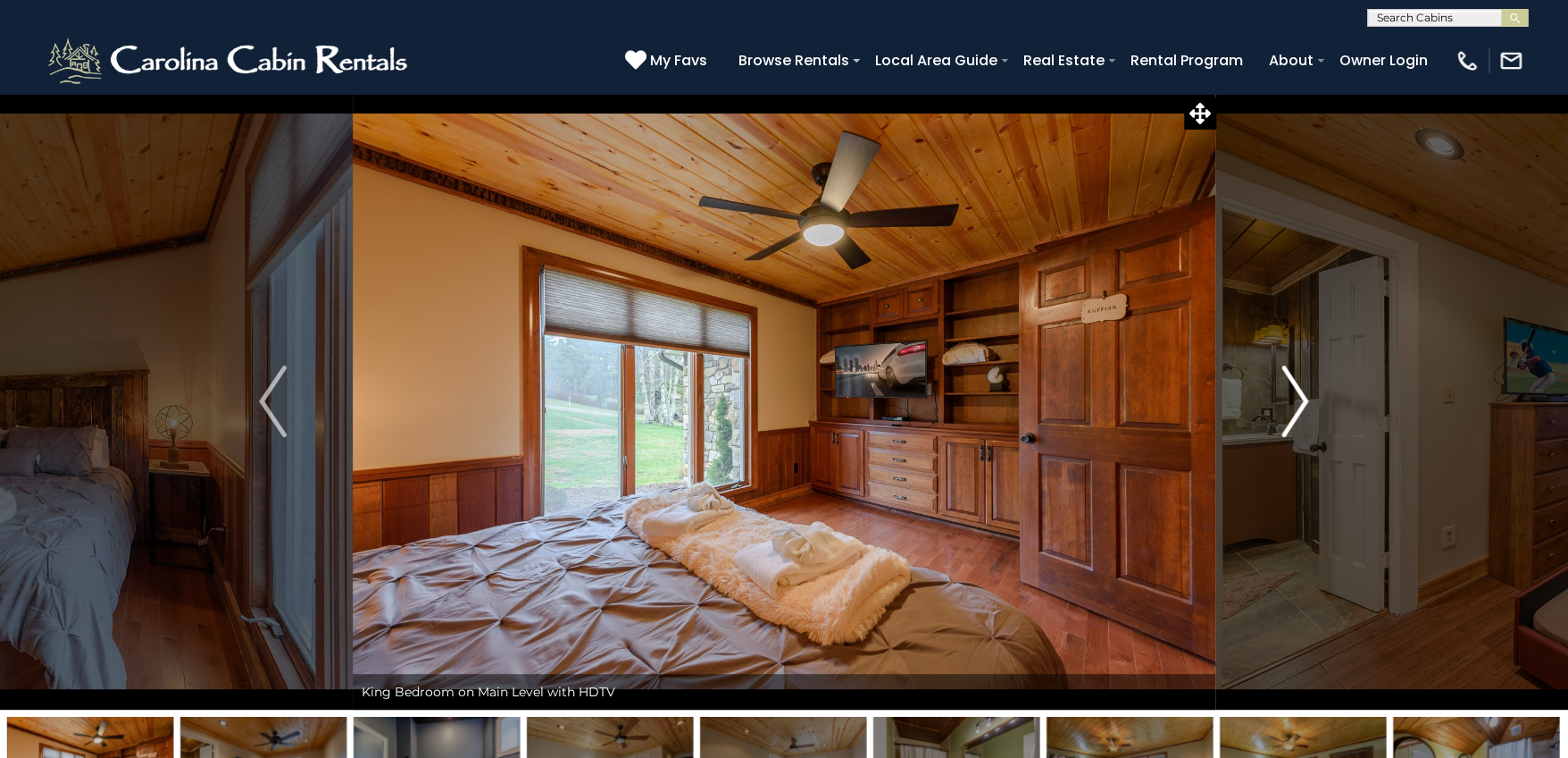
click at [1299, 409] on img "Next" at bounding box center [1295, 401] width 27 height 72
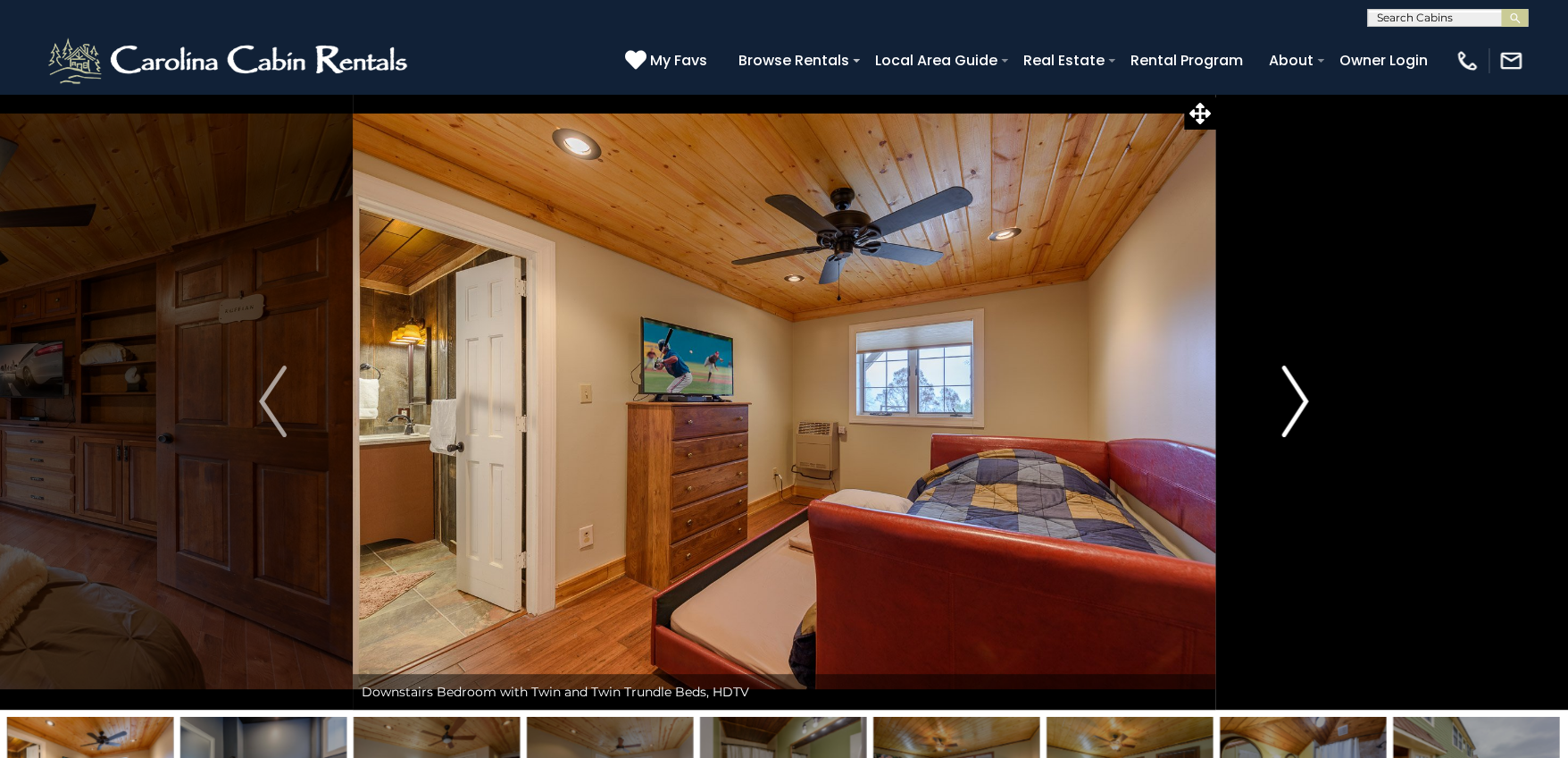
click at [1299, 409] on img "Next" at bounding box center [1295, 401] width 27 height 72
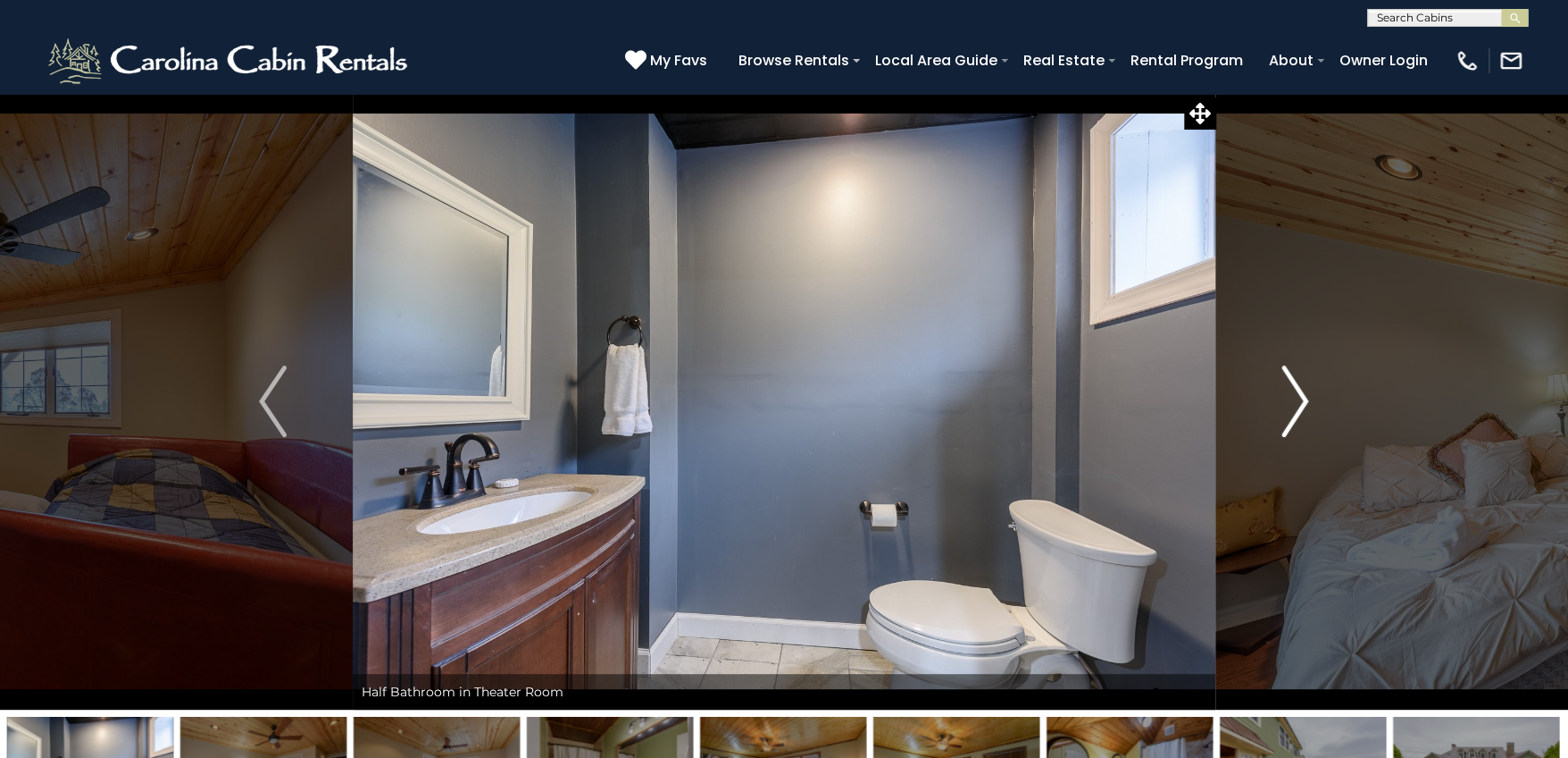
click at [1299, 409] on img "Next" at bounding box center [1295, 401] width 27 height 72
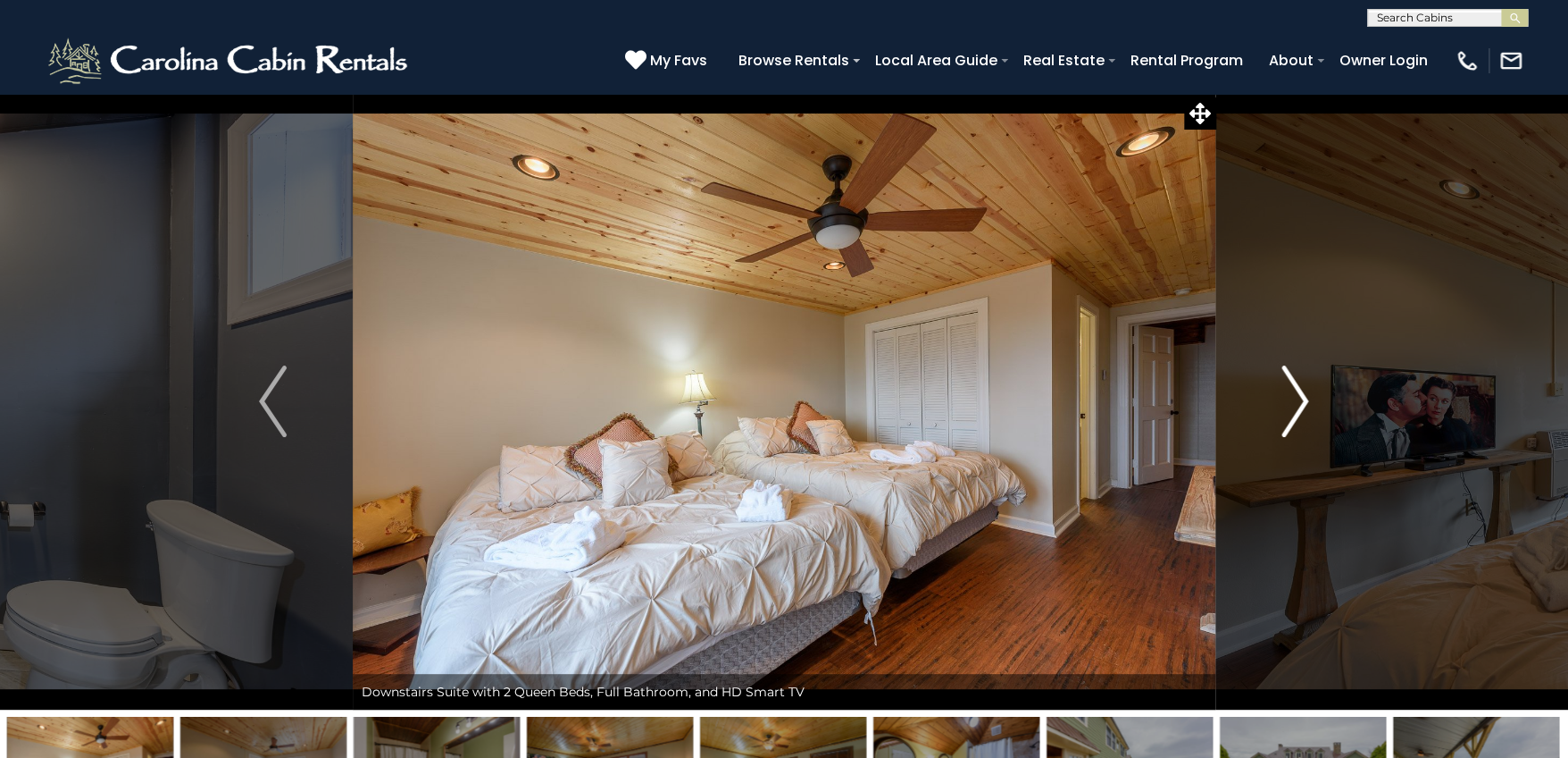
click at [1299, 409] on img "Next" at bounding box center [1295, 401] width 27 height 72
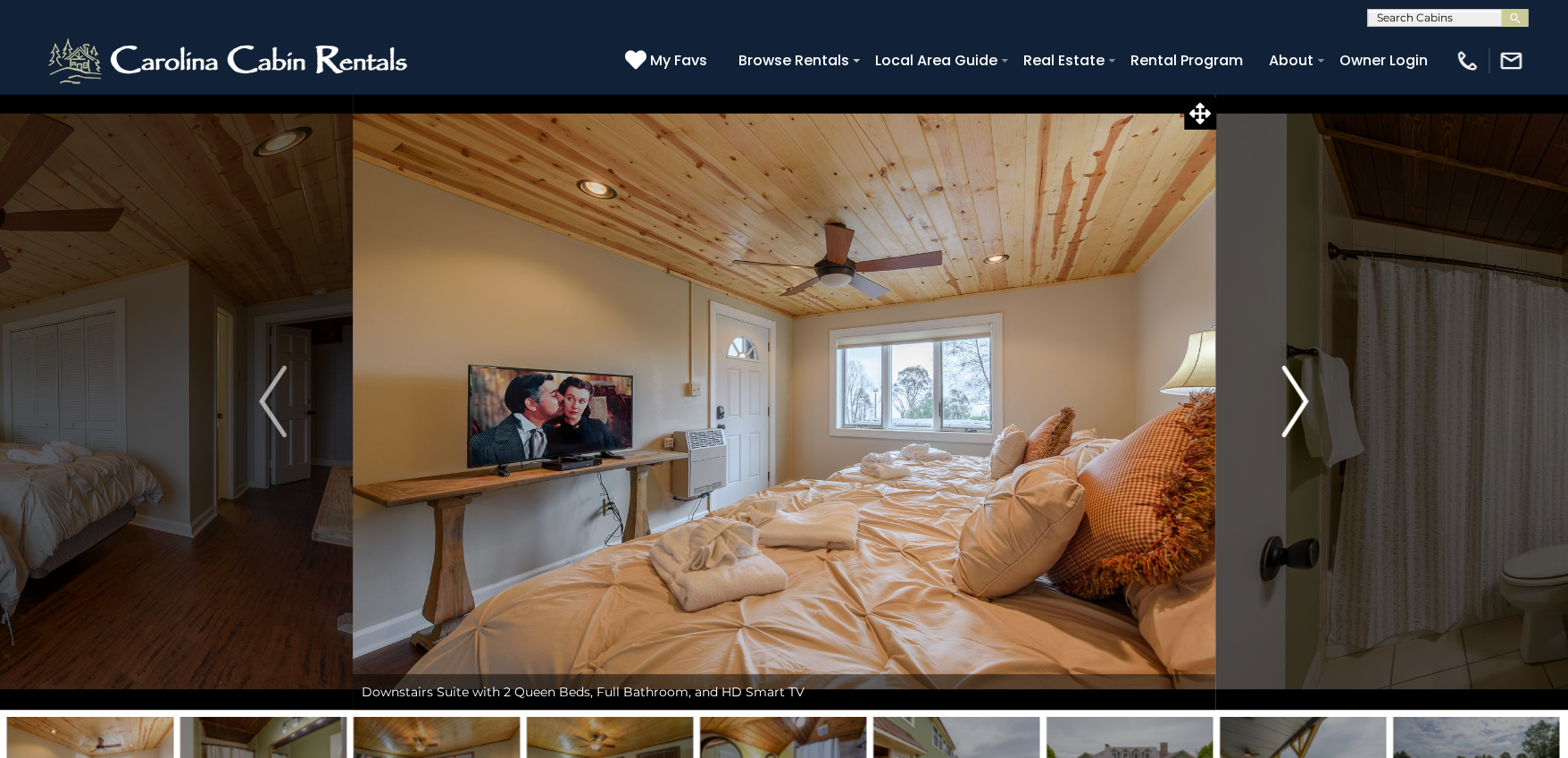
click at [1299, 409] on img "Next" at bounding box center [1295, 401] width 27 height 72
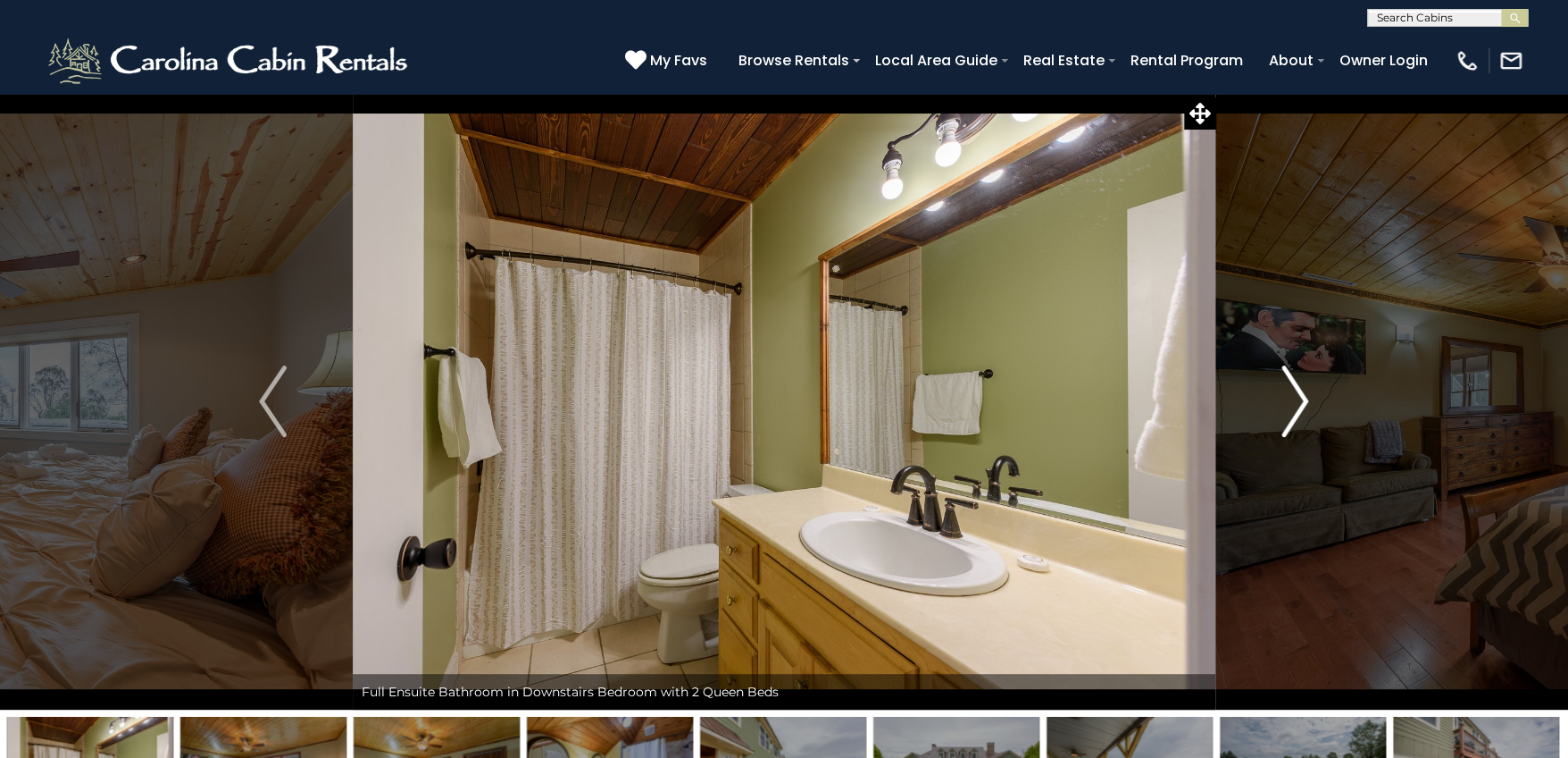
click at [1299, 409] on img "Next" at bounding box center [1295, 401] width 27 height 72
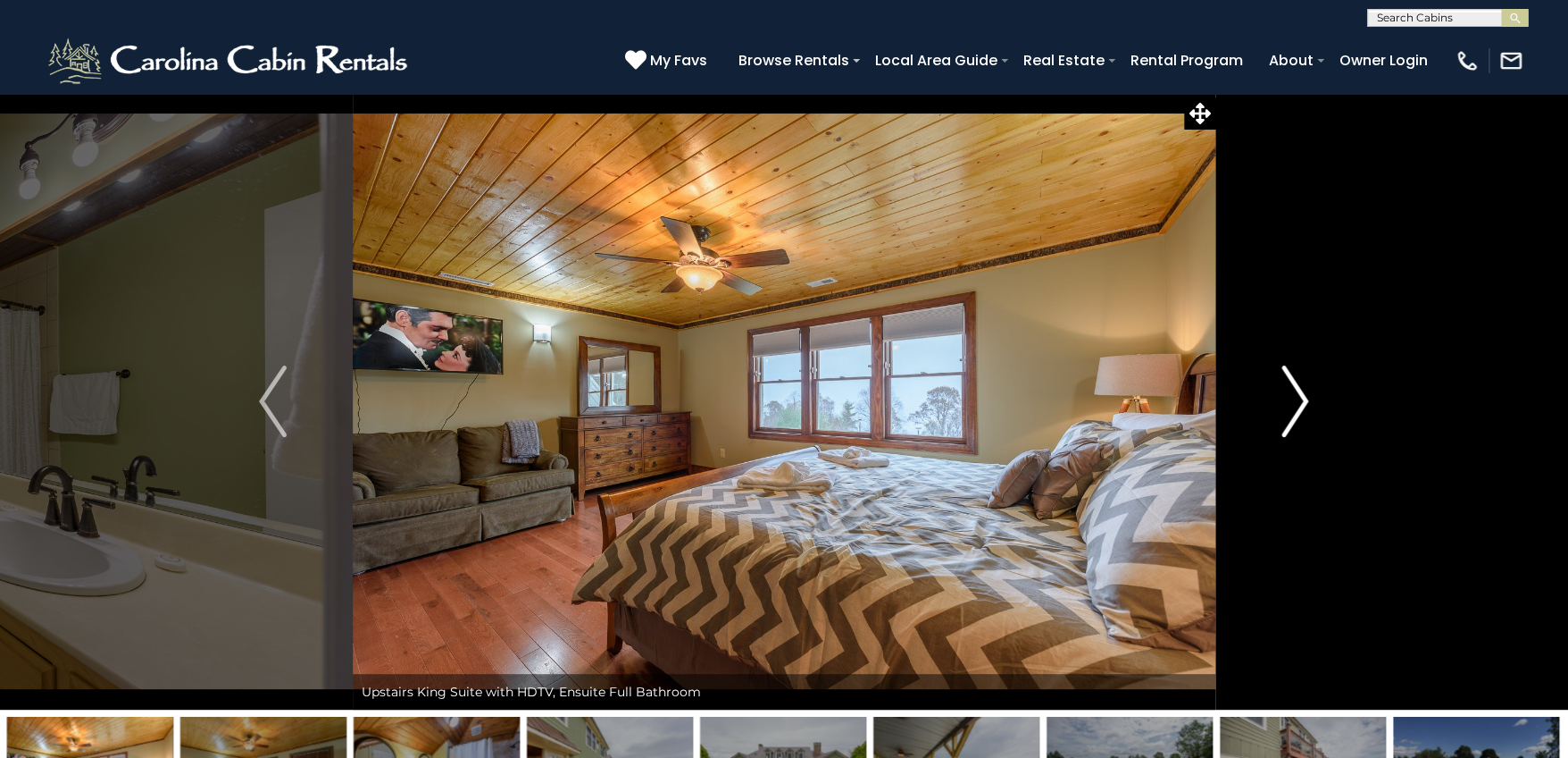
click at [1299, 409] on img "Next" at bounding box center [1295, 401] width 27 height 72
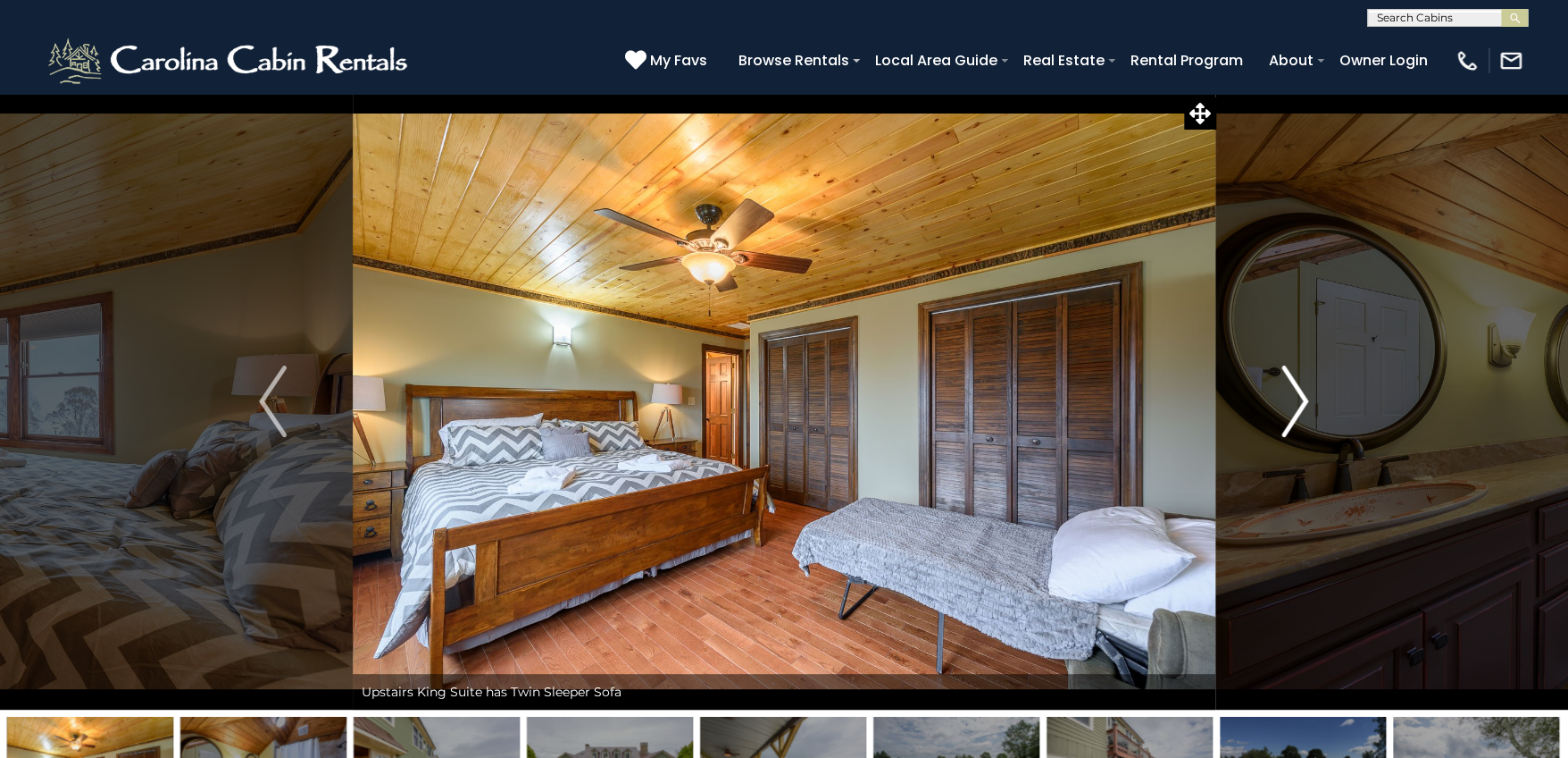
click at [1299, 409] on img "Next" at bounding box center [1295, 401] width 27 height 72
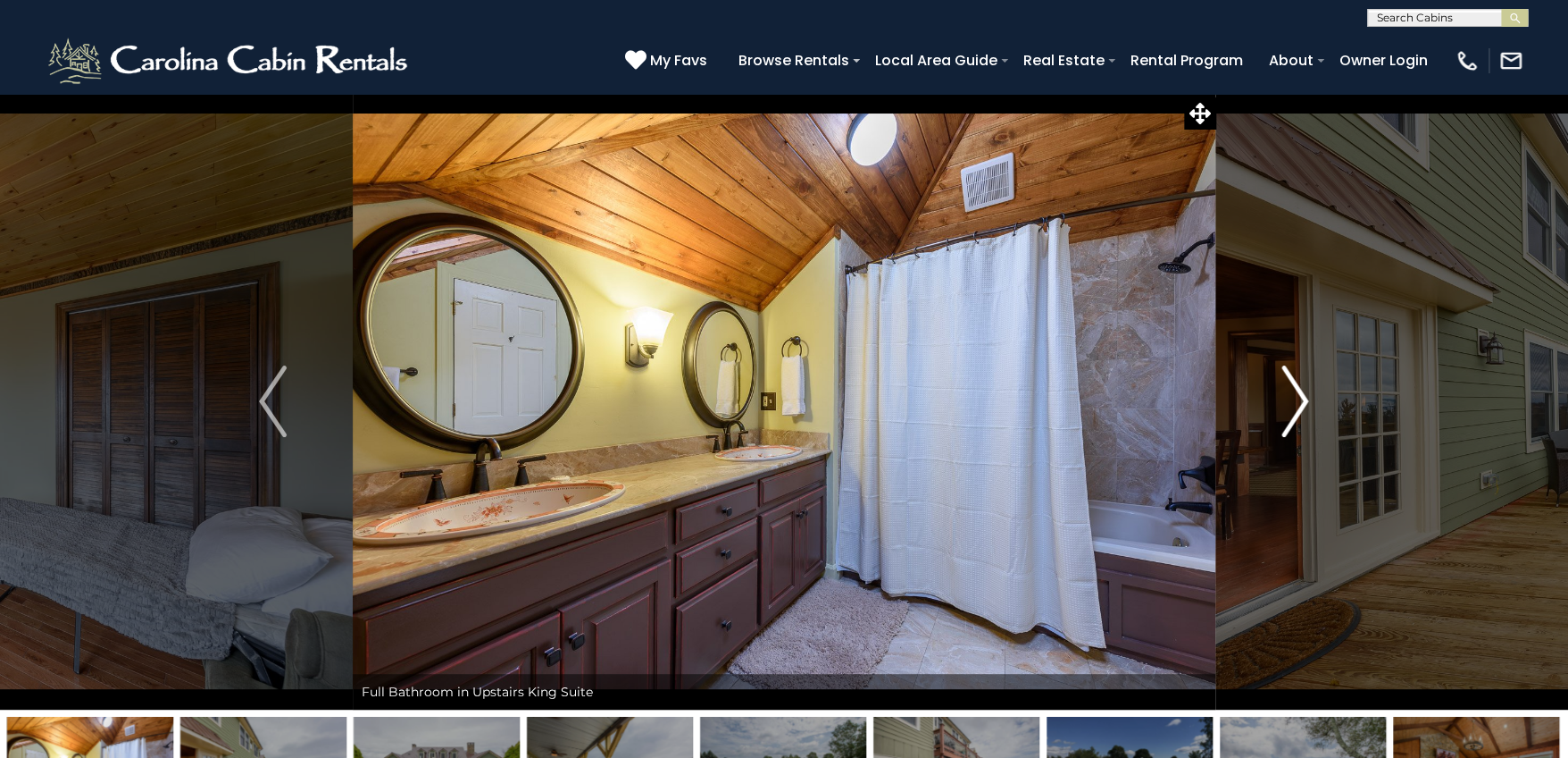
click at [1299, 409] on img "Next" at bounding box center [1295, 401] width 27 height 72
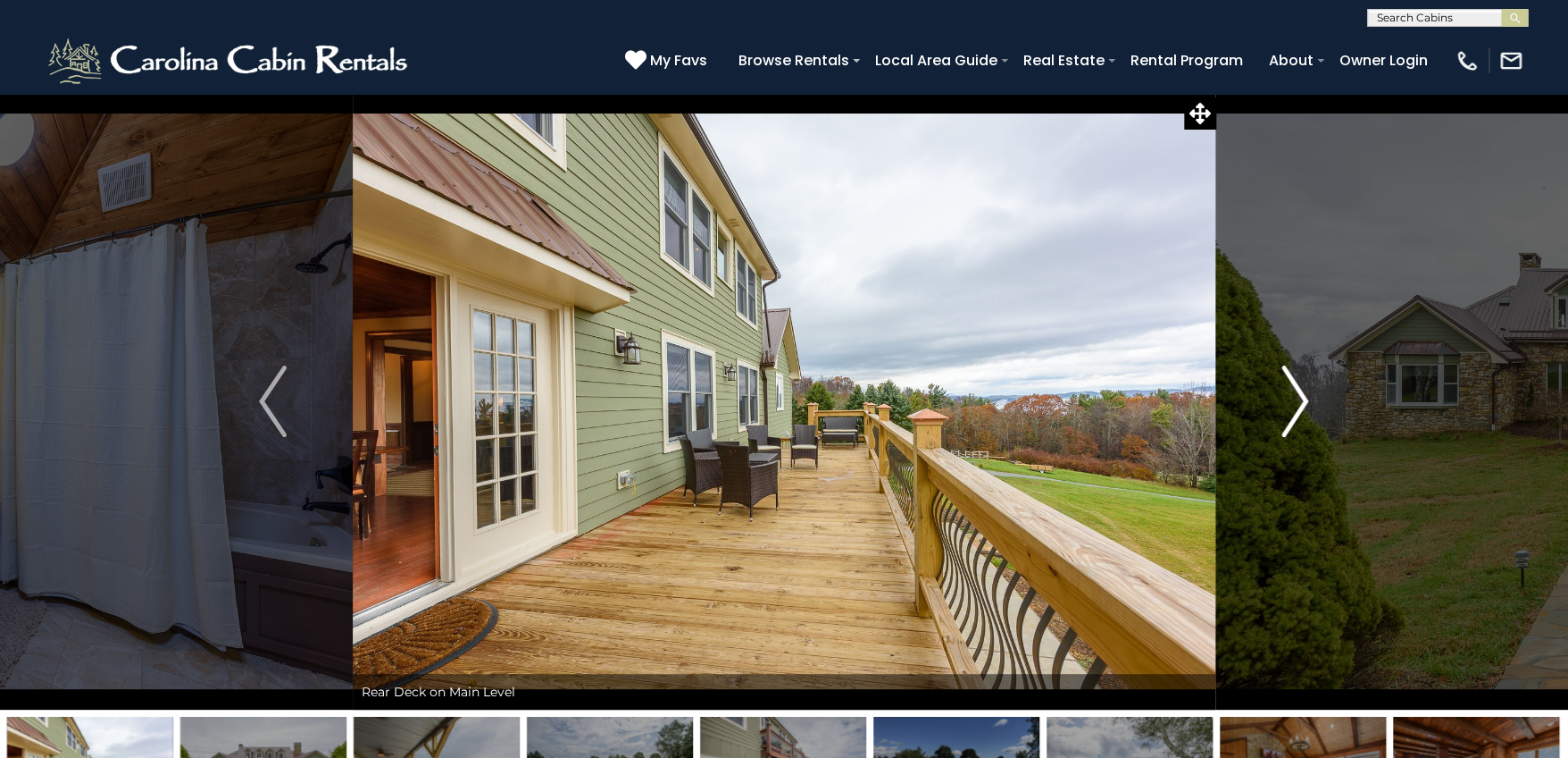
click at [1299, 409] on img "Next" at bounding box center [1295, 401] width 27 height 72
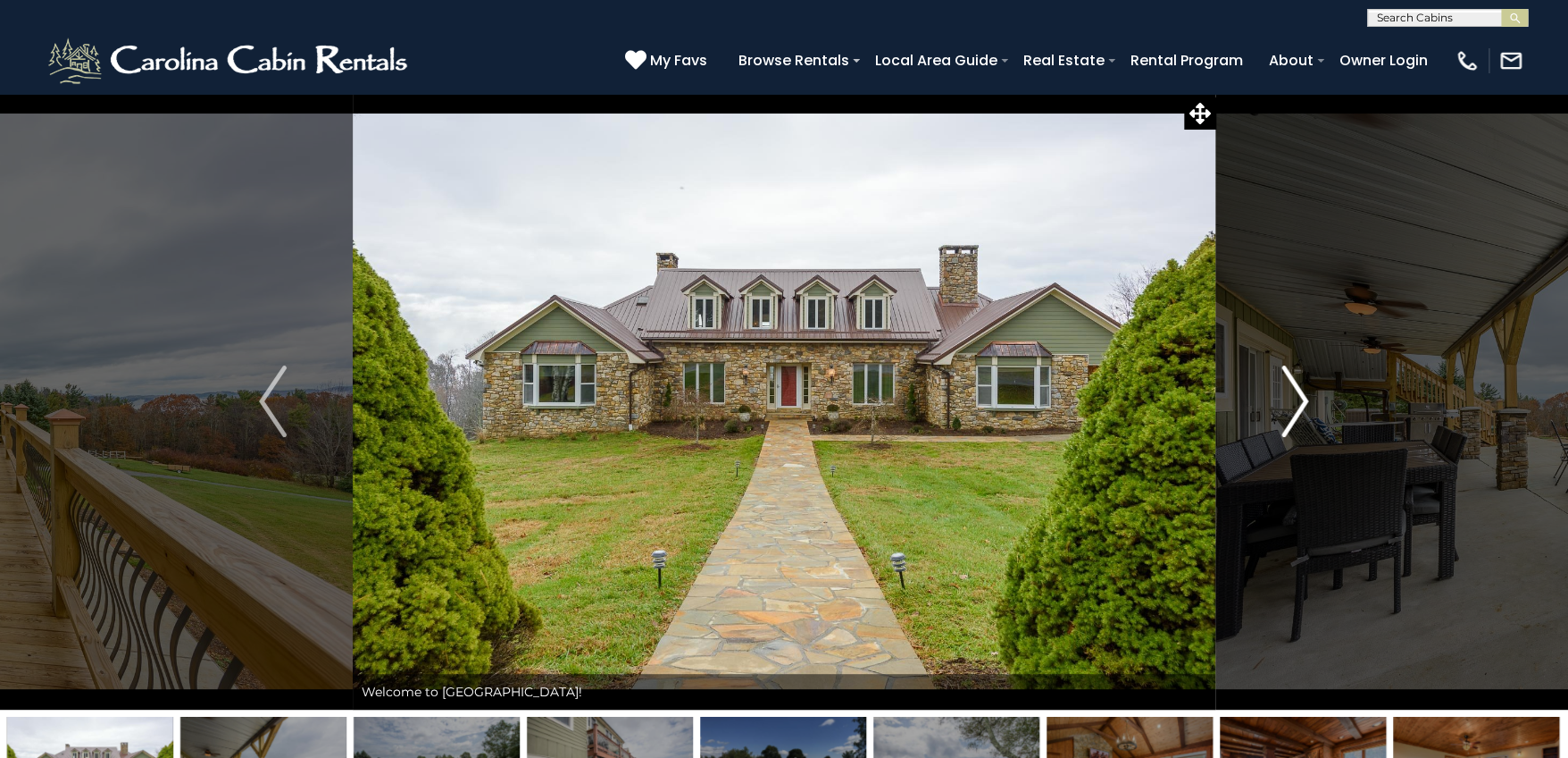
click at [1299, 409] on img "Next" at bounding box center [1295, 401] width 27 height 72
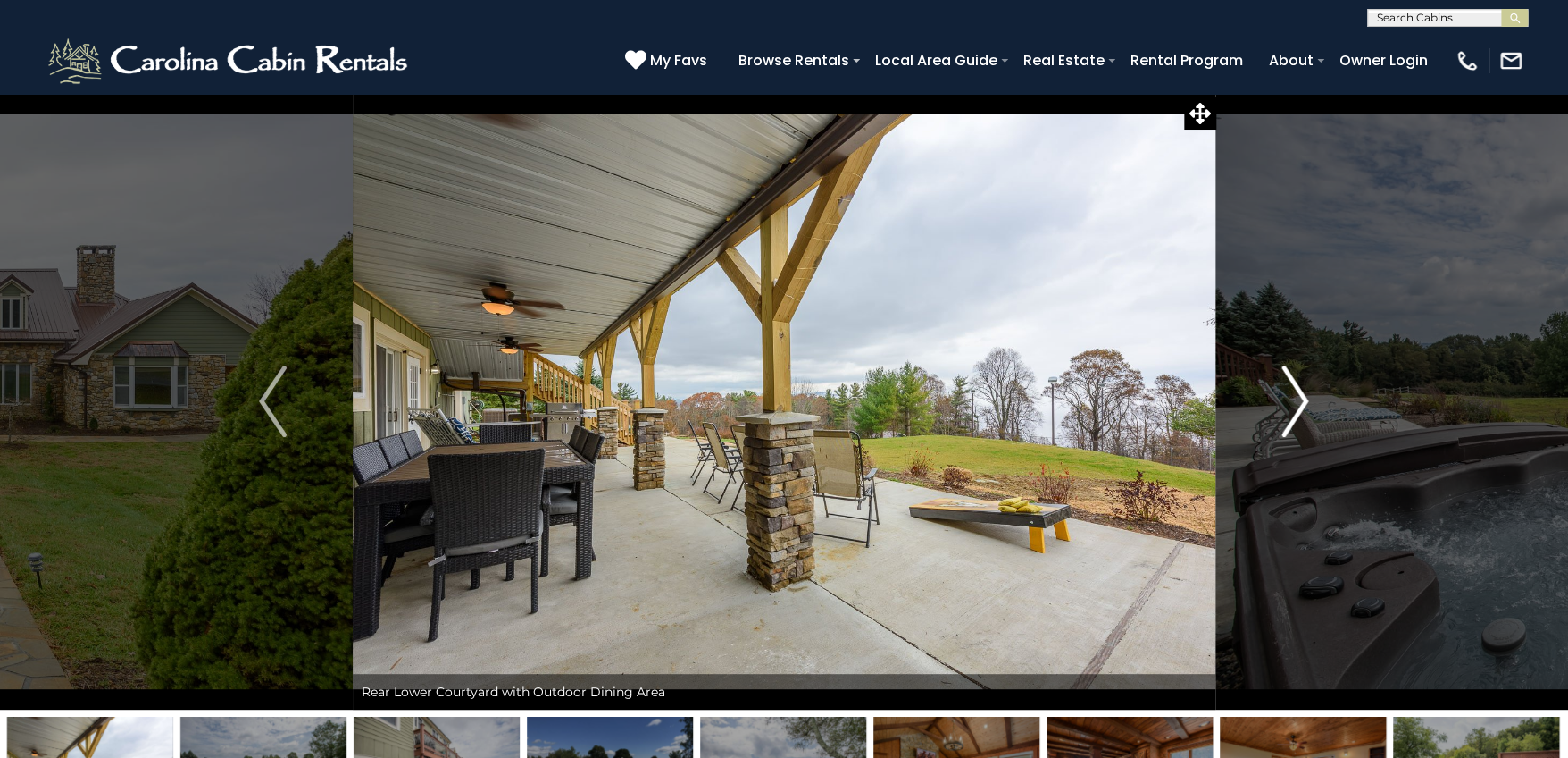
click at [1299, 409] on img "Next" at bounding box center [1295, 401] width 27 height 72
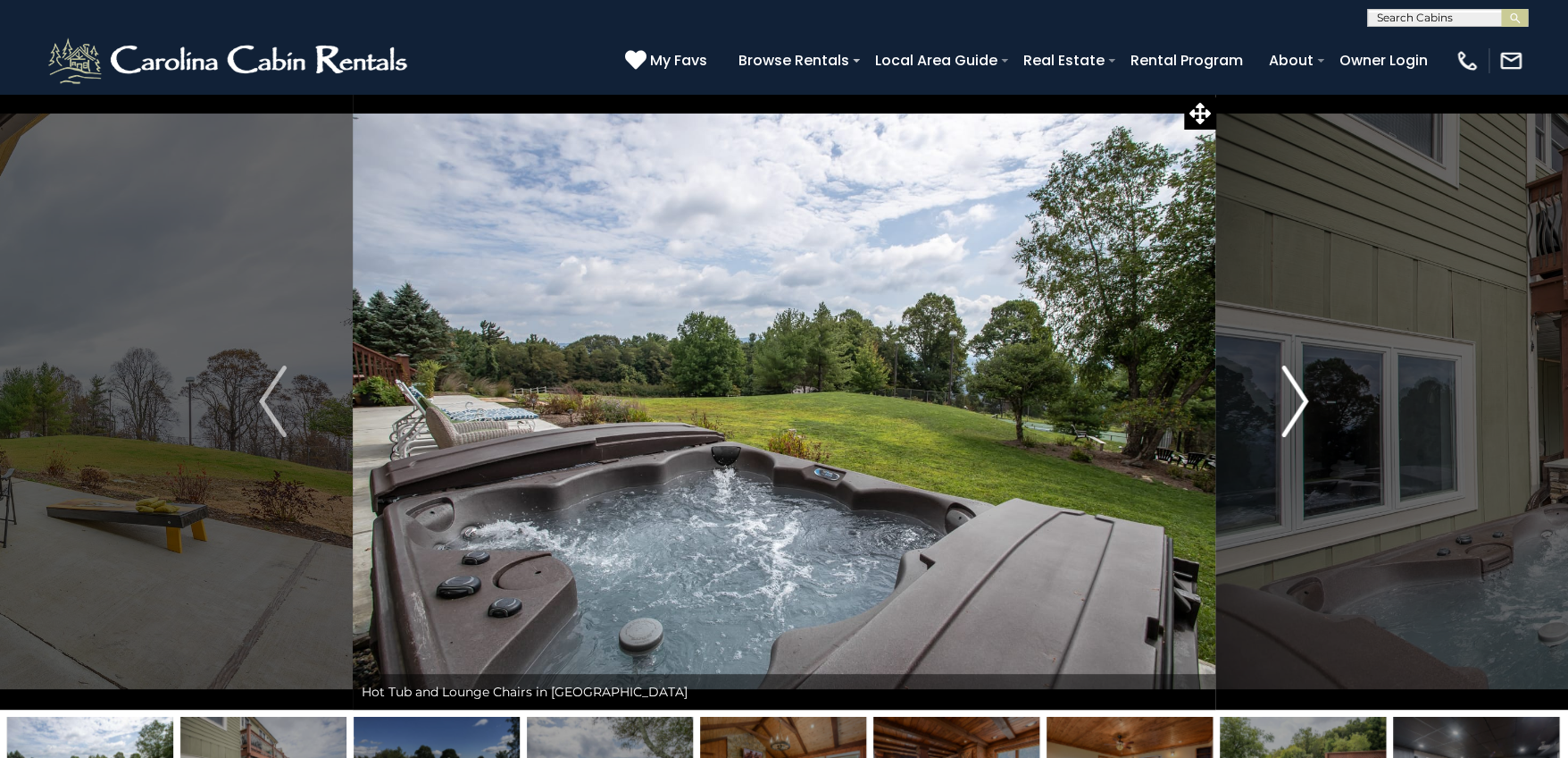
click at [1299, 409] on img "Next" at bounding box center [1295, 401] width 27 height 72
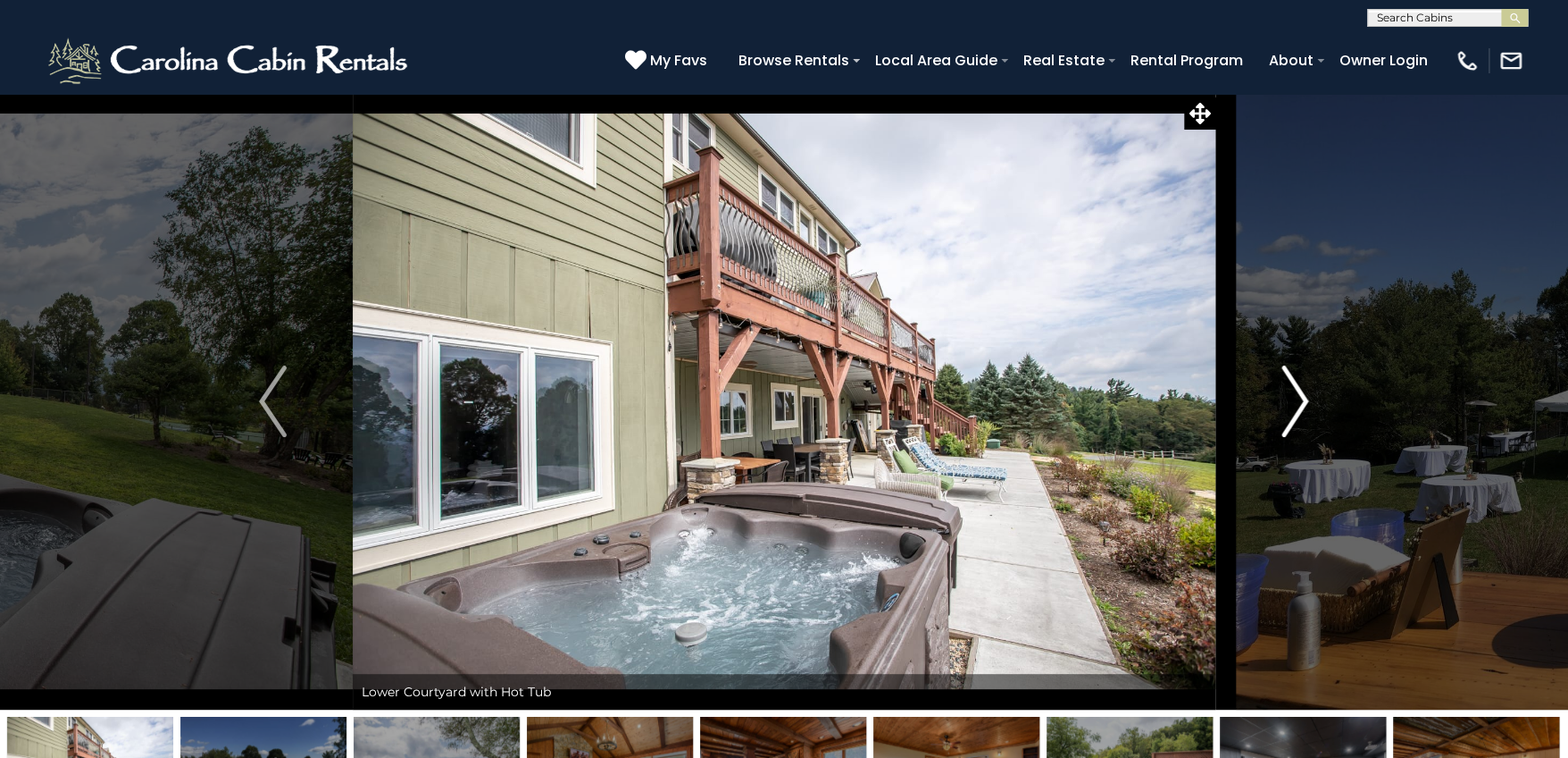
click at [1299, 409] on img "Next" at bounding box center [1295, 401] width 27 height 72
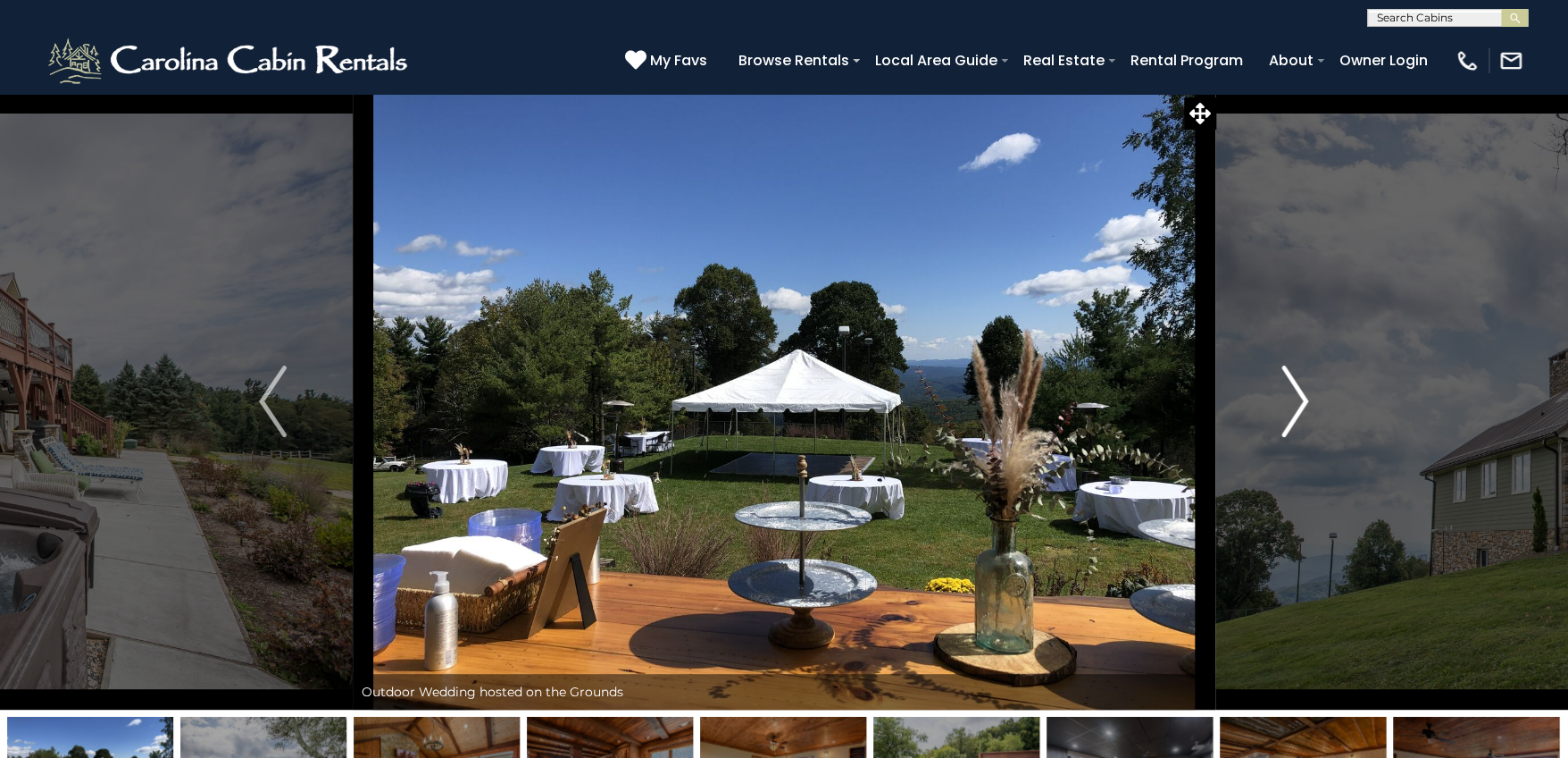
click at [1299, 409] on img "Next" at bounding box center [1295, 401] width 27 height 72
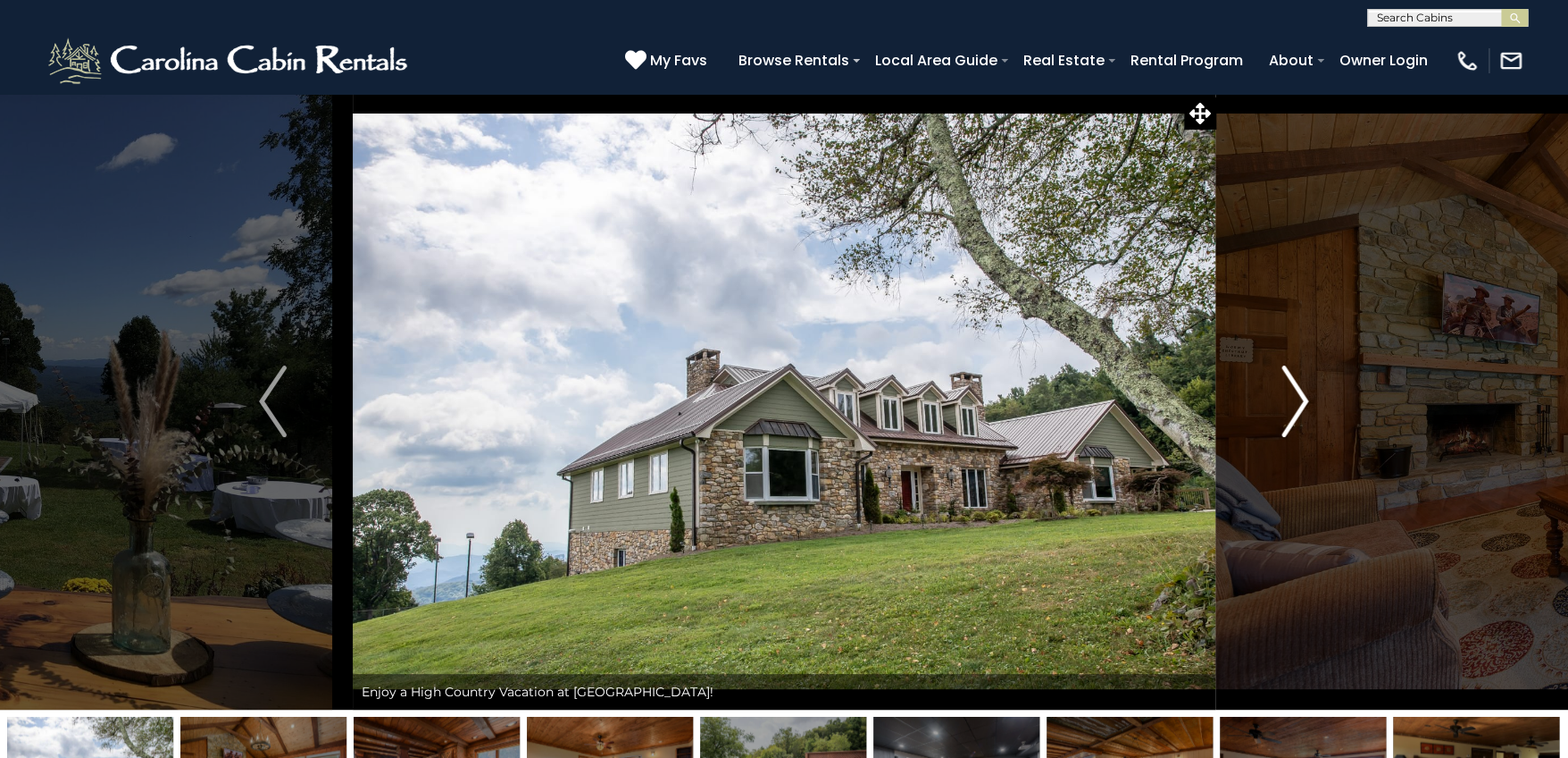
click at [1299, 409] on img "Next" at bounding box center [1295, 401] width 27 height 72
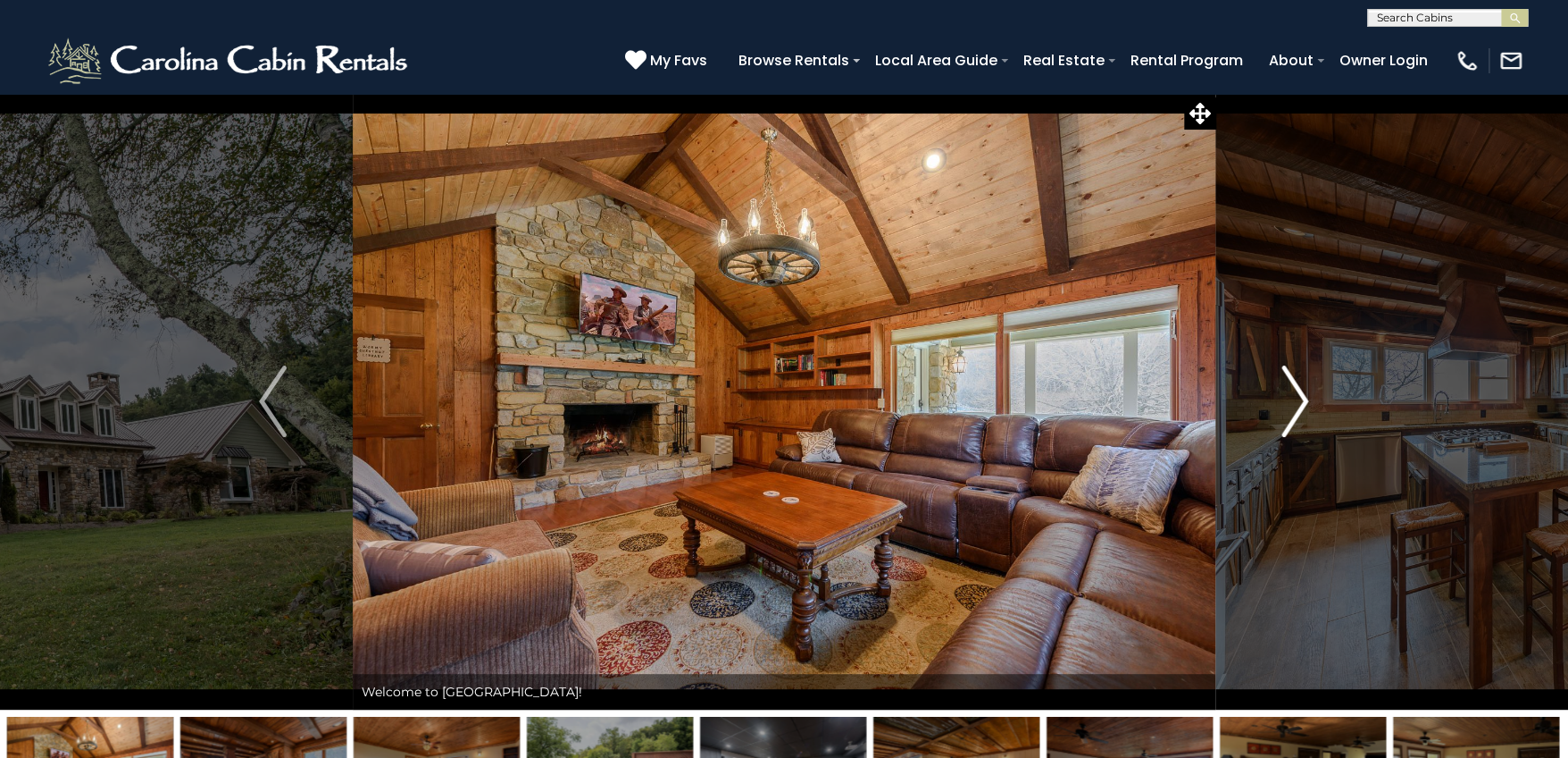
click at [1299, 409] on img "Next" at bounding box center [1295, 401] width 27 height 72
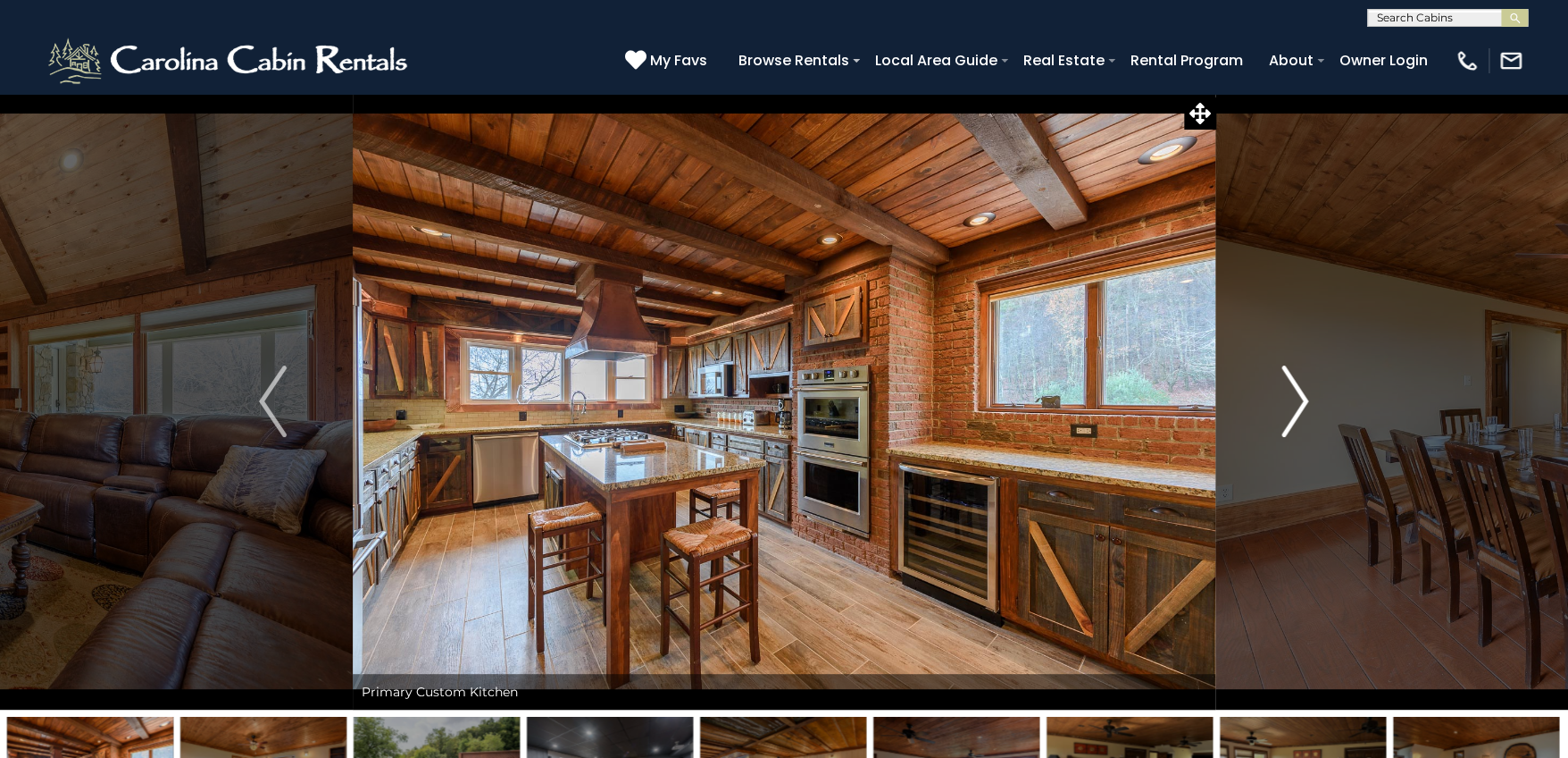
click at [1299, 409] on img "Next" at bounding box center [1295, 401] width 27 height 72
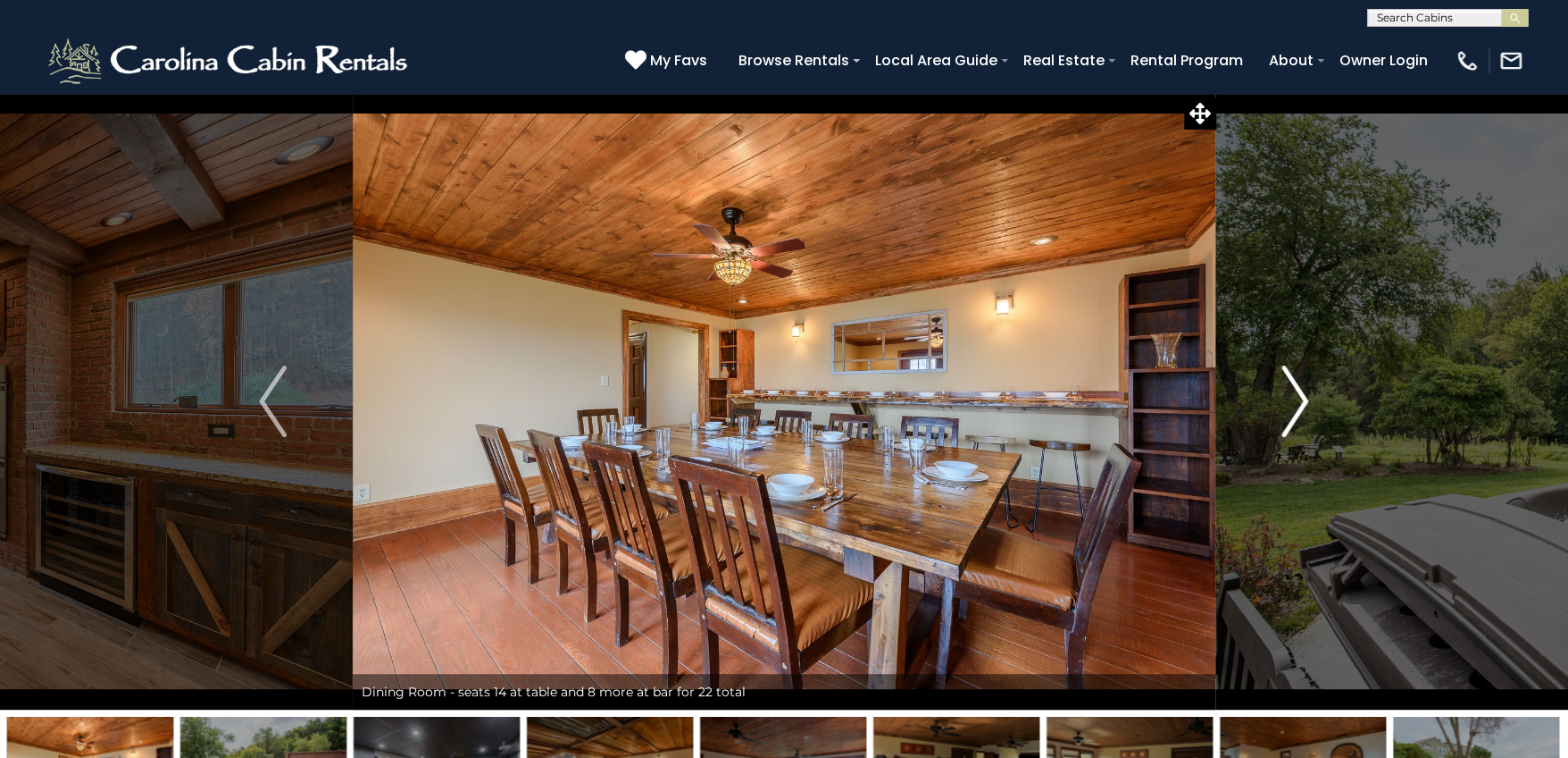
click at [1299, 410] on img "Next" at bounding box center [1295, 401] width 27 height 72
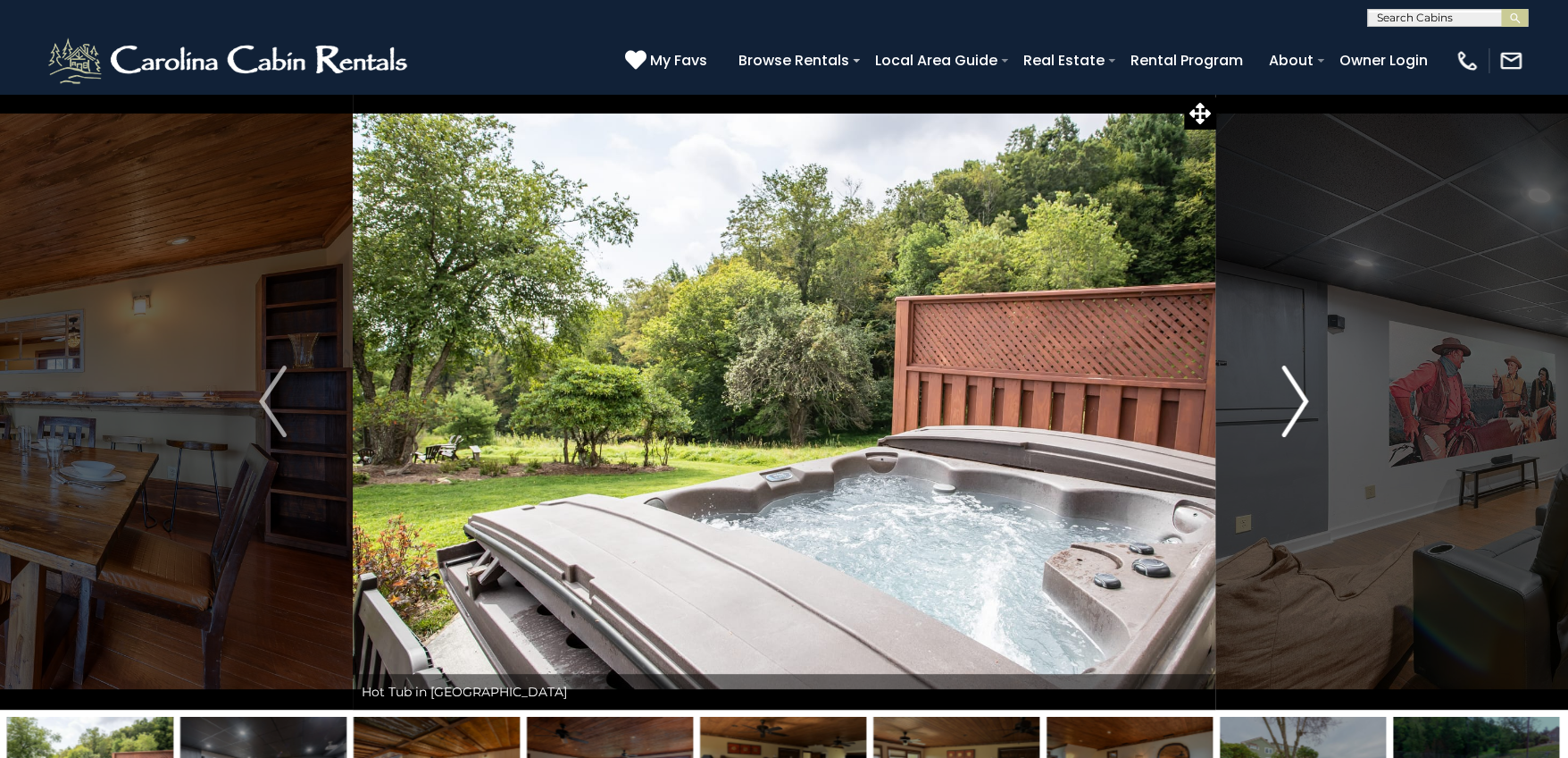
click at [1299, 410] on img "Next" at bounding box center [1295, 401] width 27 height 72
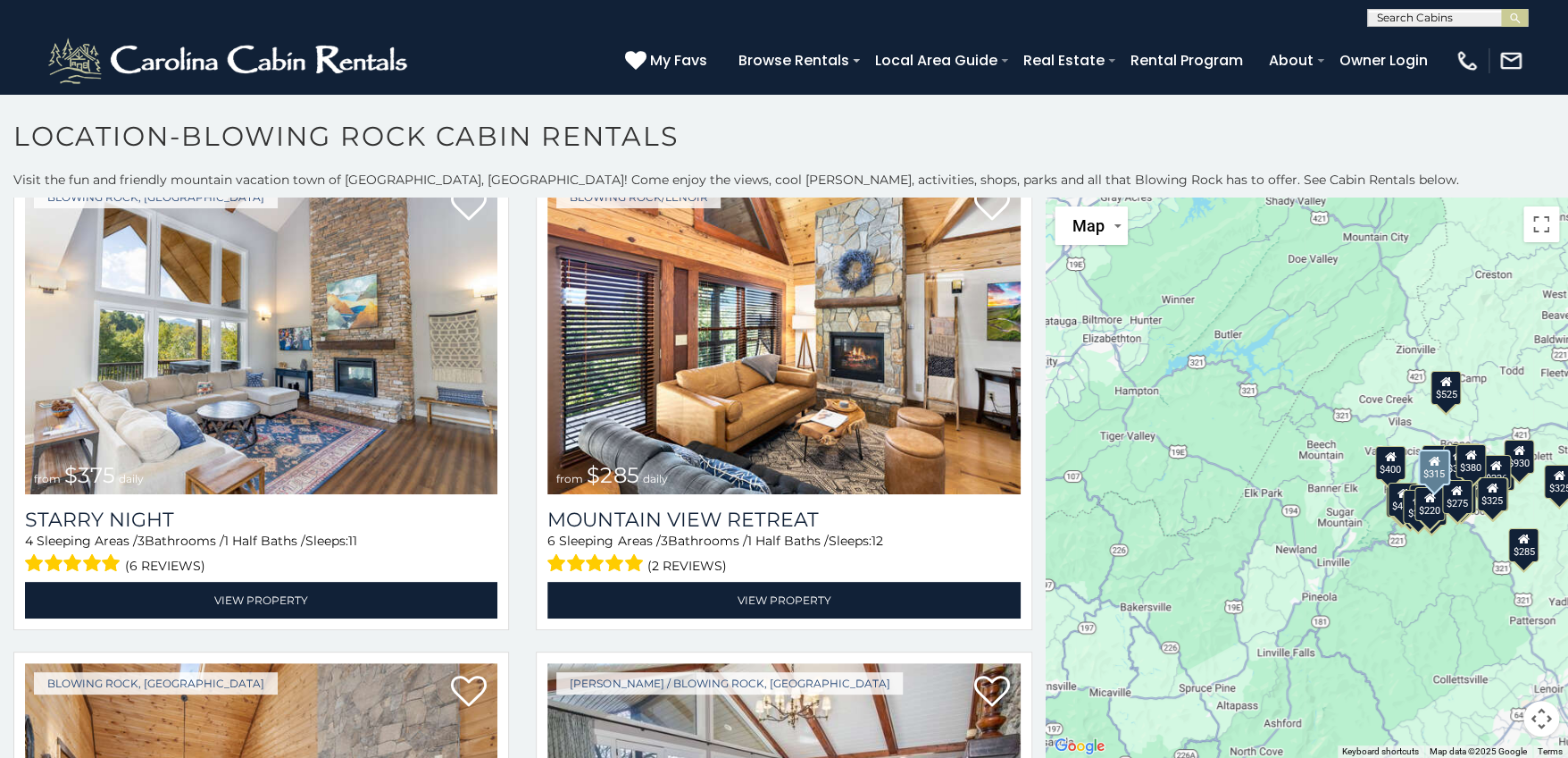
scroll to position [2859, 0]
